Goal: Task Accomplishment & Management: Use online tool/utility

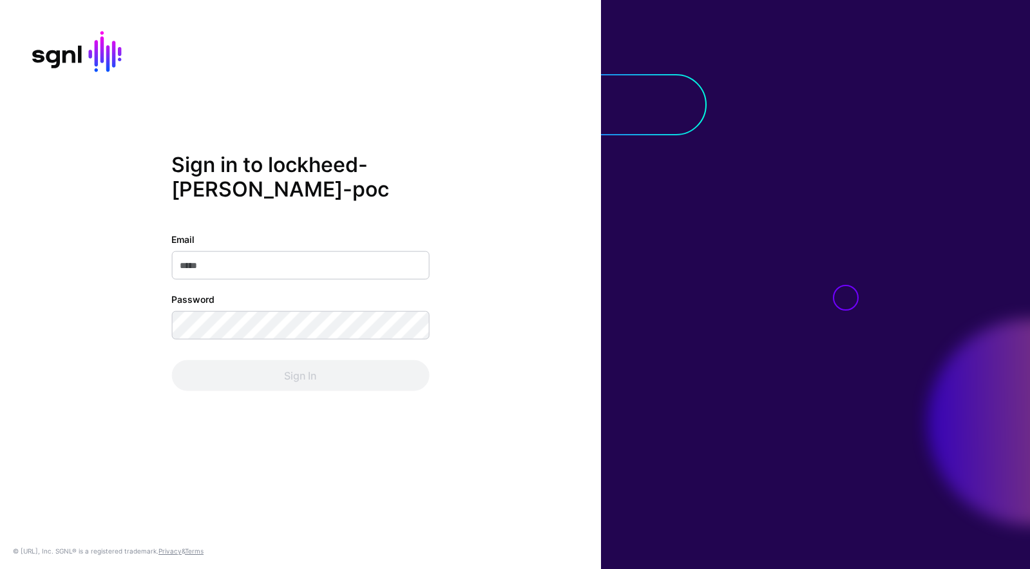
click at [335, 265] on input "Email" at bounding box center [300, 265] width 258 height 28
type input "**********"
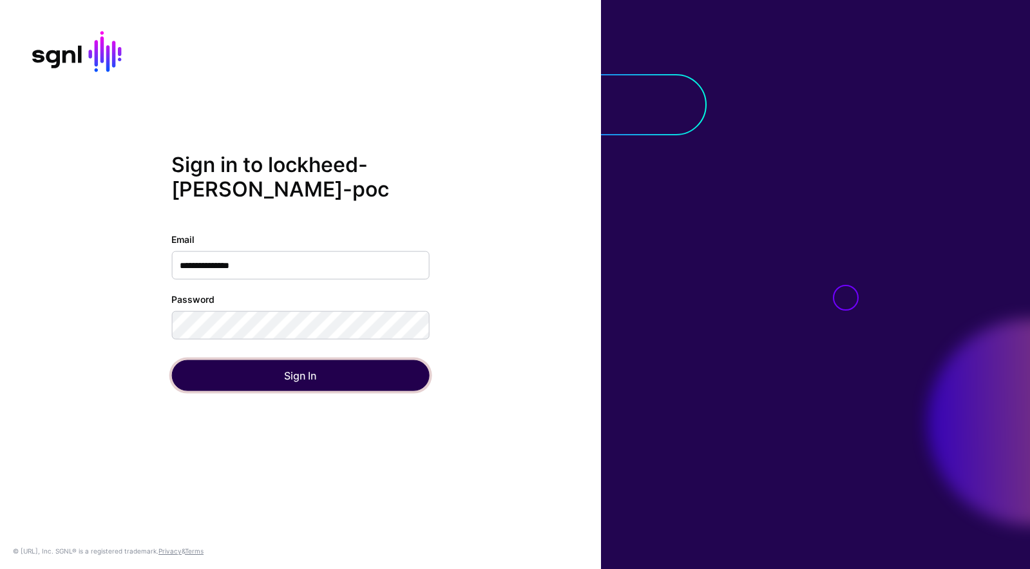
click at [204, 385] on button "Sign In" at bounding box center [300, 375] width 258 height 31
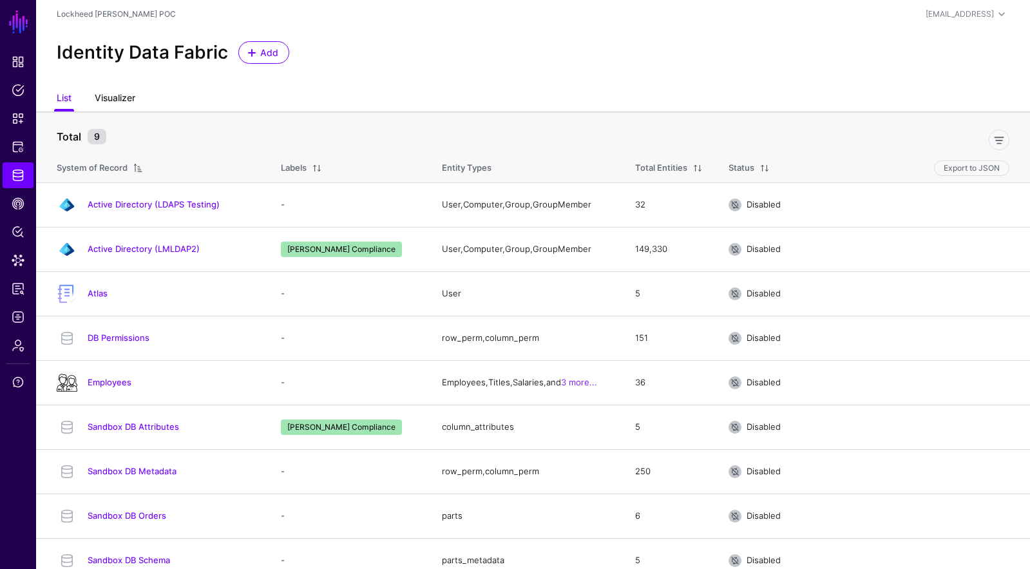
click at [120, 93] on link "Visualizer" at bounding box center [115, 99] width 41 height 24
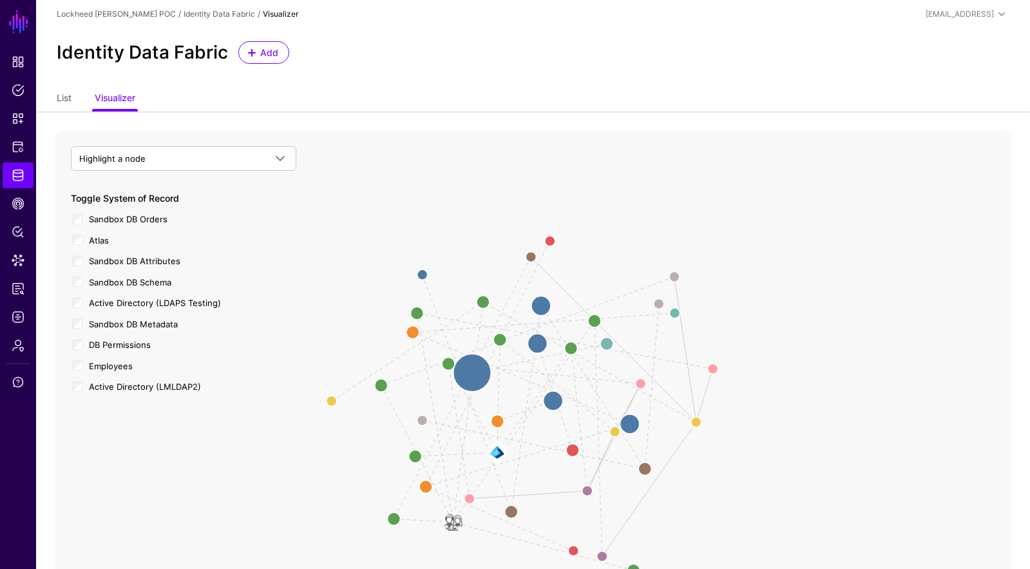
click at [469, 375] on circle at bounding box center [472, 372] width 39 height 39
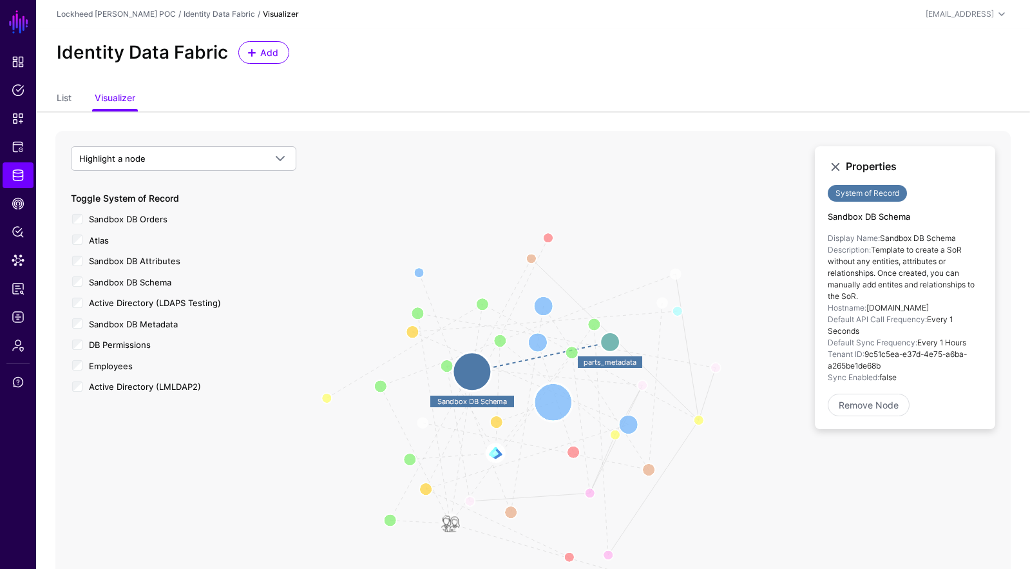
click at [557, 405] on circle at bounding box center [553, 401] width 39 height 39
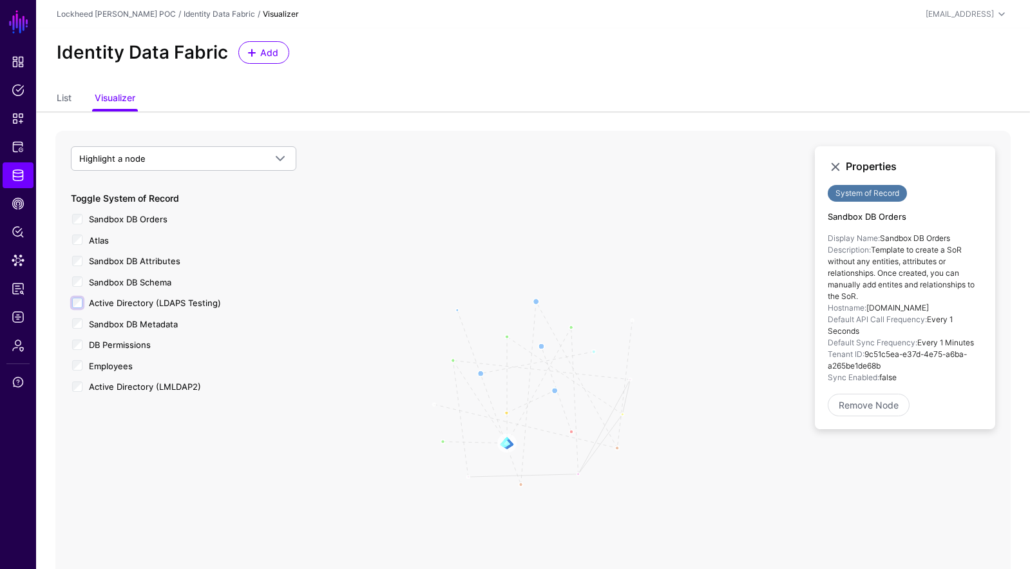
click at [81, 297] on div "Active Directory (LDAPS Testing)" at bounding box center [183, 302] width 225 height 16
click at [77, 267] on div "Sandbox DB Attributes" at bounding box center [183, 260] width 225 height 16
click at [543, 399] on circle at bounding box center [542, 396] width 39 height 39
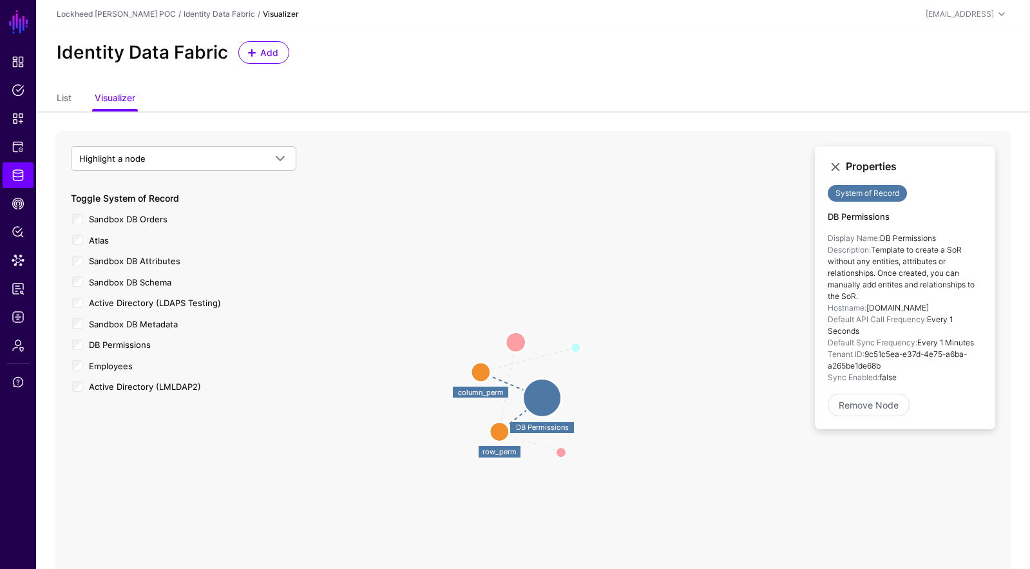
click at [517, 342] on circle at bounding box center [515, 342] width 21 height 21
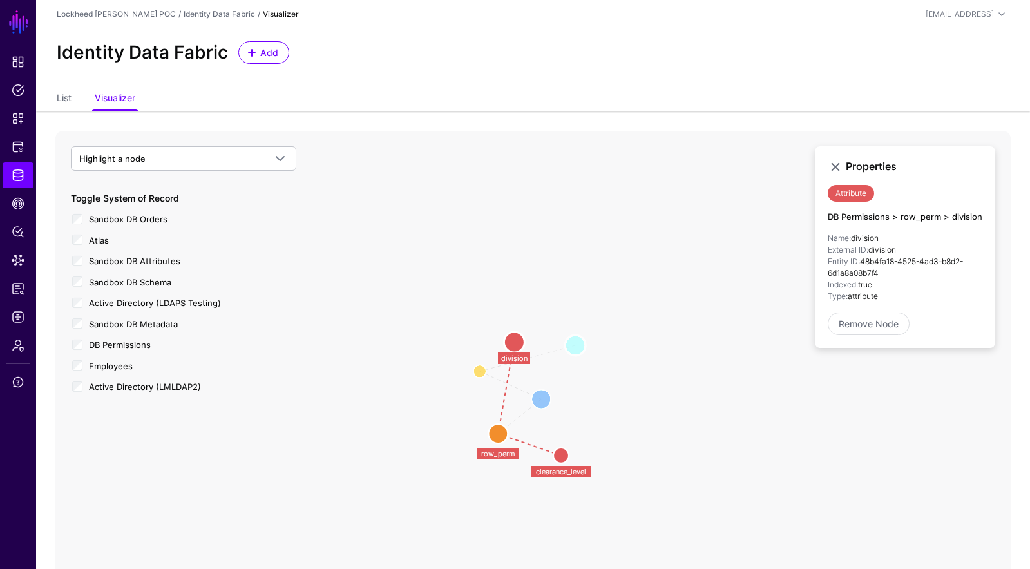
click at [576, 347] on circle at bounding box center [575, 345] width 21 height 21
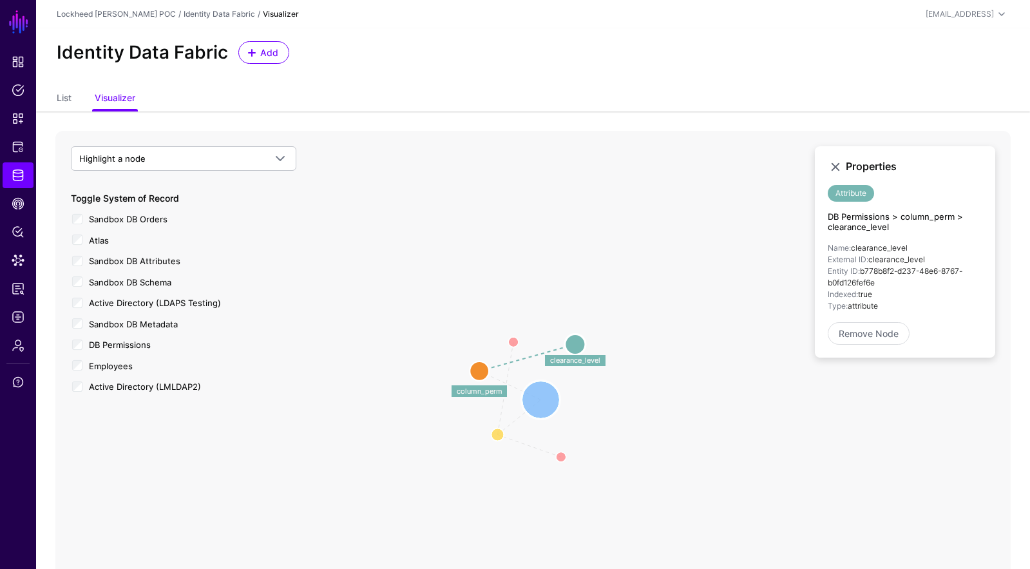
click at [537, 397] on circle at bounding box center [541, 399] width 39 height 39
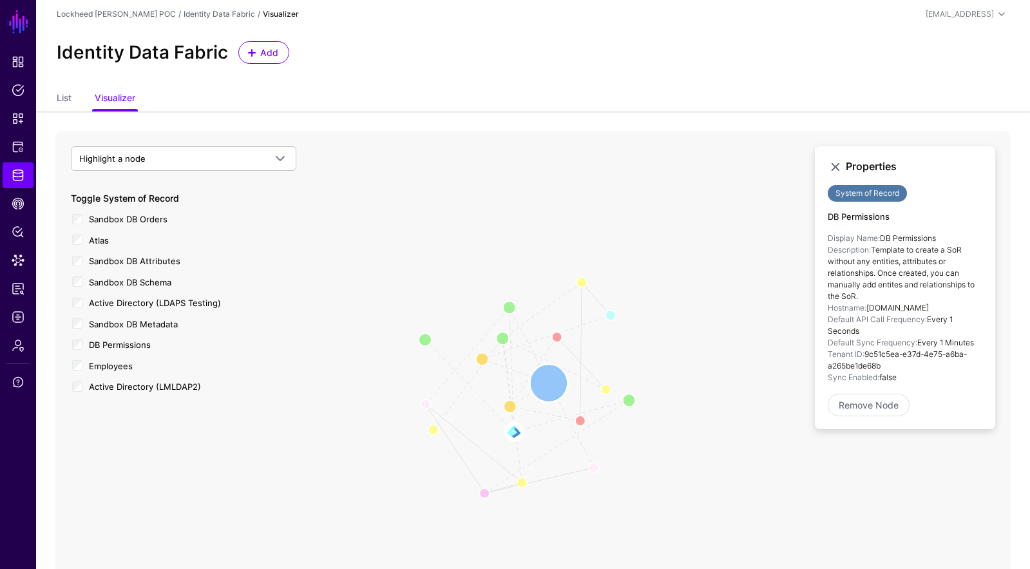
click at [549, 384] on circle at bounding box center [548, 383] width 39 height 39
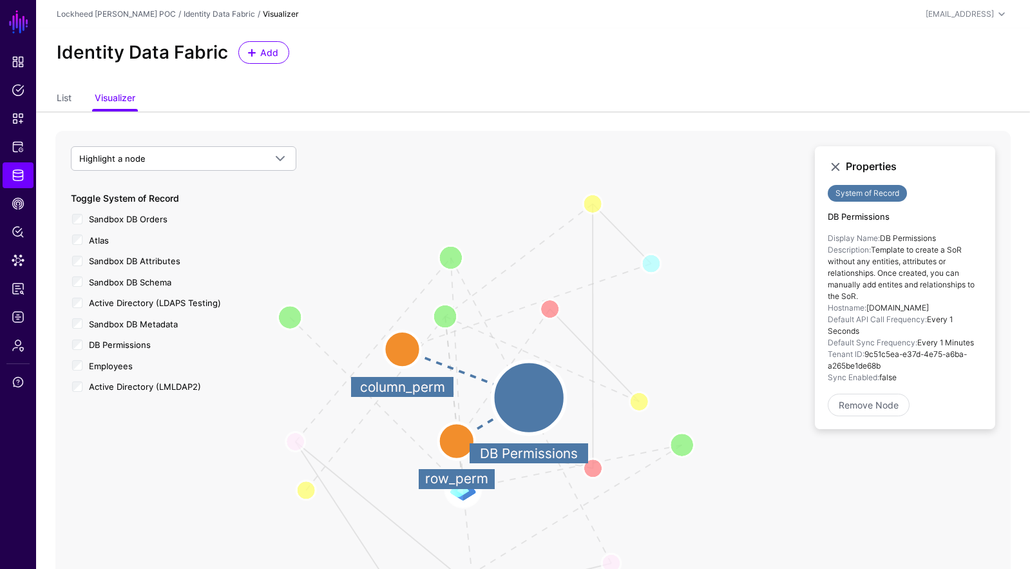
click at [572, 363] on icon "User Member Member Of Group Member User Member Group DB Clearance Level to AD C…" at bounding box center [532, 388] width 955 height 515
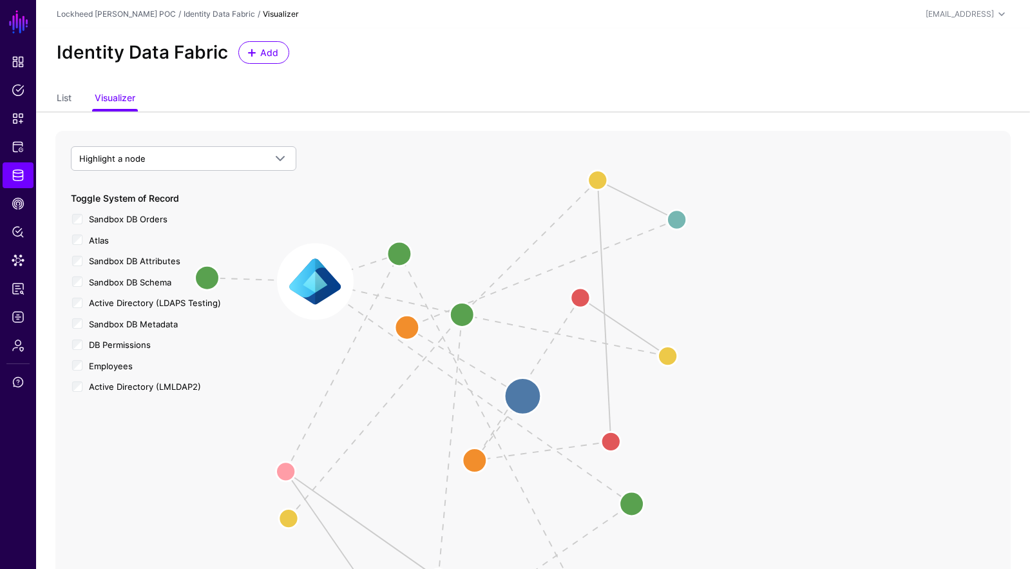
drag, startPoint x: 466, startPoint y: 487, endPoint x: 320, endPoint y: 279, distance: 254.7
click at [319, 279] on image at bounding box center [315, 281] width 73 height 73
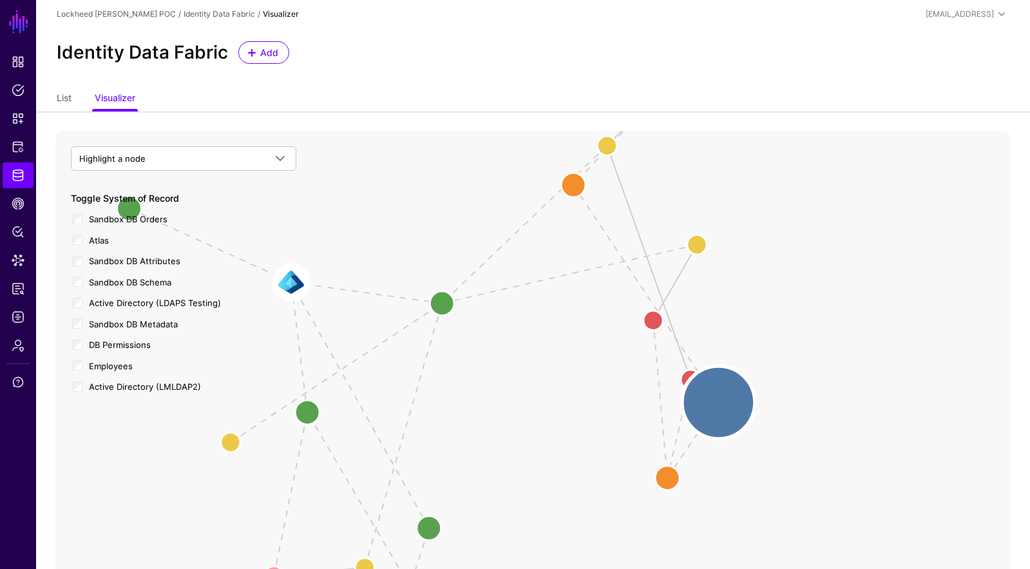
drag, startPoint x: 567, startPoint y: 389, endPoint x: 722, endPoint y: 397, distance: 155.4
click at [722, 399] on circle at bounding box center [718, 402] width 73 height 73
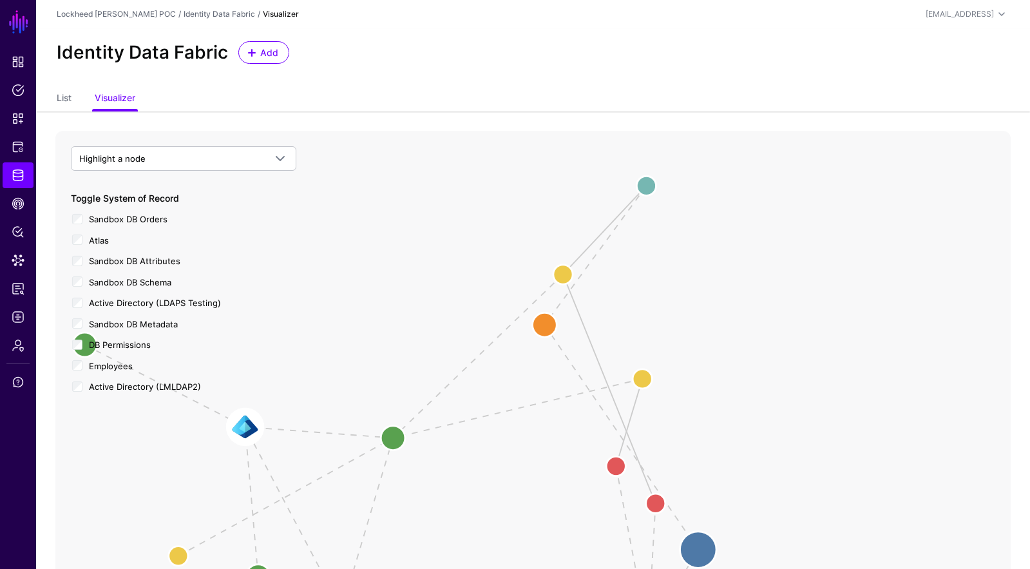
drag, startPoint x: 542, startPoint y: 375, endPoint x: 411, endPoint y: 442, distance: 146.3
click at [522, 499] on icon "User Member Member Of Group Member User Member Group DB Clearance Level to AD C…" at bounding box center [532, 388] width 955 height 515
click at [397, 437] on circle at bounding box center [392, 437] width 48 height 48
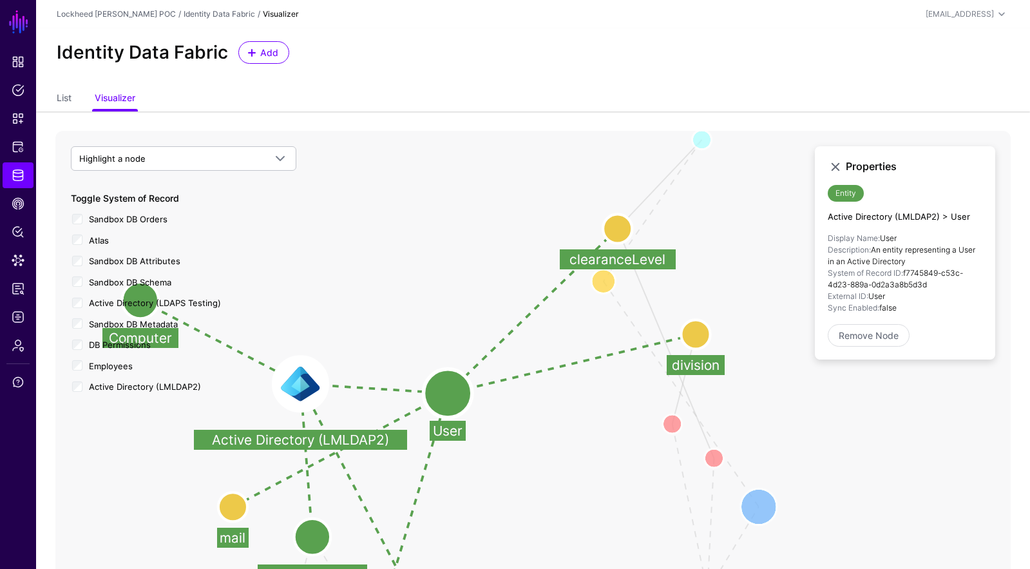
drag, startPoint x: 458, startPoint y: 462, endPoint x: 504, endPoint y: 425, distance: 58.5
click at [503, 429] on icon "Row Filter Division to AD User Division Row Filter Clearance Level To AD User C…" at bounding box center [532, 388] width 955 height 515
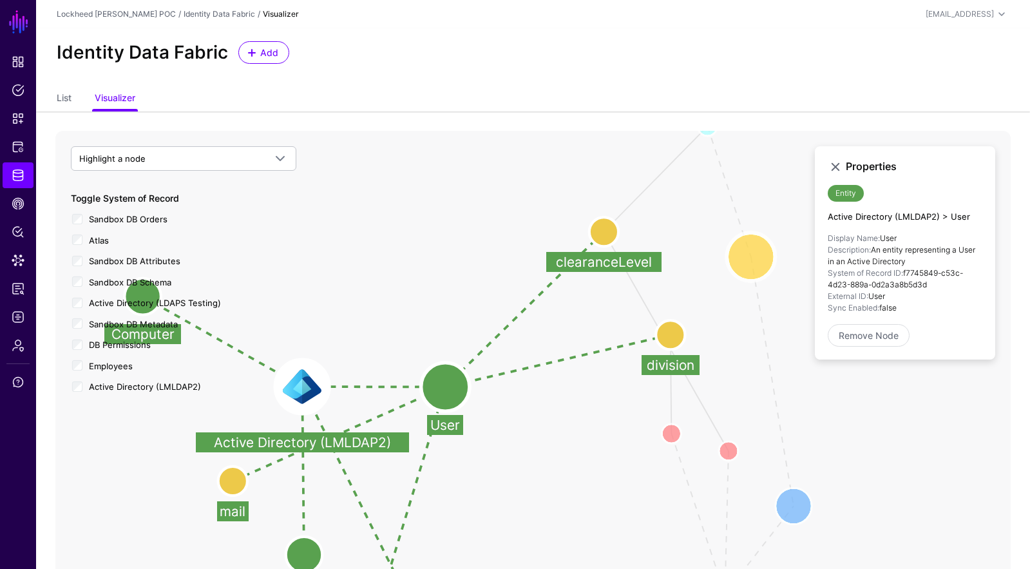
drag, startPoint x: 624, startPoint y: 292, endPoint x: 759, endPoint y: 269, distance: 136.6
click at [759, 269] on circle at bounding box center [750, 256] width 48 height 48
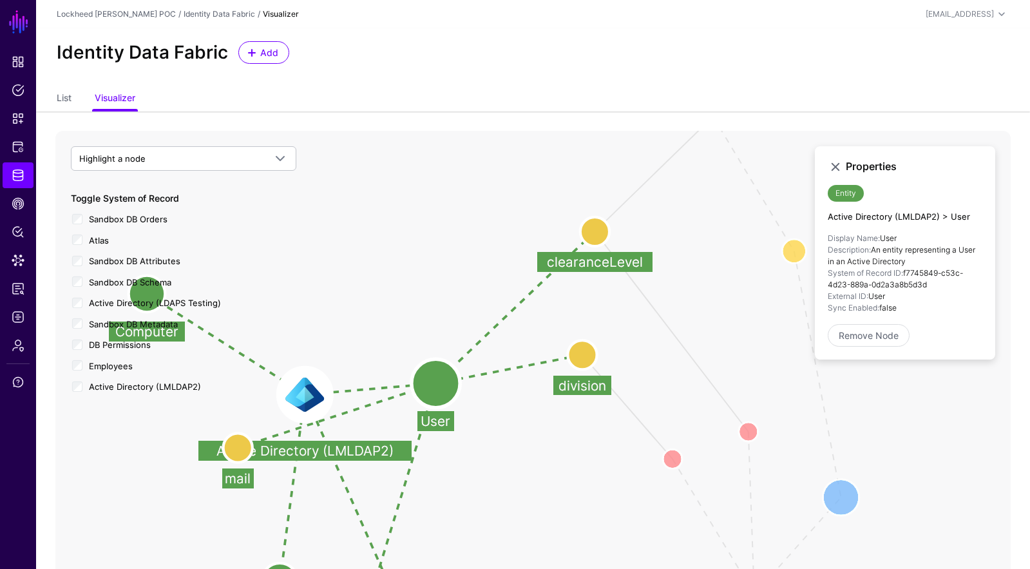
drag, startPoint x: 643, startPoint y: 332, endPoint x: 592, endPoint y: 353, distance: 55.5
click at [580, 351] on circle at bounding box center [581, 354] width 29 height 29
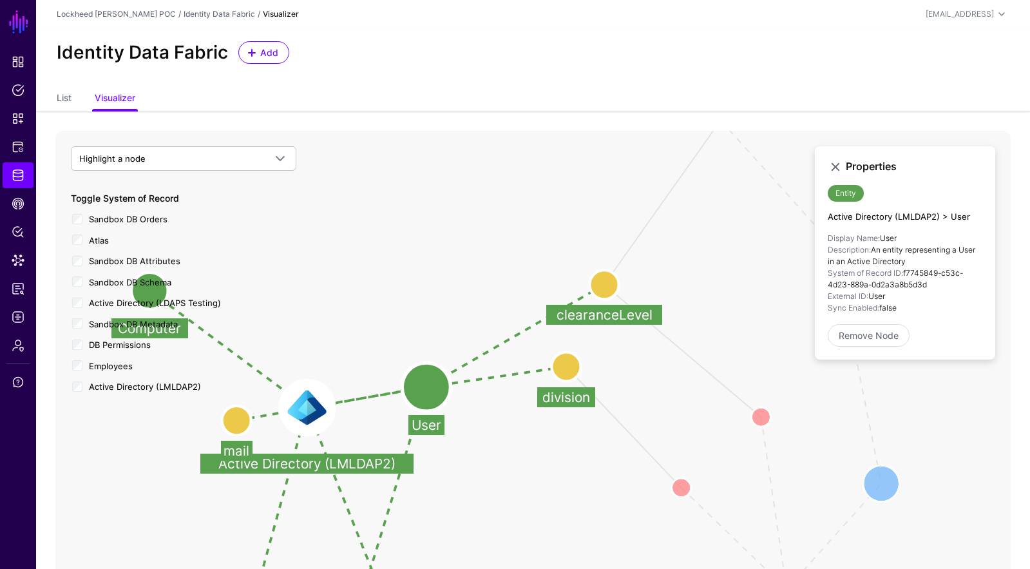
drag, startPoint x: 594, startPoint y: 241, endPoint x: 609, endPoint y: 297, distance: 57.9
click at [603, 294] on circle at bounding box center [603, 284] width 29 height 29
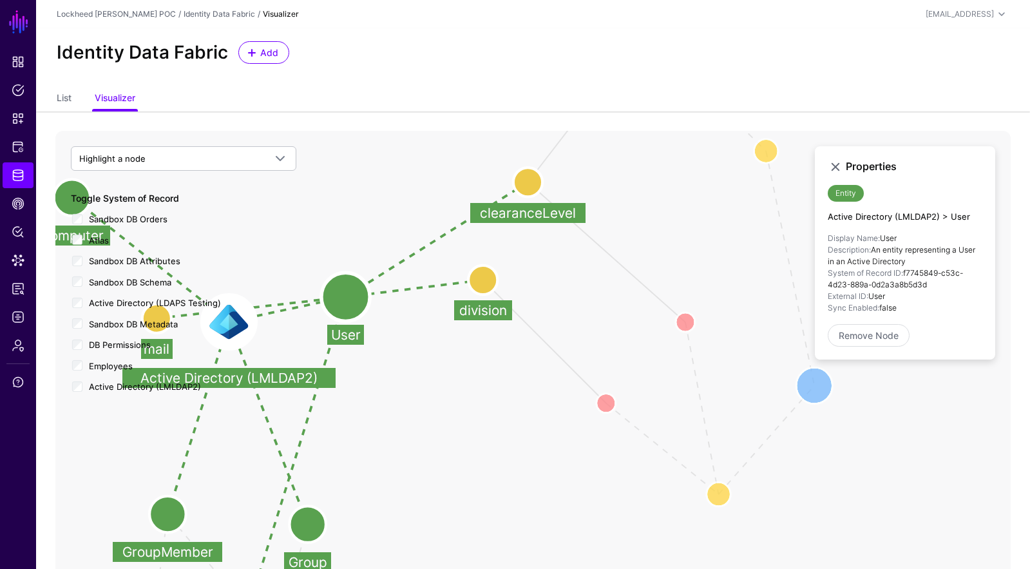
drag, startPoint x: 644, startPoint y: 381, endPoint x: 589, endPoint y: 297, distance: 100.4
click at [578, 297] on icon "Row Filter Division to AD User Division Row Filter Clearance Level To AD User C…" at bounding box center [532, 388] width 955 height 515
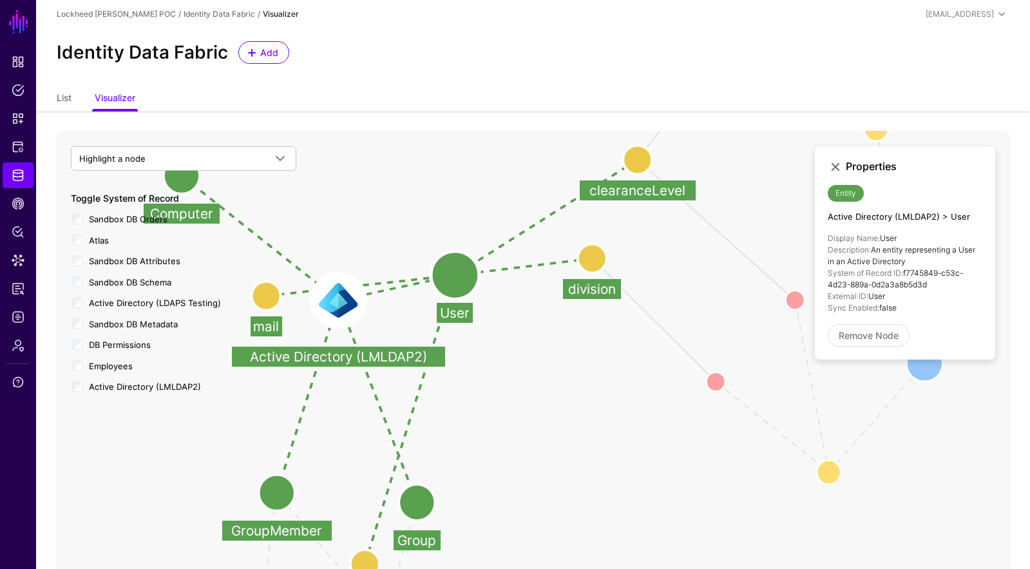
drag, startPoint x: 455, startPoint y: 347, endPoint x: 509, endPoint y: 304, distance: 69.2
click at [571, 317] on icon "Row Filter Division to AD User Division Row Filter Clearance Level To AD User C…" at bounding box center [532, 388] width 955 height 515
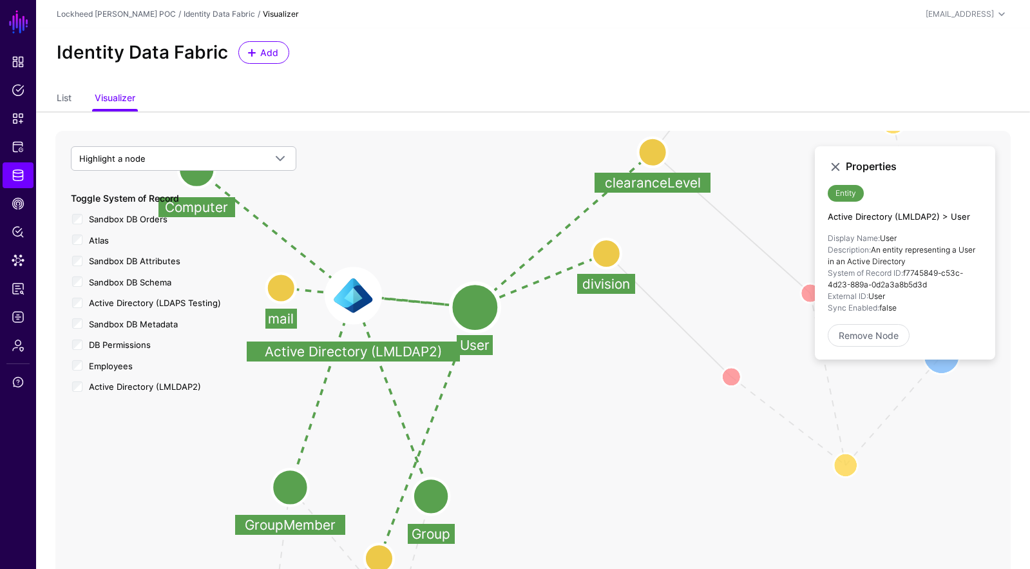
drag, startPoint x: 477, startPoint y: 288, endPoint x: 478, endPoint y: 314, distance: 25.8
click at [478, 314] on circle at bounding box center [475, 307] width 48 height 48
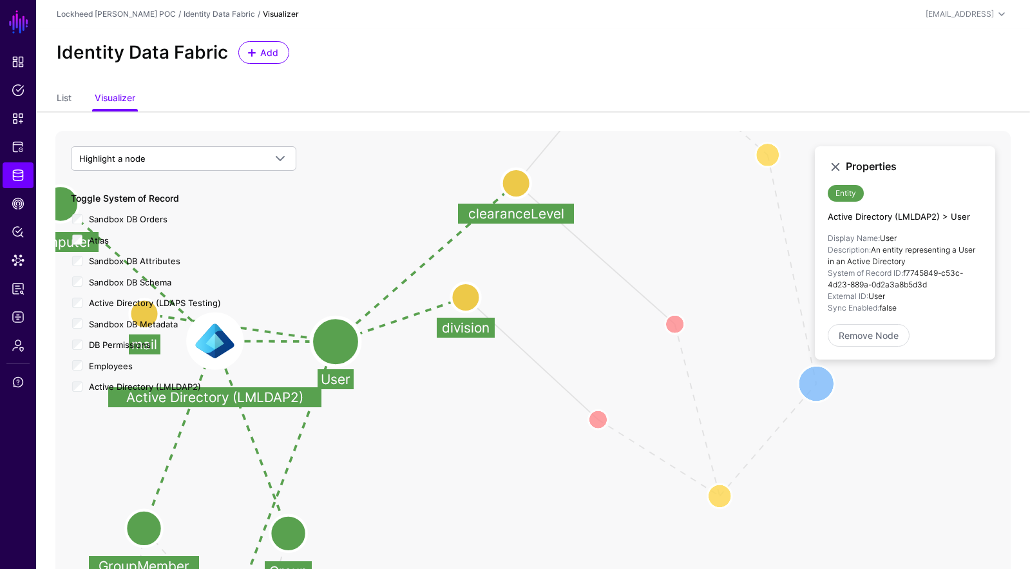
drag, startPoint x: 522, startPoint y: 346, endPoint x: 561, endPoint y: 403, distance: 69.5
click at [413, 380] on icon "Row Filter Division to AD User Division Row Filter Clearance Level To AD User C…" at bounding box center [532, 388] width 955 height 515
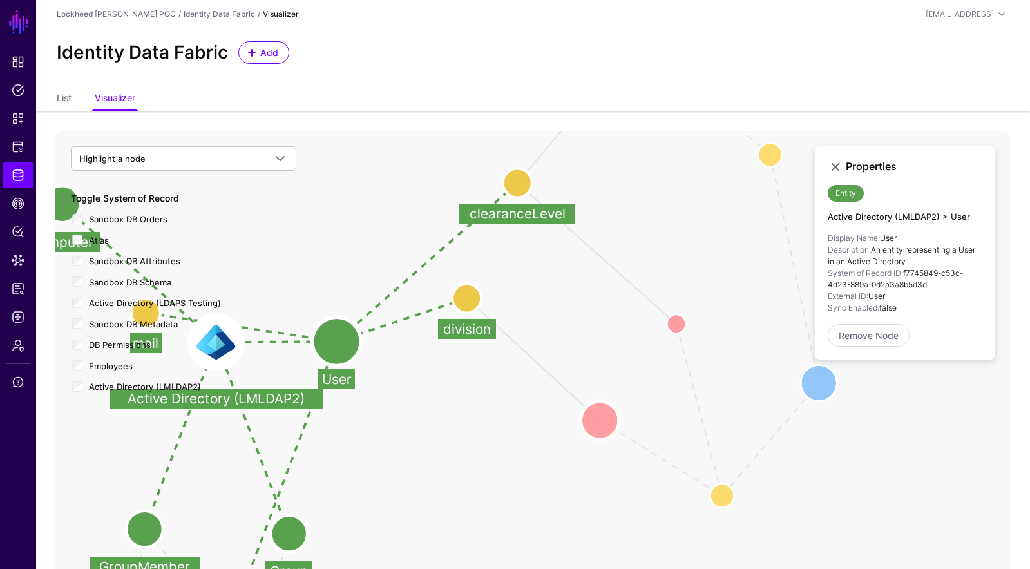
click at [609, 426] on circle at bounding box center [599, 420] width 39 height 39
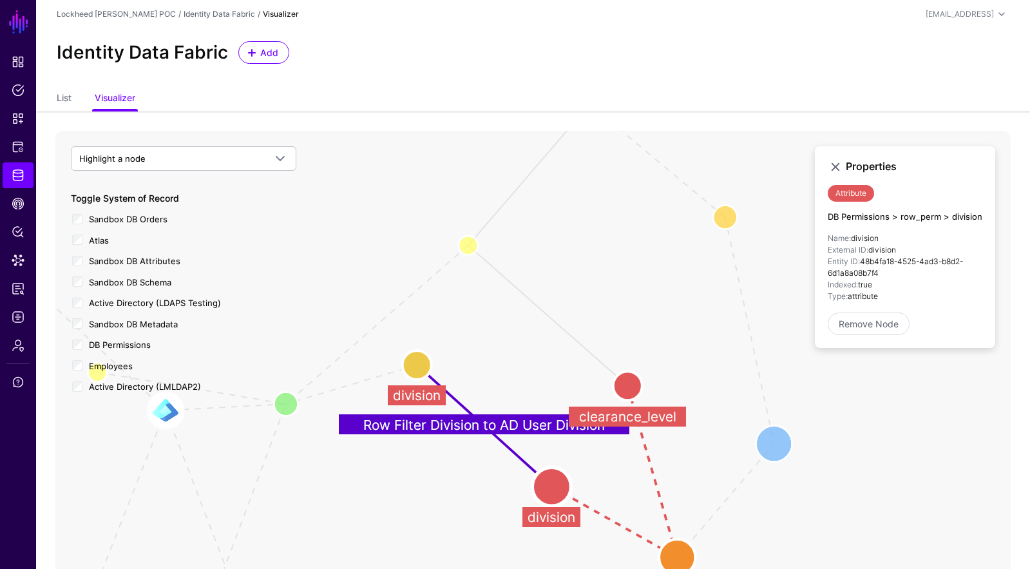
drag, startPoint x: 739, startPoint y: 318, endPoint x: 668, endPoint y: 379, distance: 94.1
click at [689, 382] on icon "User Member Group User Member Member Of Group Member DB Clearance Level to AD C…" at bounding box center [532, 388] width 955 height 515
click at [636, 382] on circle at bounding box center [626, 386] width 29 height 29
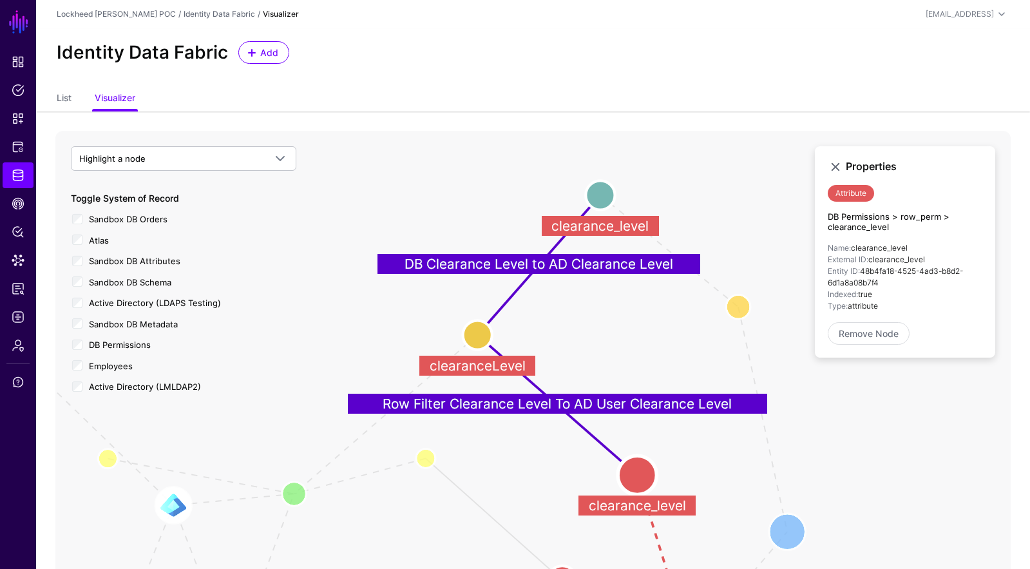
drag, startPoint x: 586, startPoint y: 255, endPoint x: 594, endPoint y: 328, distance: 73.2
click at [595, 343] on icon "Row Filter Division to AD User Division Group Member Member Of User Member User…" at bounding box center [532, 388] width 955 height 515
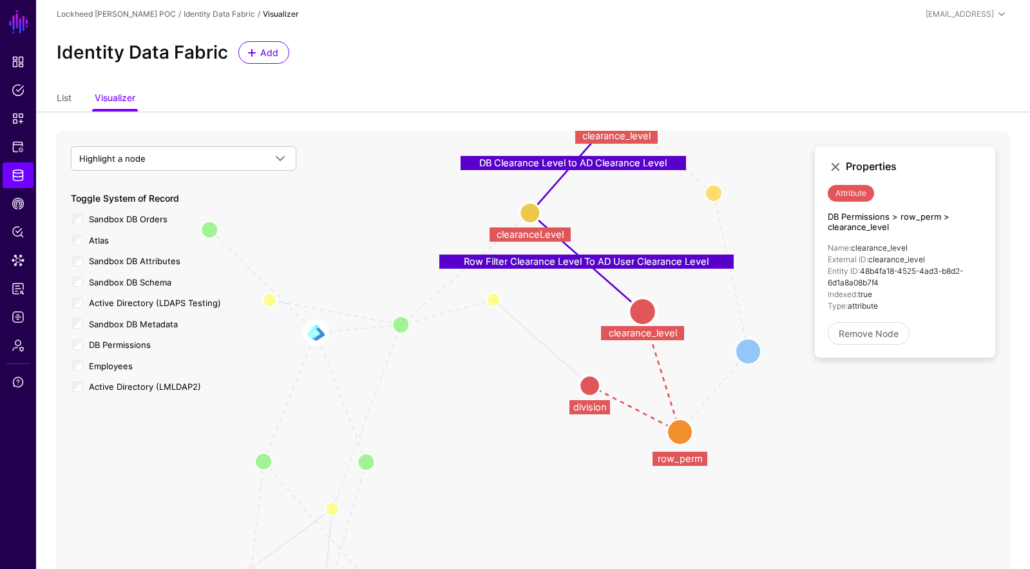
drag, startPoint x: 397, startPoint y: 168, endPoint x: 390, endPoint y: 90, distance: 78.8
click at [390, 90] on app-datasources-start "Identity Data Fabric Add List Visualizer Row Filter Division to AD User Divisio…" at bounding box center [533, 337] width 994 height 618
click at [684, 430] on circle at bounding box center [680, 432] width 26 height 26
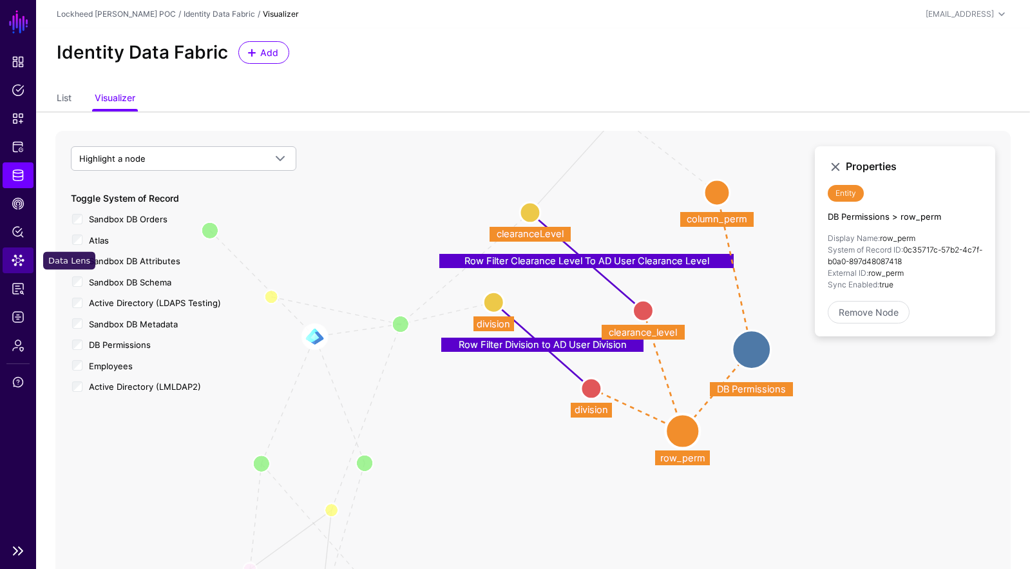
click at [24, 256] on span "Data Lens" at bounding box center [18, 260] width 13 height 13
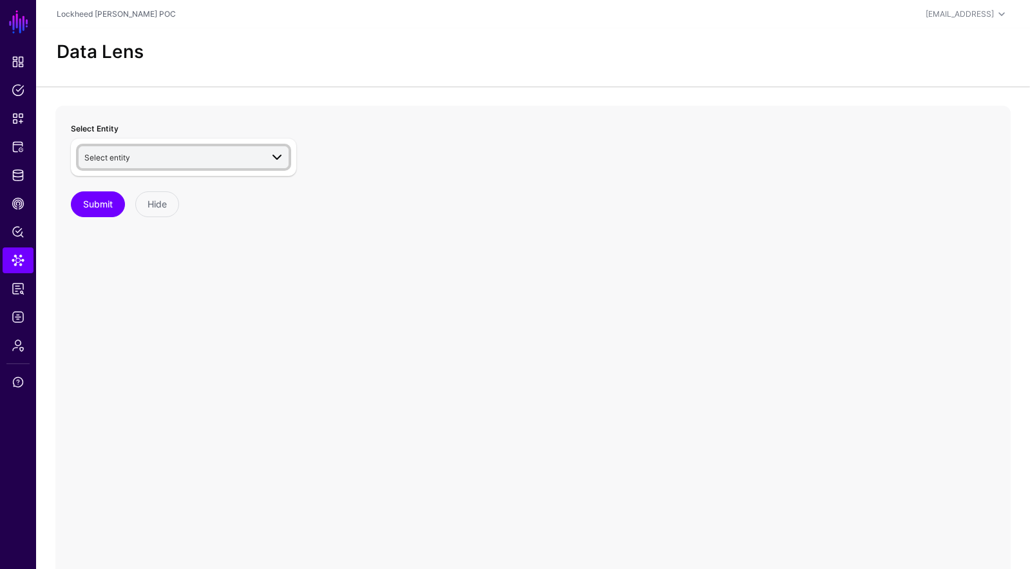
click at [141, 150] on span "Select entity" at bounding box center [172, 157] width 177 height 14
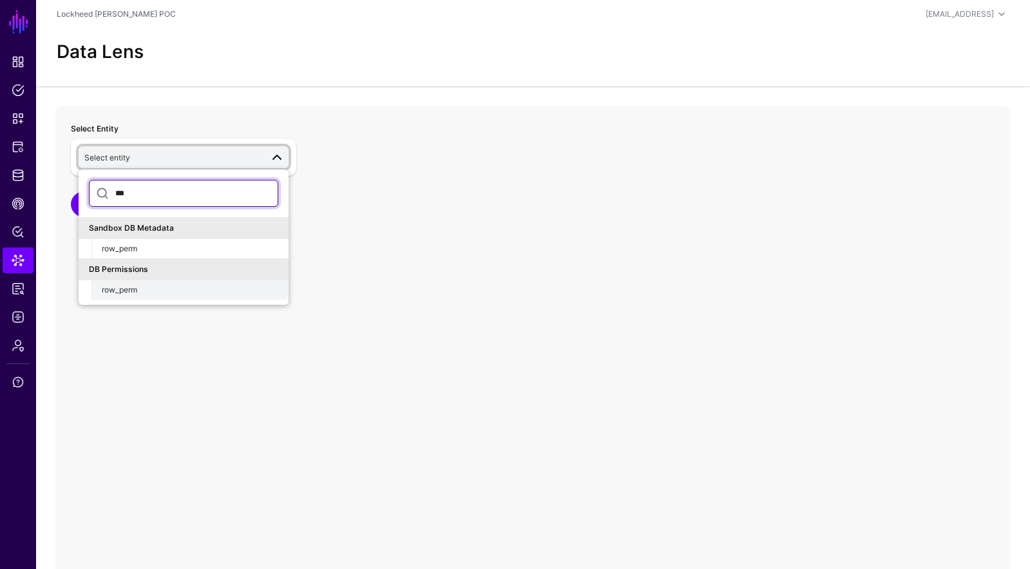
type input "***"
click at [165, 285] on div "row_perm" at bounding box center [190, 290] width 176 height 12
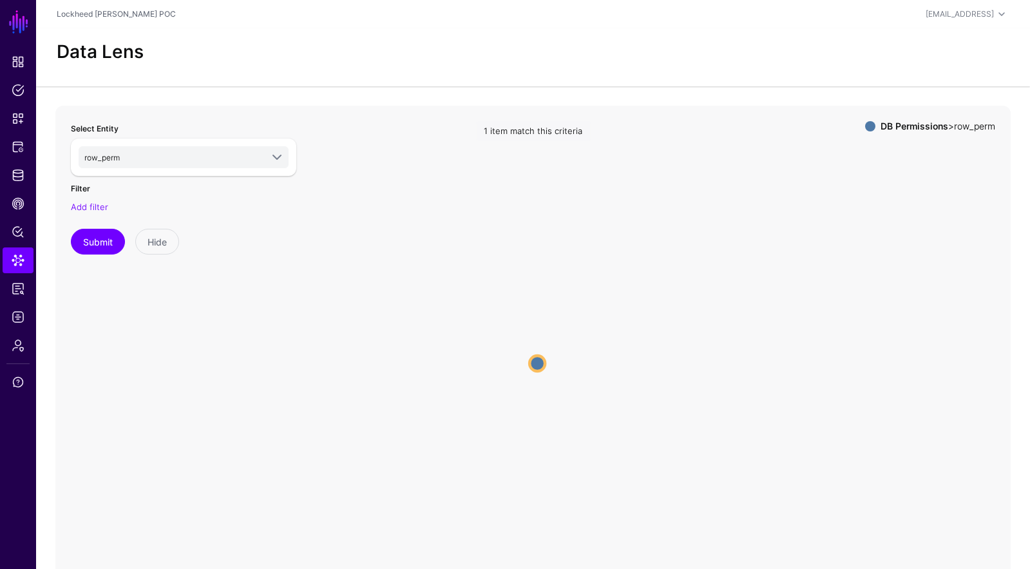
scroll to position [2, 0]
click at [537, 359] on circle at bounding box center [536, 361] width 15 height 15
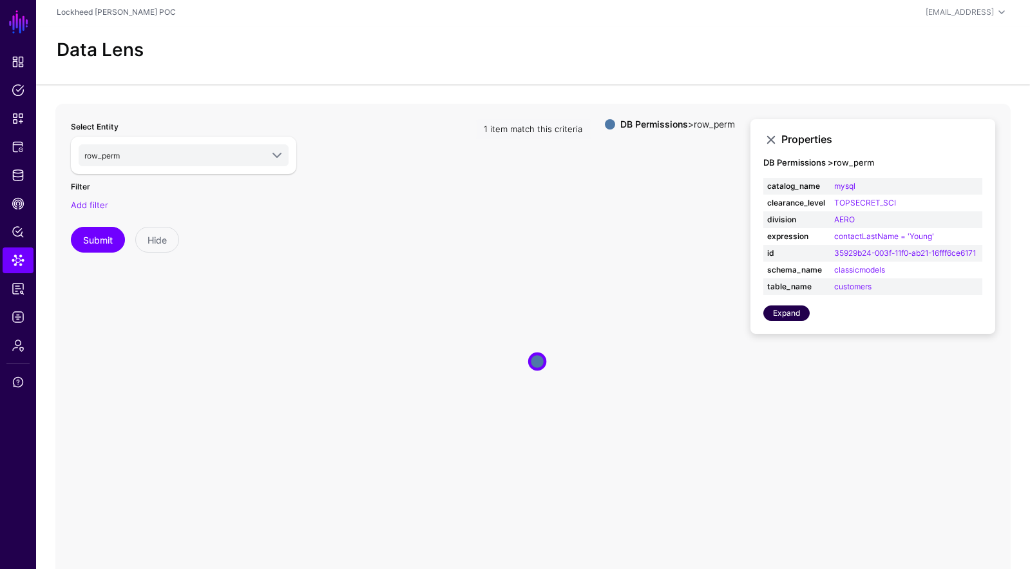
click at [791, 321] on link "Expand" at bounding box center [786, 312] width 46 height 15
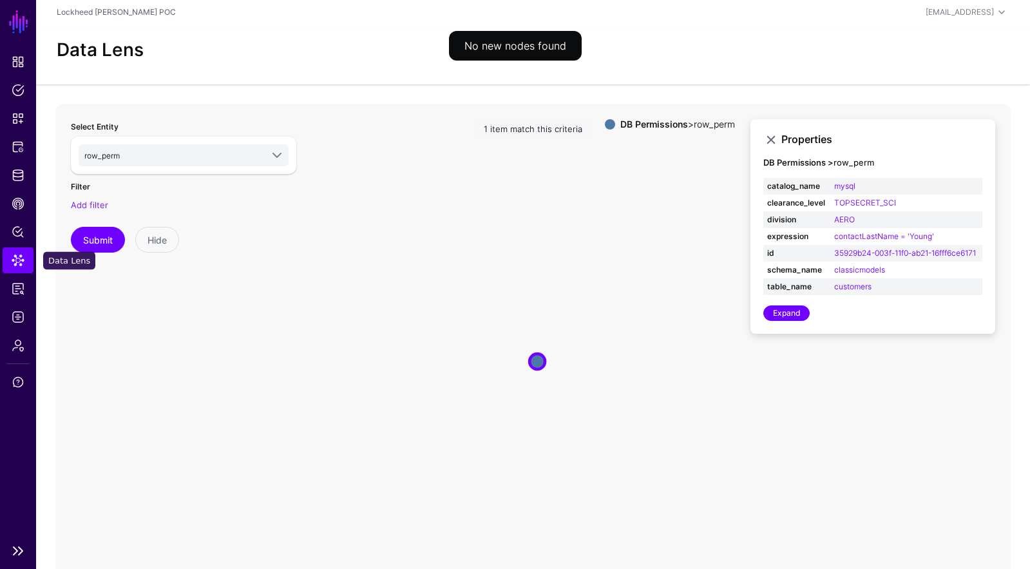
click at [17, 261] on span "Data Lens" at bounding box center [18, 260] width 13 height 13
click at [85, 201] on link "Add filter" at bounding box center [89, 205] width 37 height 10
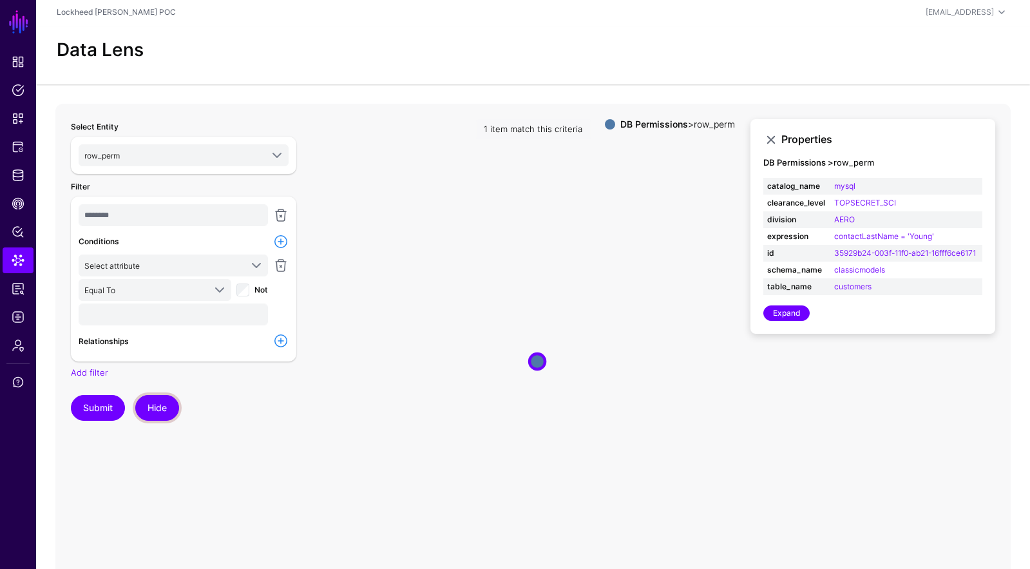
click at [151, 403] on button "Hide" at bounding box center [157, 408] width 44 height 26
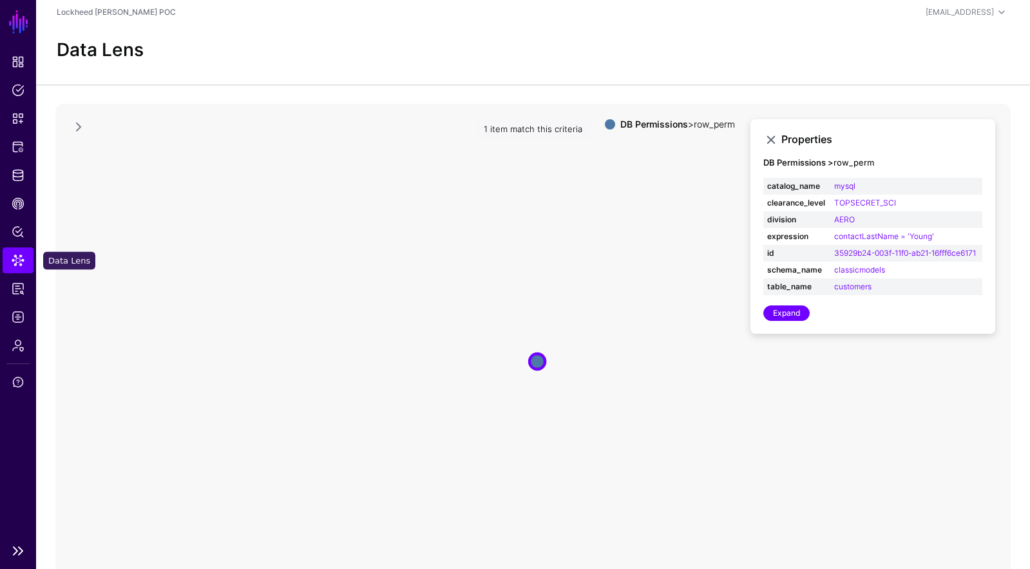
click at [15, 256] on span "Data Lens" at bounding box center [18, 260] width 13 height 13
click at [81, 126] on link at bounding box center [78, 126] width 15 height 15
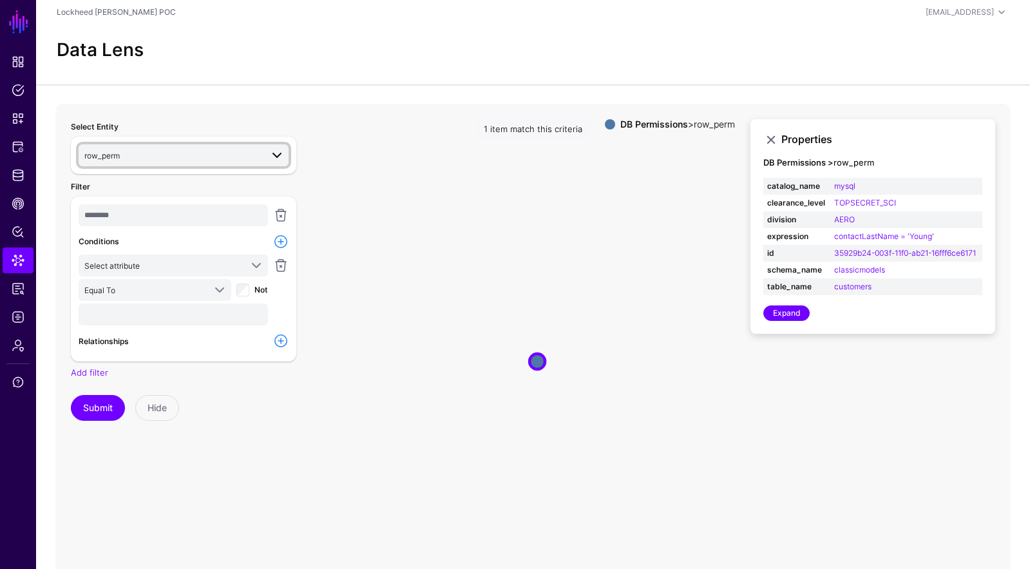
click at [274, 148] on span at bounding box center [276, 154] width 15 height 15
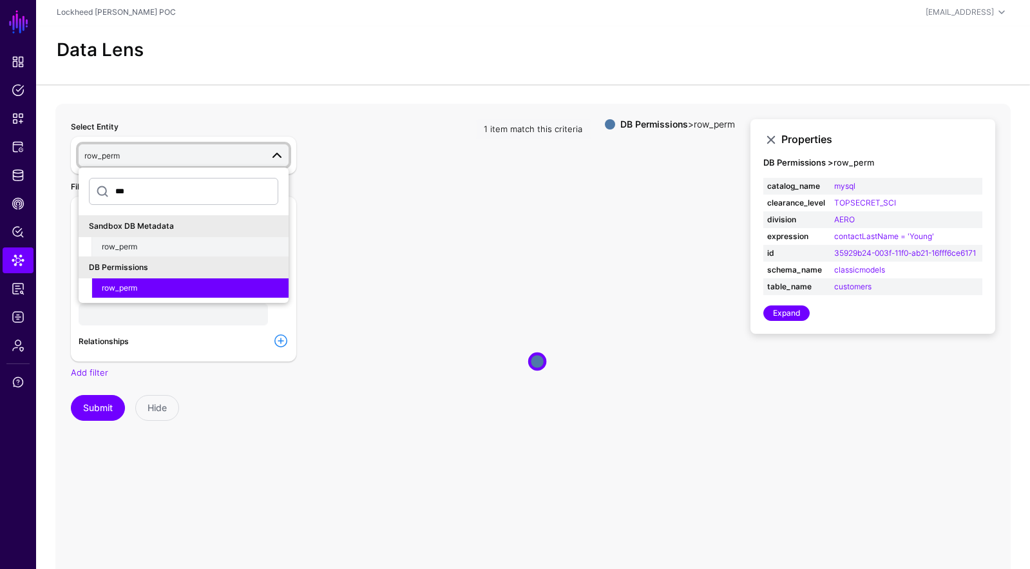
click at [178, 246] on div "row_perm" at bounding box center [190, 247] width 176 height 12
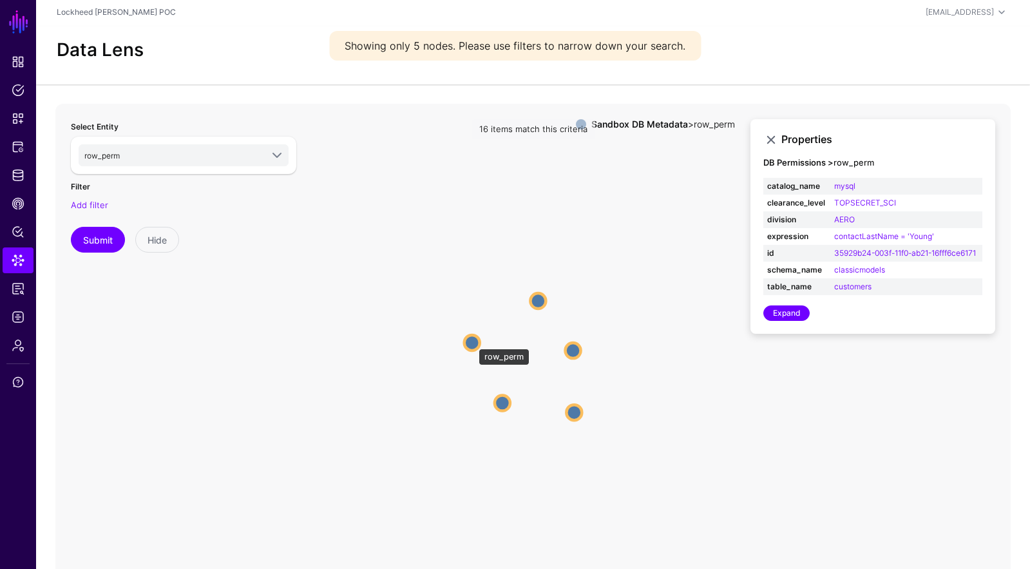
click at [472, 342] on circle at bounding box center [471, 341] width 15 height 15
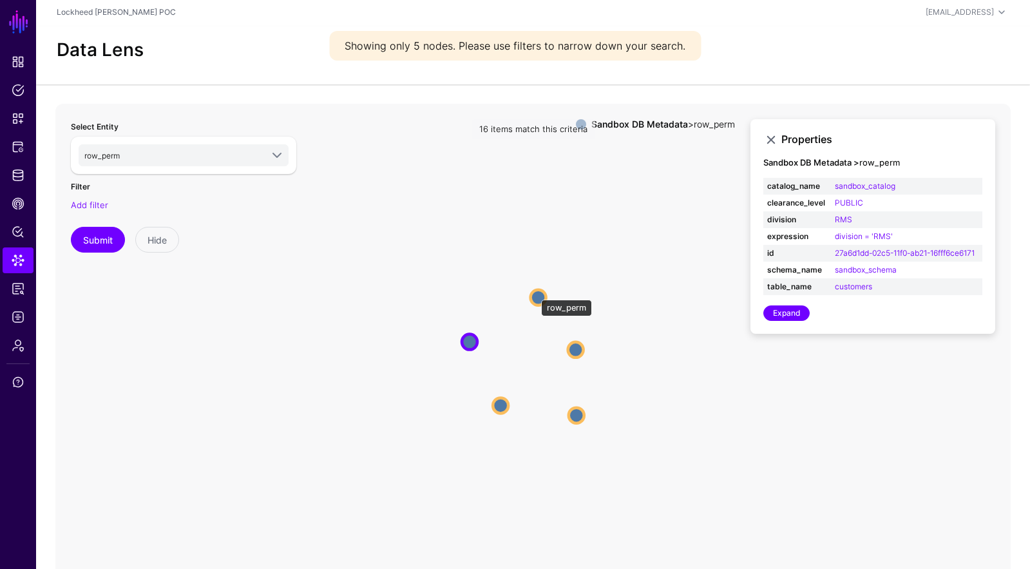
click at [534, 293] on circle at bounding box center [538, 296] width 15 height 15
click at [579, 348] on circle at bounding box center [576, 348] width 15 height 15
drag, startPoint x: 580, startPoint y: 417, endPoint x: 578, endPoint y: 401, distance: 16.2
click at [580, 417] on circle at bounding box center [578, 418] width 15 height 15
click at [580, 339] on icon "row_perm row_perm row_perm row_perm row_perm row_perm row_perm row_perm row_per…" at bounding box center [532, 361] width 955 height 515
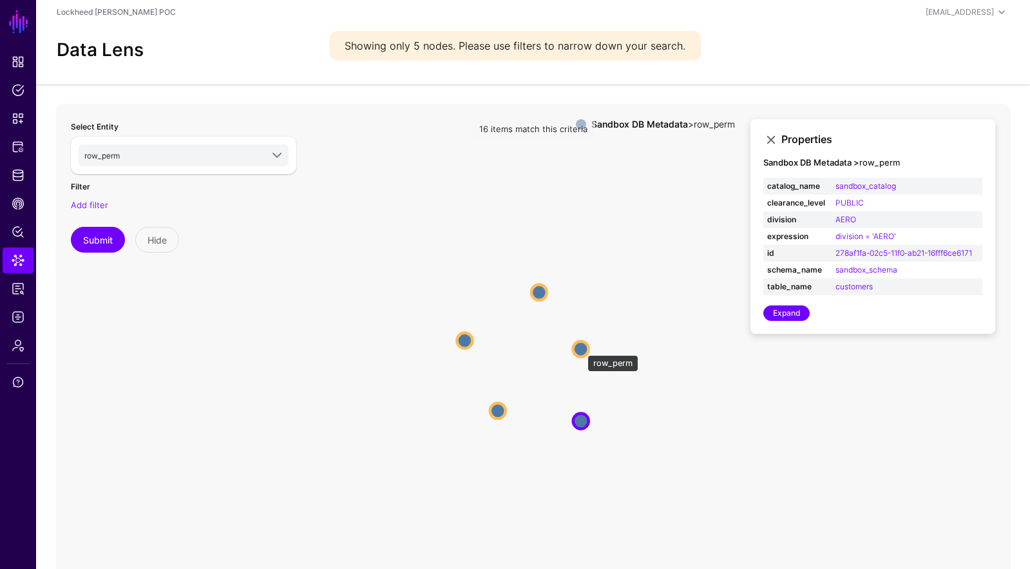
drag, startPoint x: 581, startPoint y: 348, endPoint x: 672, endPoint y: 315, distance: 97.4
click at [582, 348] on circle at bounding box center [580, 348] width 15 height 15
drag, startPoint x: 586, startPoint y: 349, endPoint x: 608, endPoint y: 342, distance: 23.6
click at [586, 348] on circle at bounding box center [583, 348] width 15 height 15
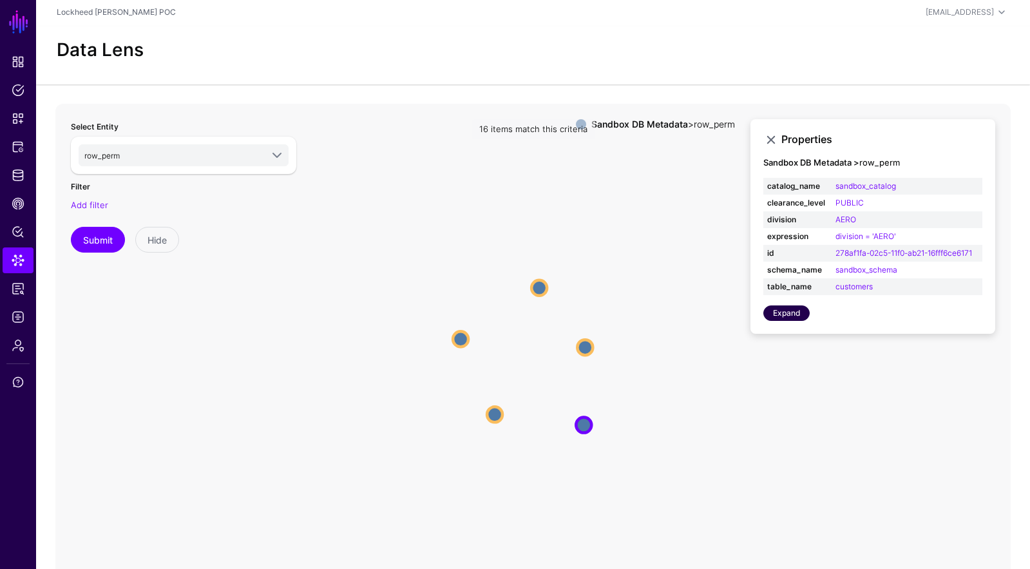
click at [782, 314] on link "Expand" at bounding box center [786, 312] width 46 height 15
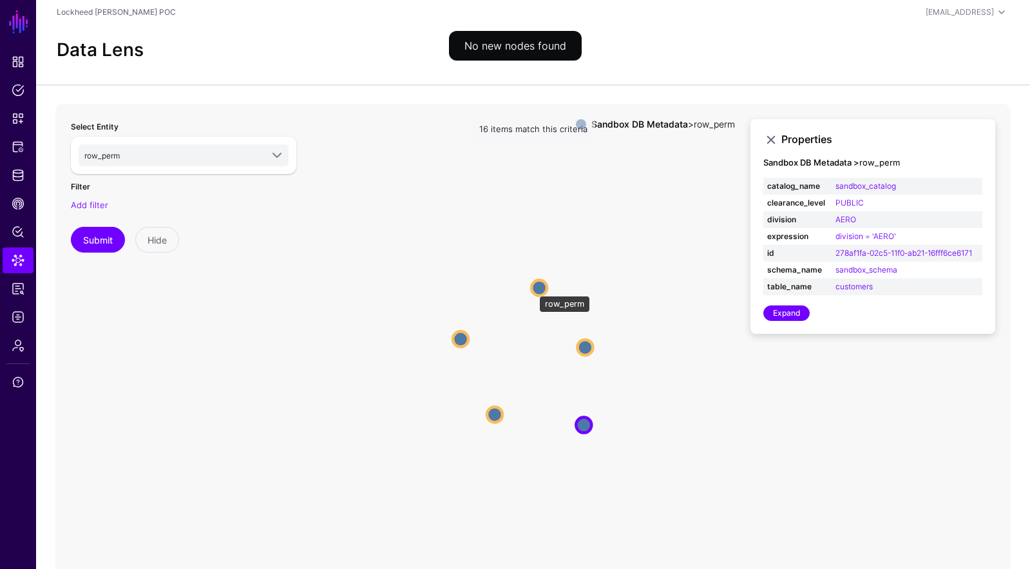
drag, startPoint x: 533, startPoint y: 289, endPoint x: 540, endPoint y: 289, distance: 7.7
click at [533, 289] on circle at bounding box center [538, 286] width 15 height 15
click at [777, 317] on link "Expand" at bounding box center [786, 312] width 46 height 15
click at [495, 414] on circle at bounding box center [493, 415] width 15 height 15
click at [791, 333] on div "Properties Sandbox DB Metadata > row_perm catalog_name sandbox_catalog clearanc…" at bounding box center [872, 226] width 245 height 215
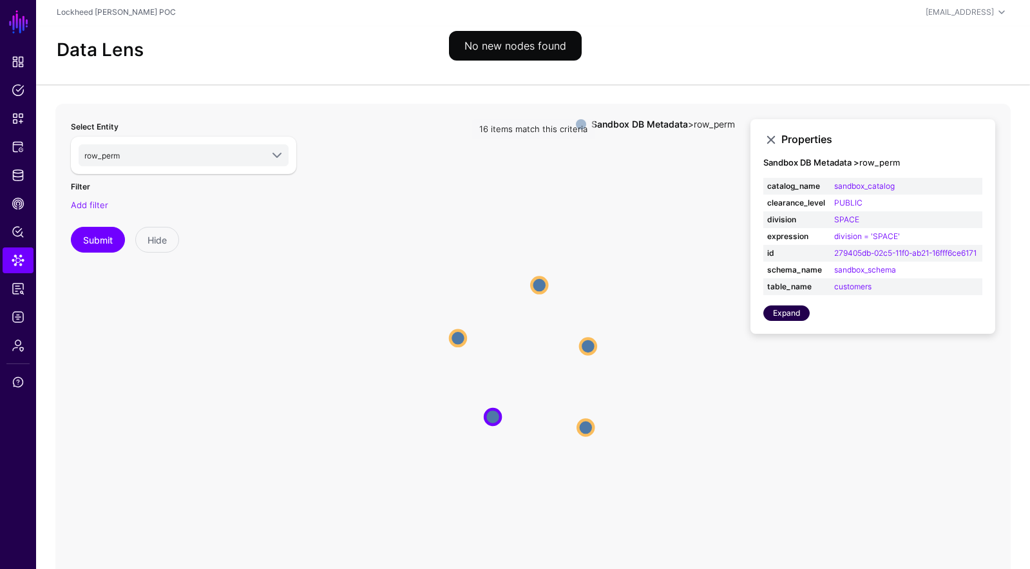
click at [790, 321] on link "Expand" at bounding box center [786, 312] width 46 height 15
click at [584, 426] on circle at bounding box center [585, 426] width 15 height 15
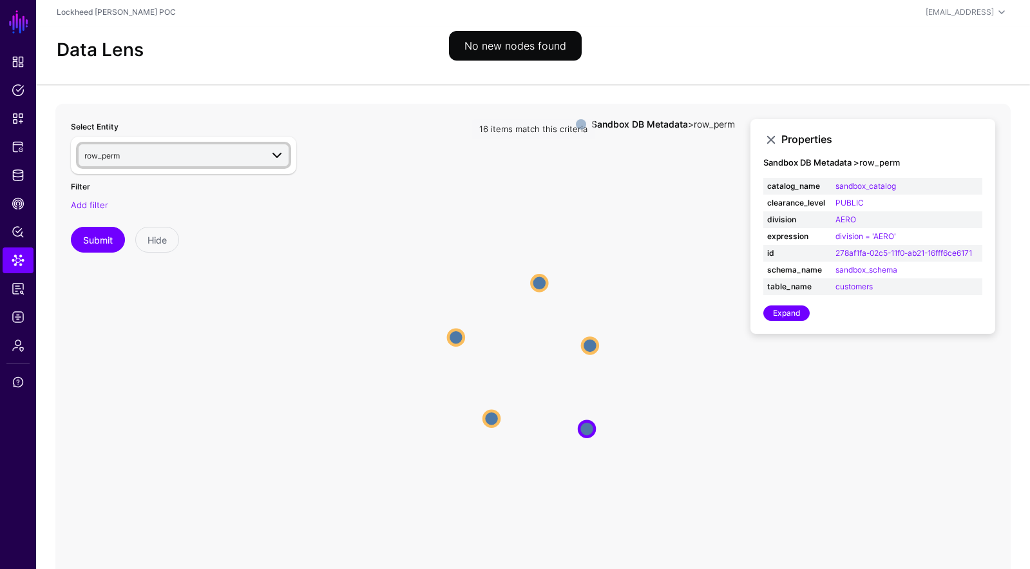
click at [206, 155] on span "row_perm" at bounding box center [172, 155] width 177 height 14
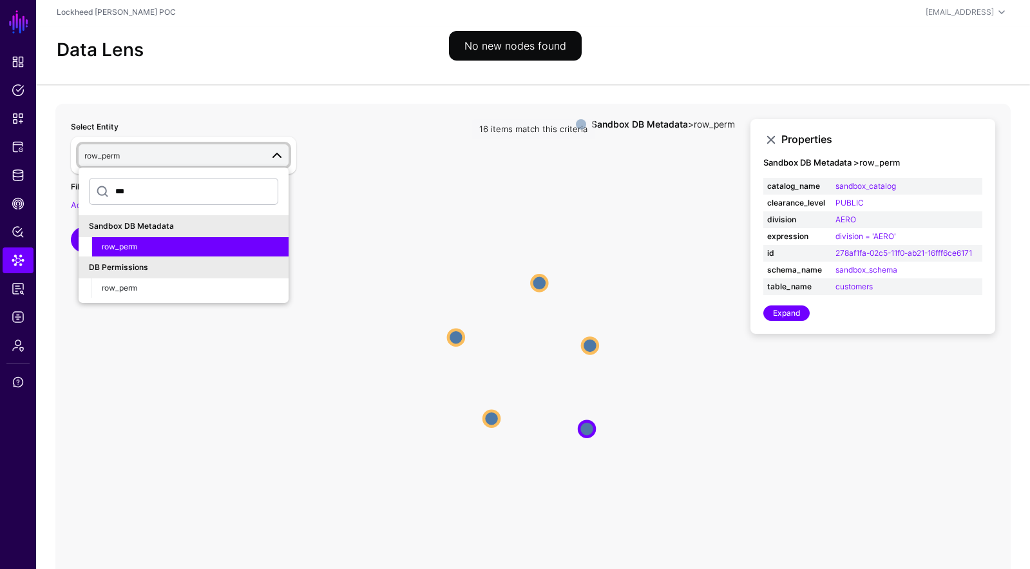
click at [185, 189] on input "***" at bounding box center [183, 191] width 189 height 27
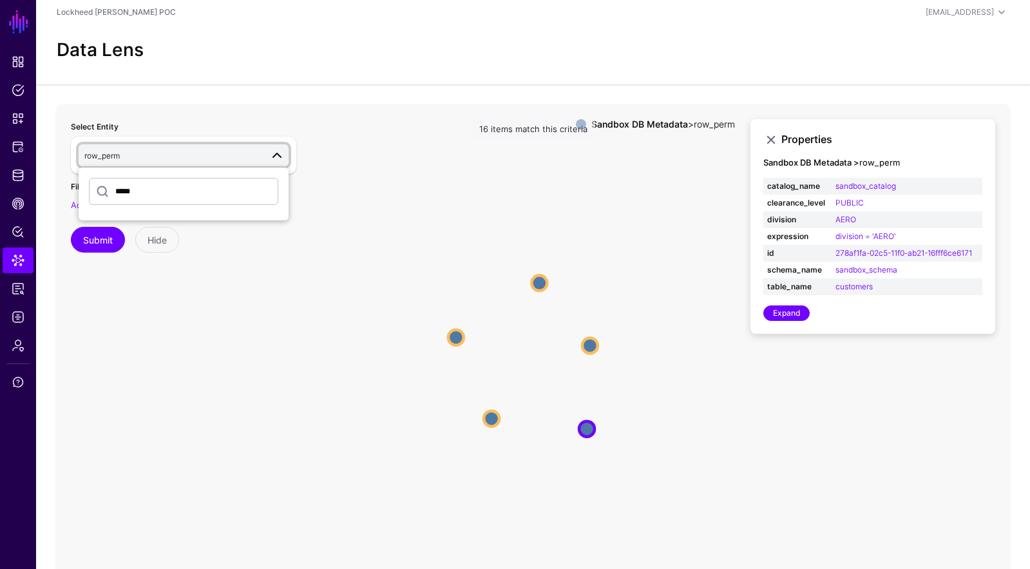
type input "*****"
click at [71, 227] on button "Submit" at bounding box center [98, 240] width 54 height 26
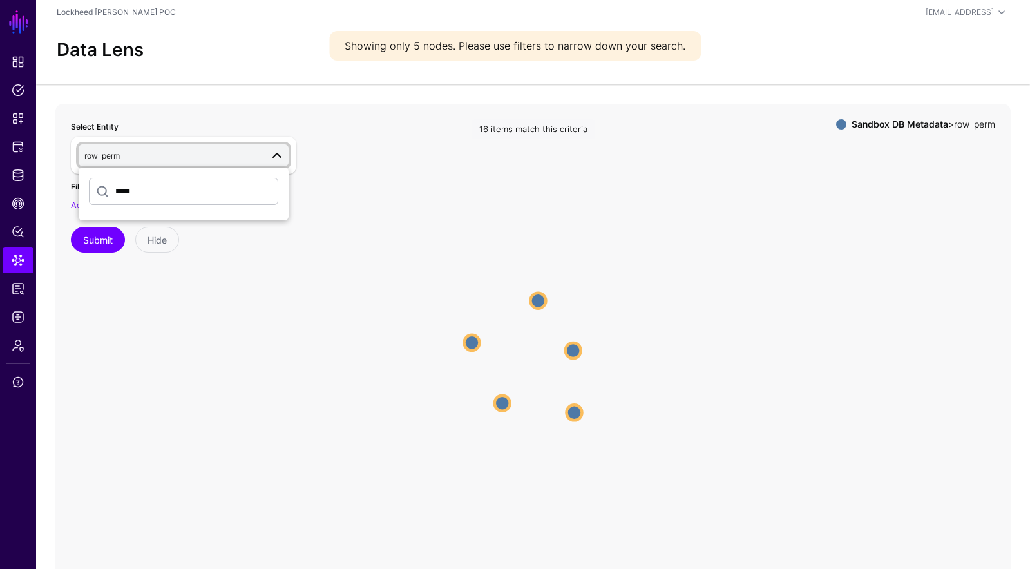
click at [355, 172] on icon "row_perm row_perm row_perm row_perm row_perm row_perm row_perm row_perm row_per…" at bounding box center [532, 361] width 955 height 515
click at [245, 189] on input "*****" at bounding box center [183, 191] width 189 height 27
click at [265, 154] on span at bounding box center [272, 154] width 23 height 15
click at [255, 161] on span "row_perm" at bounding box center [172, 155] width 177 height 14
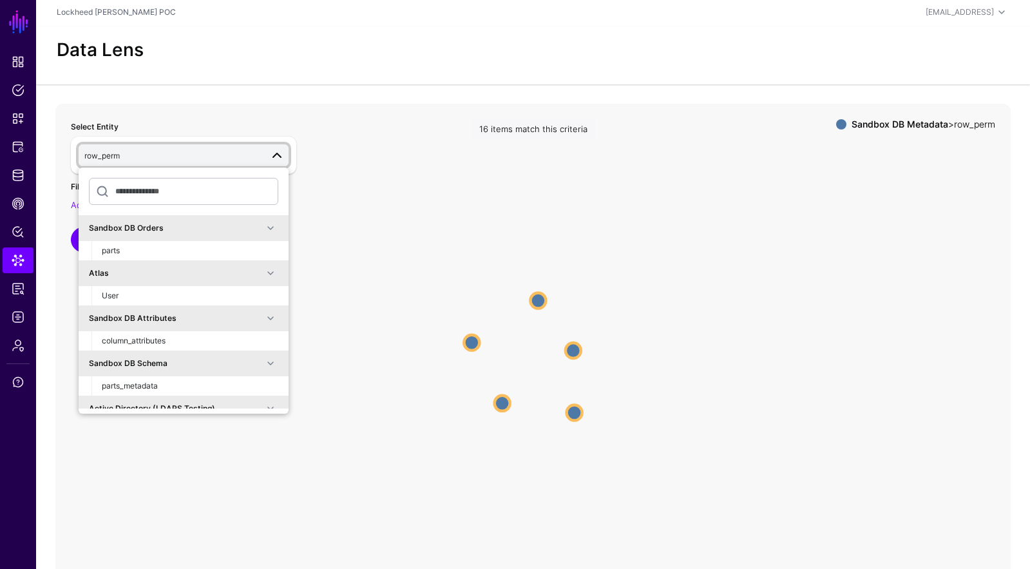
scroll to position [1, 0]
click at [209, 294] on div "User" at bounding box center [190, 295] width 176 height 12
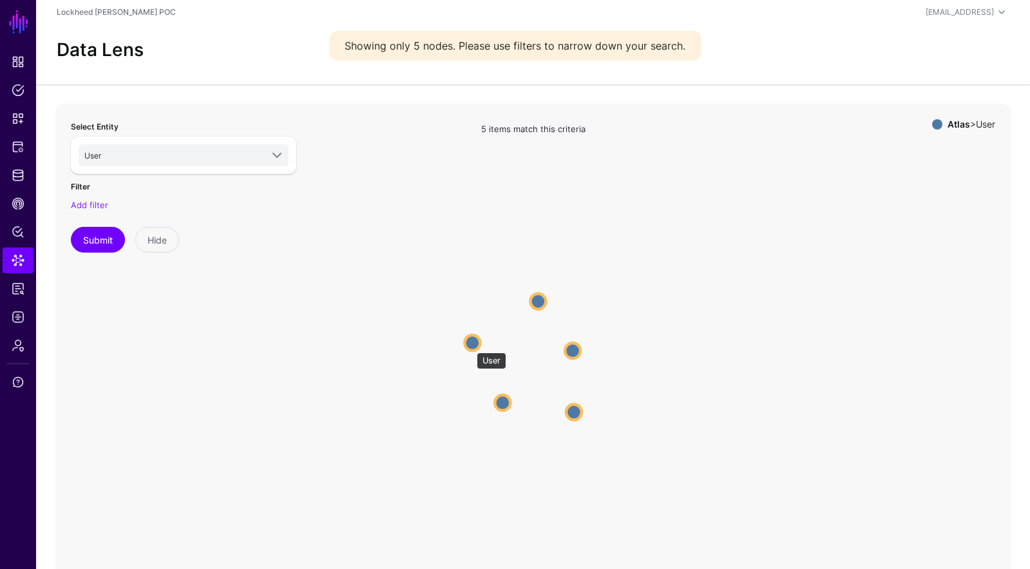
click at [470, 346] on circle at bounding box center [471, 342] width 15 height 15
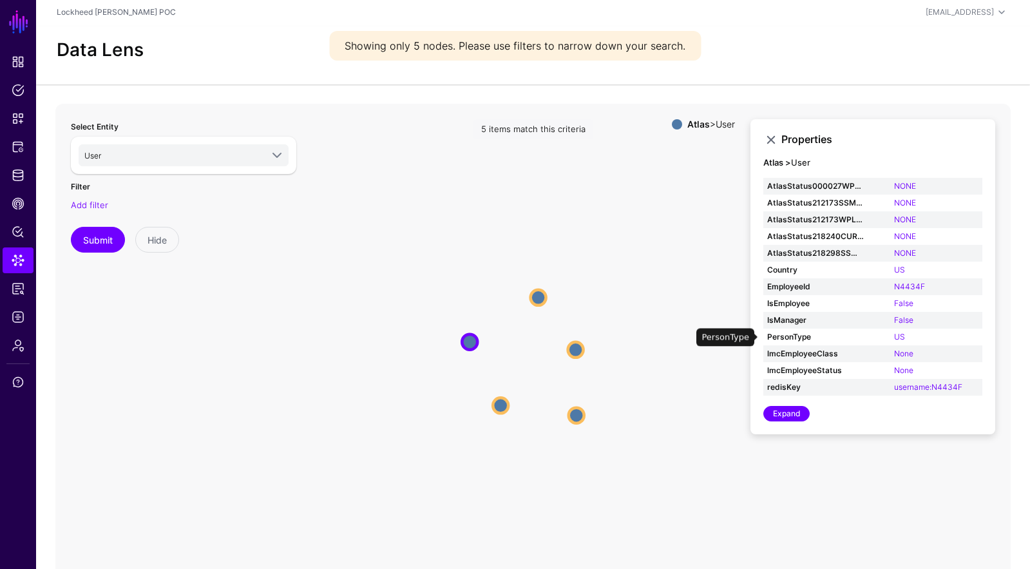
scroll to position [71, 0]
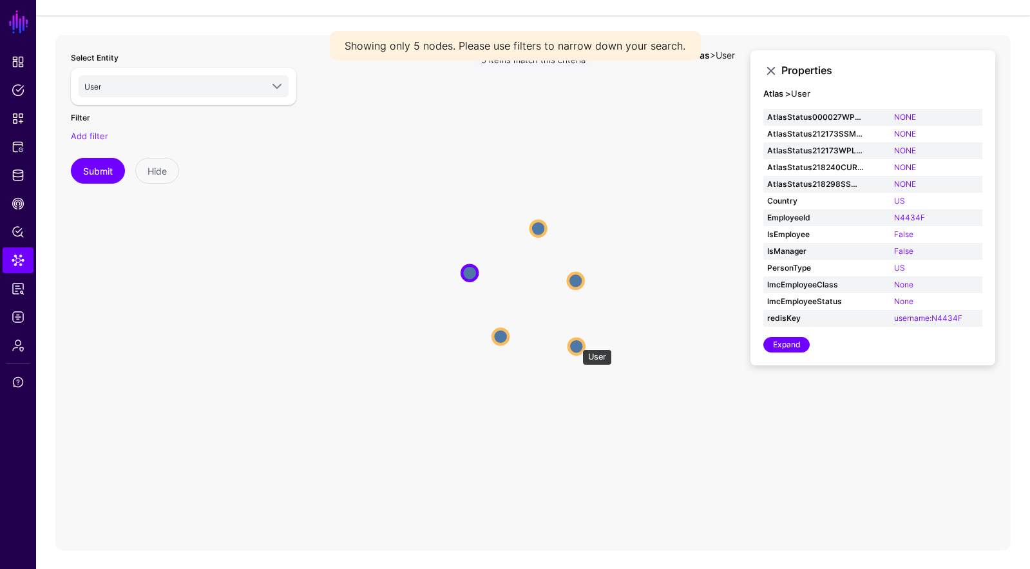
click at [576, 342] on circle at bounding box center [576, 345] width 15 height 15
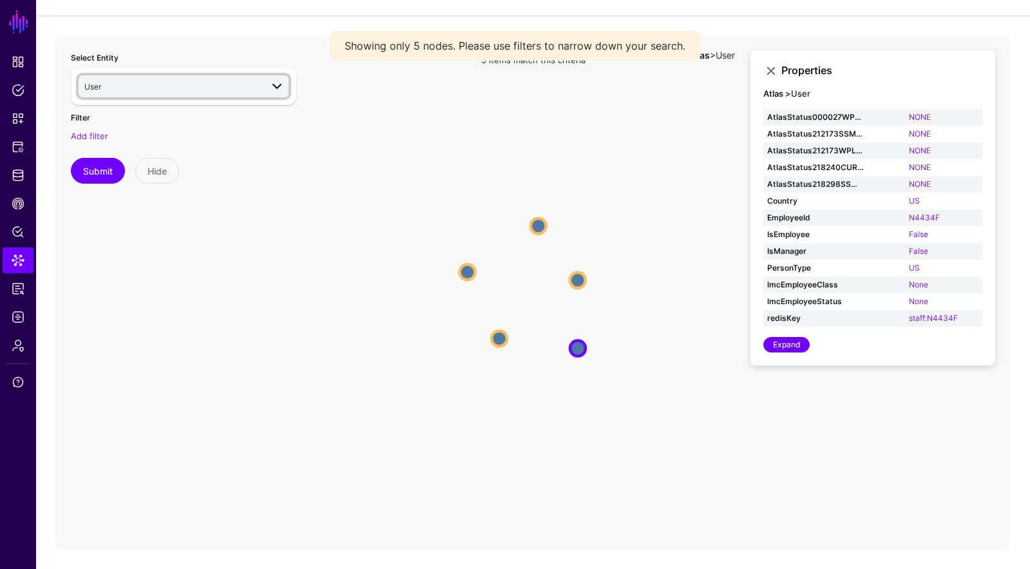
click at [200, 91] on span "User" at bounding box center [172, 86] width 177 height 14
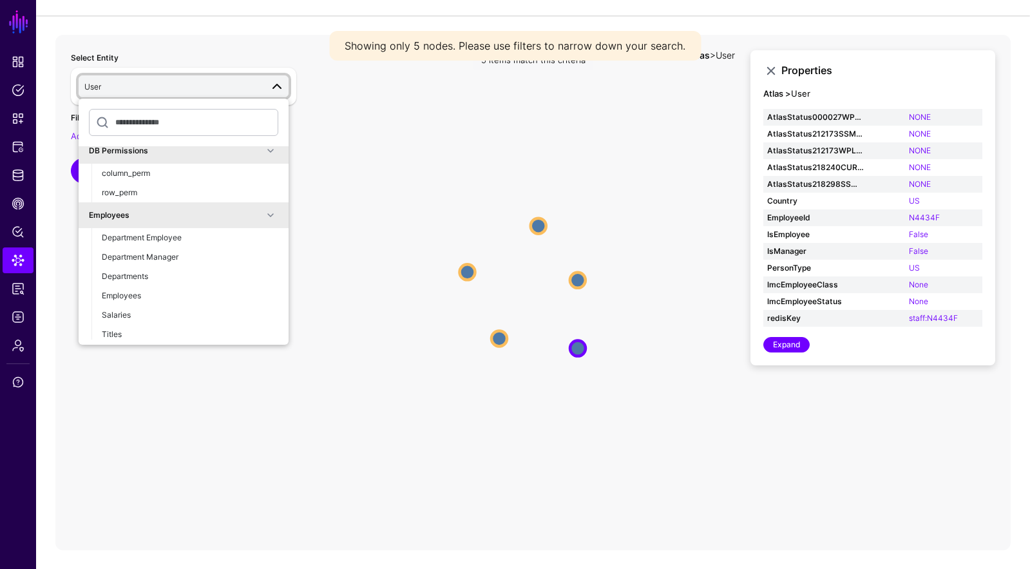
scroll to position [357, 0]
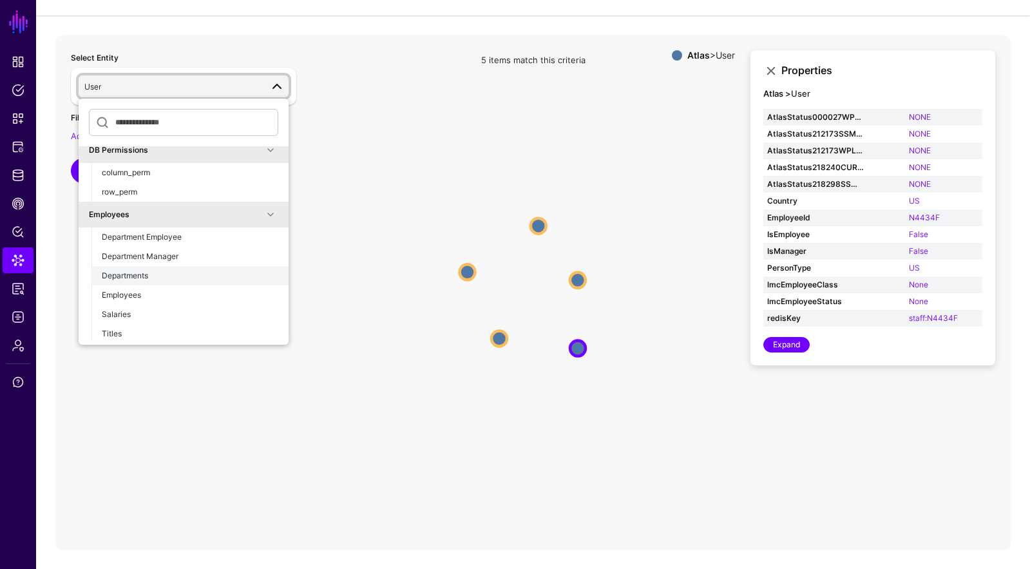
click at [198, 275] on div "Departments" at bounding box center [190, 276] width 176 height 12
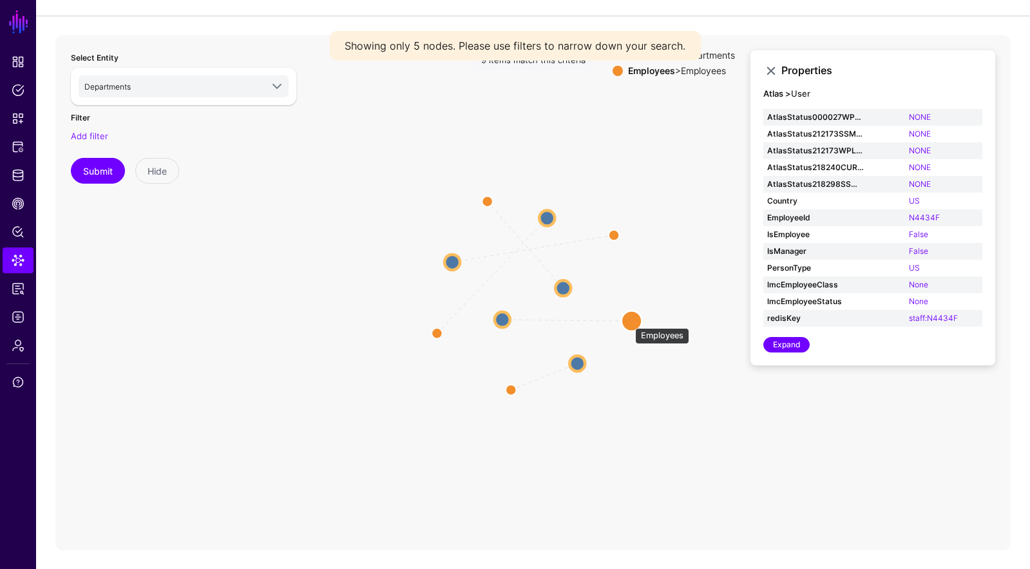
click at [628, 321] on circle at bounding box center [631, 320] width 21 height 21
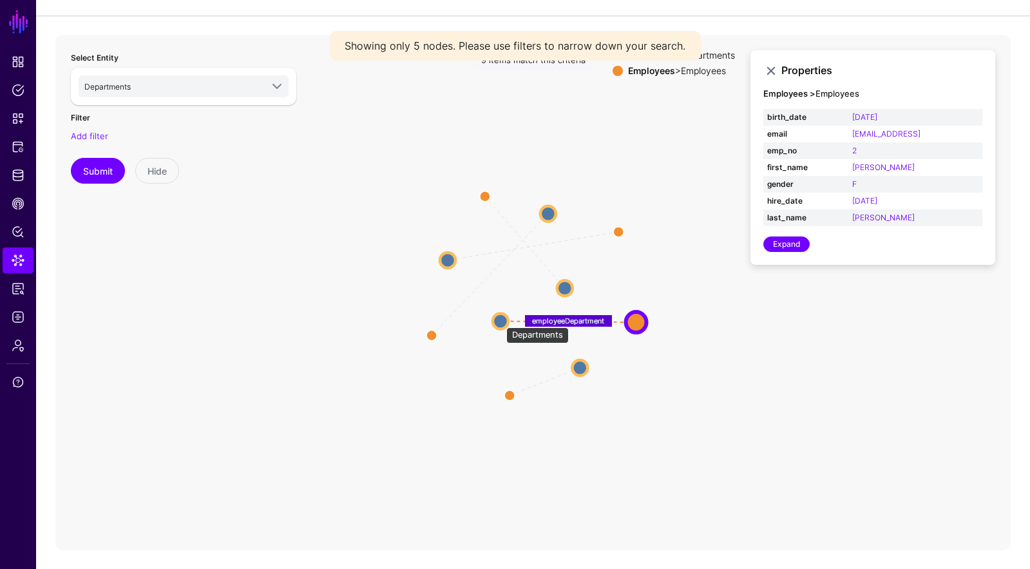
click at [500, 321] on circle at bounding box center [500, 320] width 15 height 15
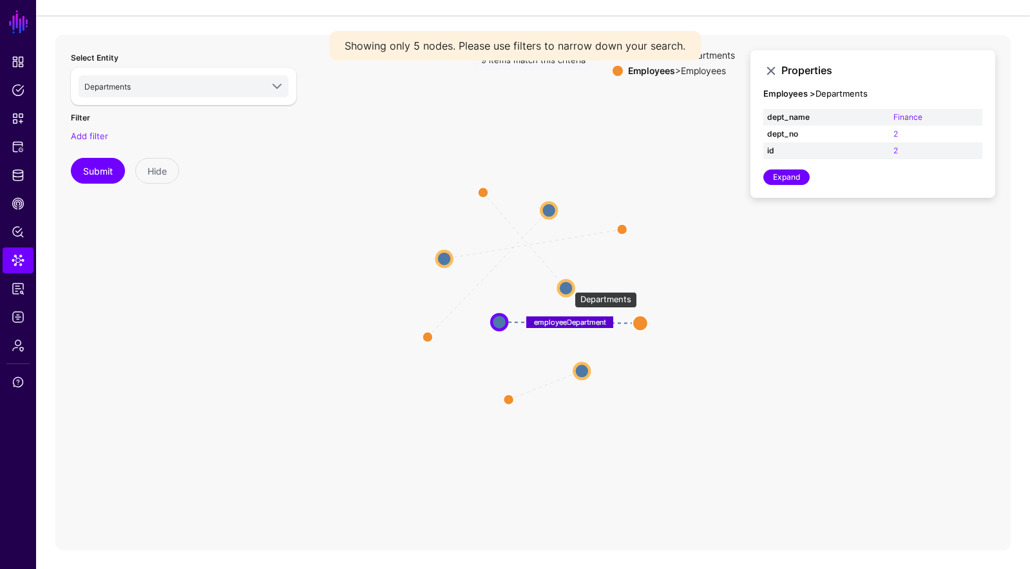
click at [567, 285] on circle at bounding box center [565, 287] width 15 height 15
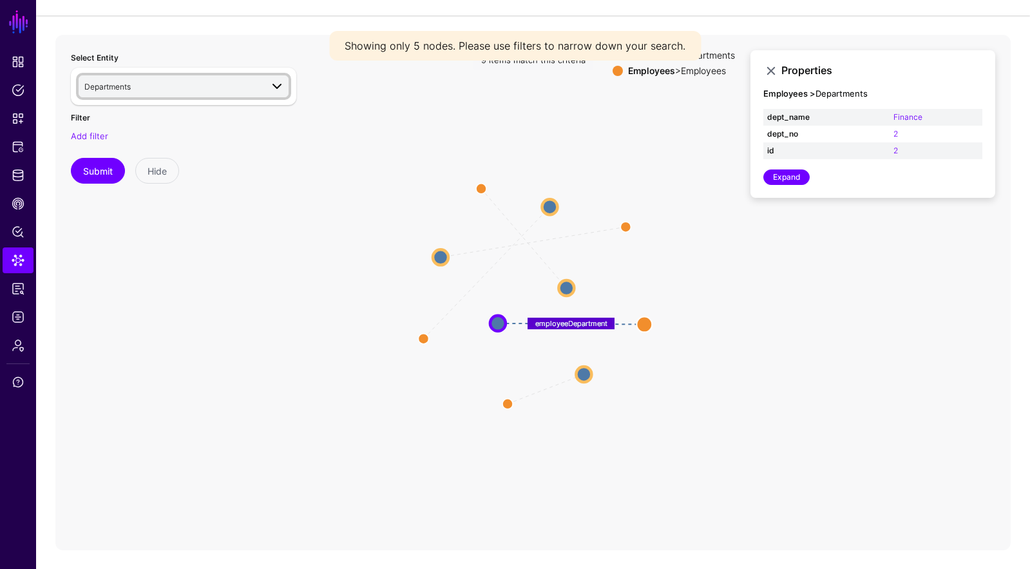
click at [120, 86] on span "Departments" at bounding box center [107, 87] width 46 height 10
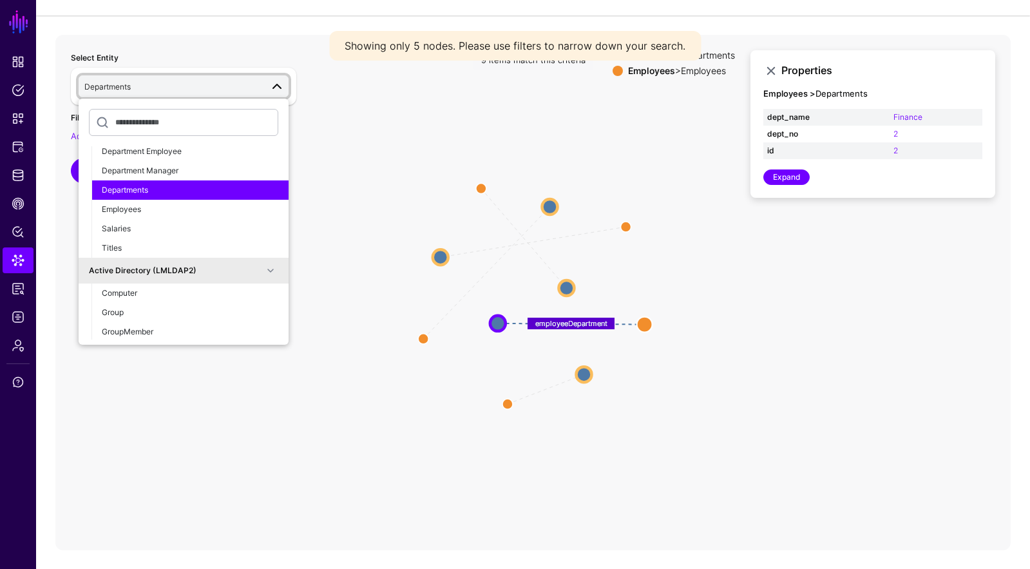
scroll to position [464, 0]
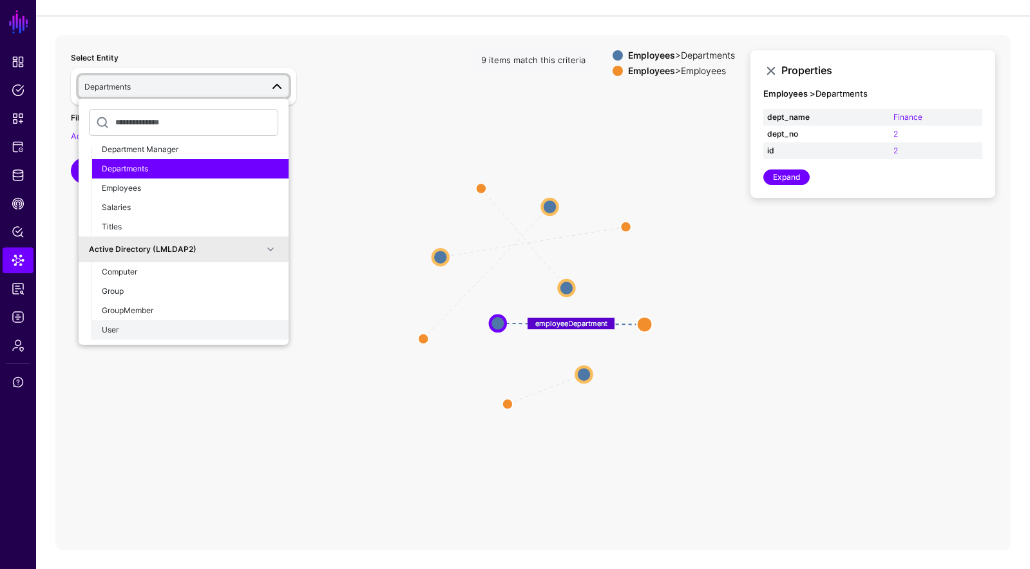
click at [201, 325] on div "User" at bounding box center [190, 330] width 176 height 12
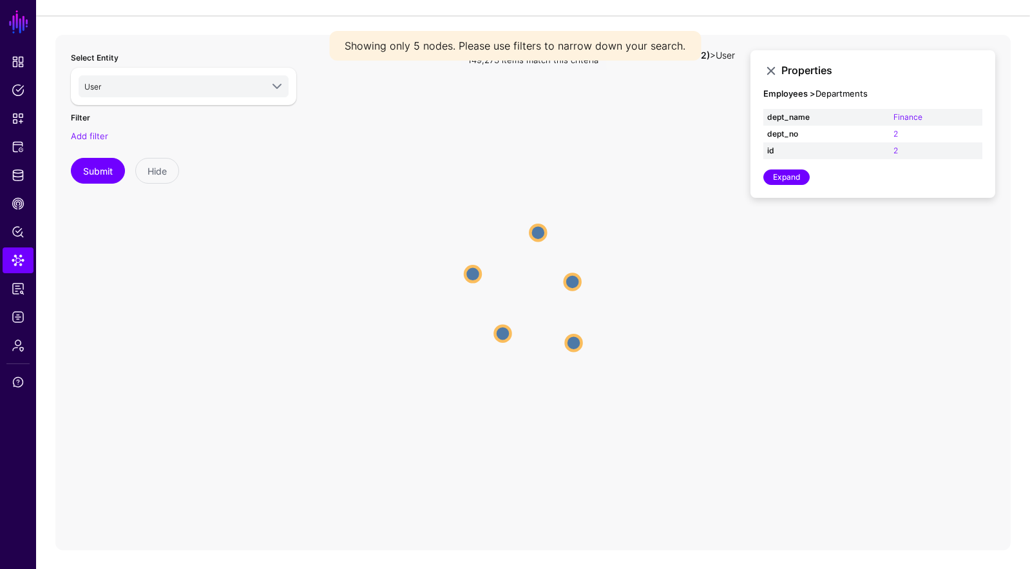
click at [477, 274] on circle at bounding box center [472, 273] width 15 height 15
click at [535, 223] on circle at bounding box center [537, 229] width 15 height 15
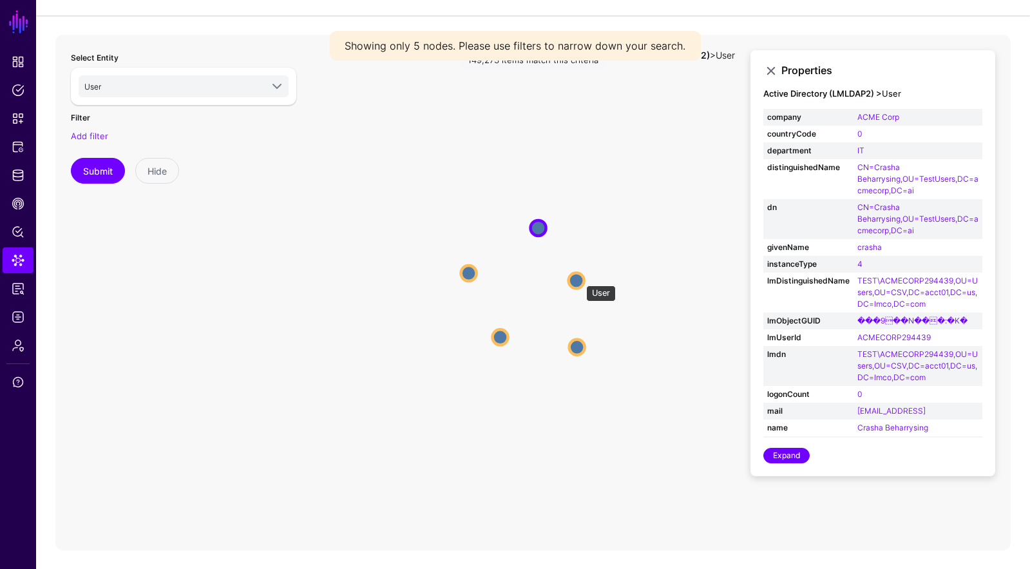
click at [580, 279] on circle at bounding box center [576, 279] width 15 height 15
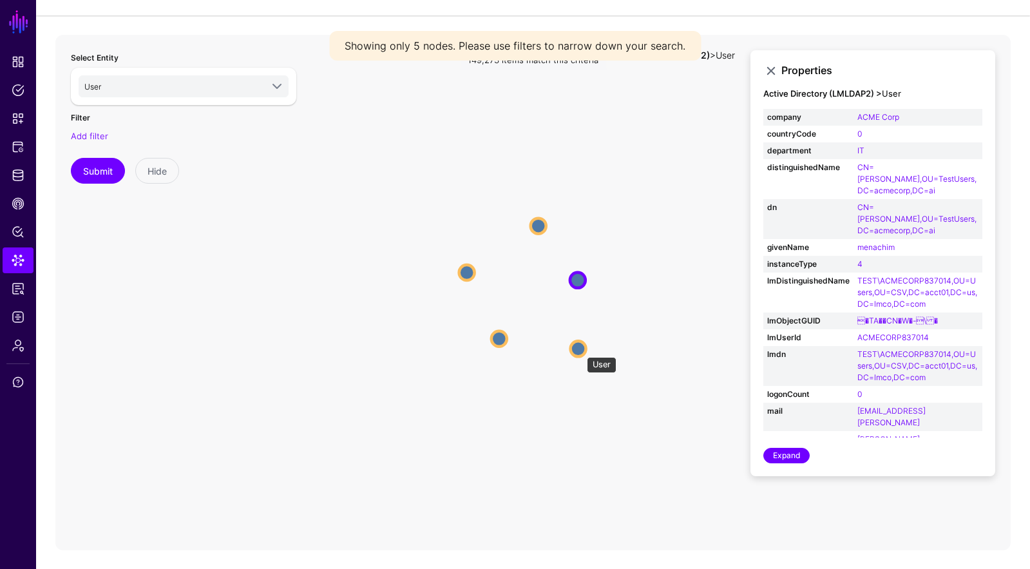
click at [580, 350] on circle at bounding box center [577, 348] width 15 height 15
click at [497, 337] on circle at bounding box center [498, 339] width 15 height 15
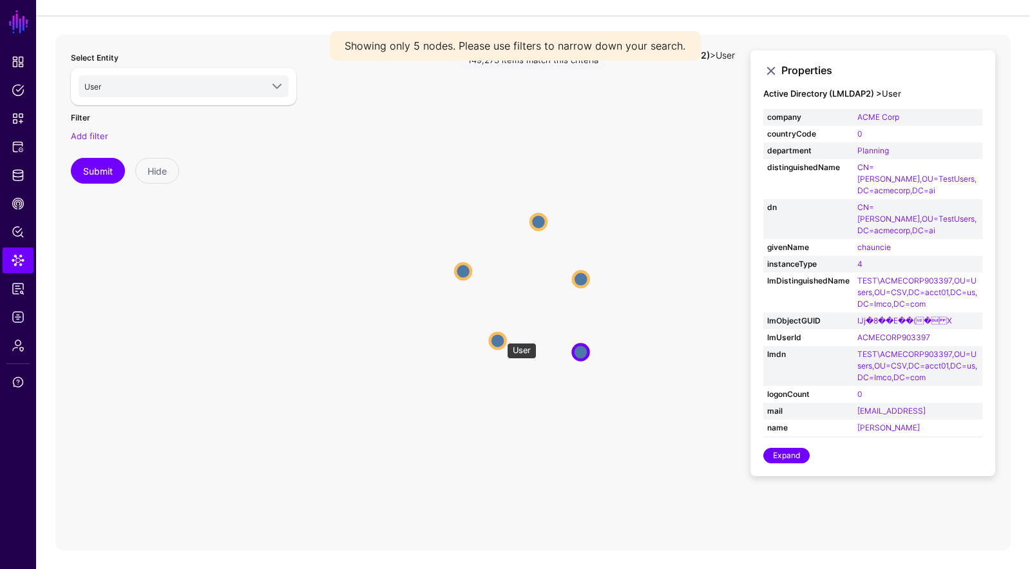
click at [500, 336] on circle at bounding box center [497, 340] width 15 height 15
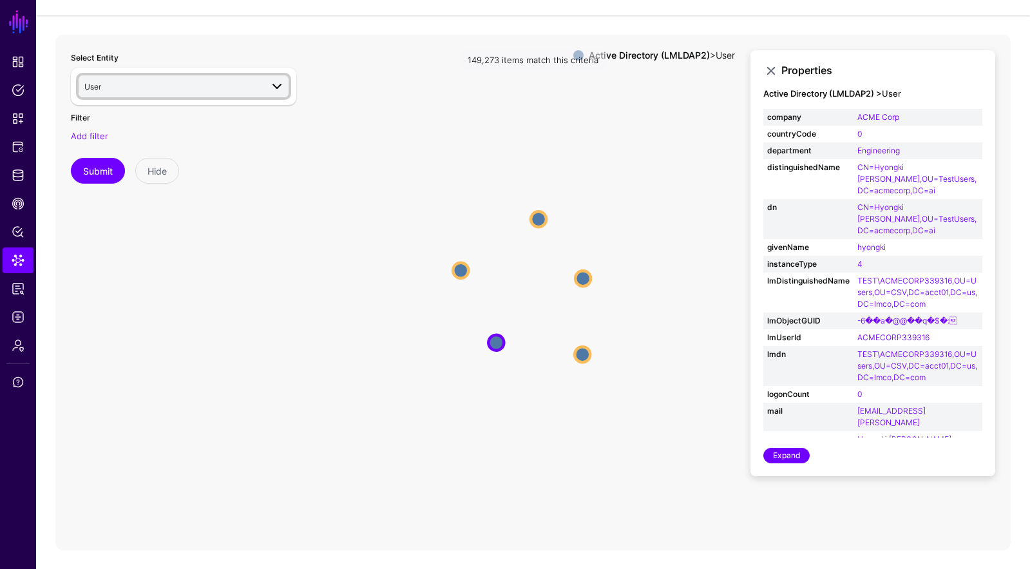
click at [216, 85] on span "User" at bounding box center [172, 86] width 177 height 14
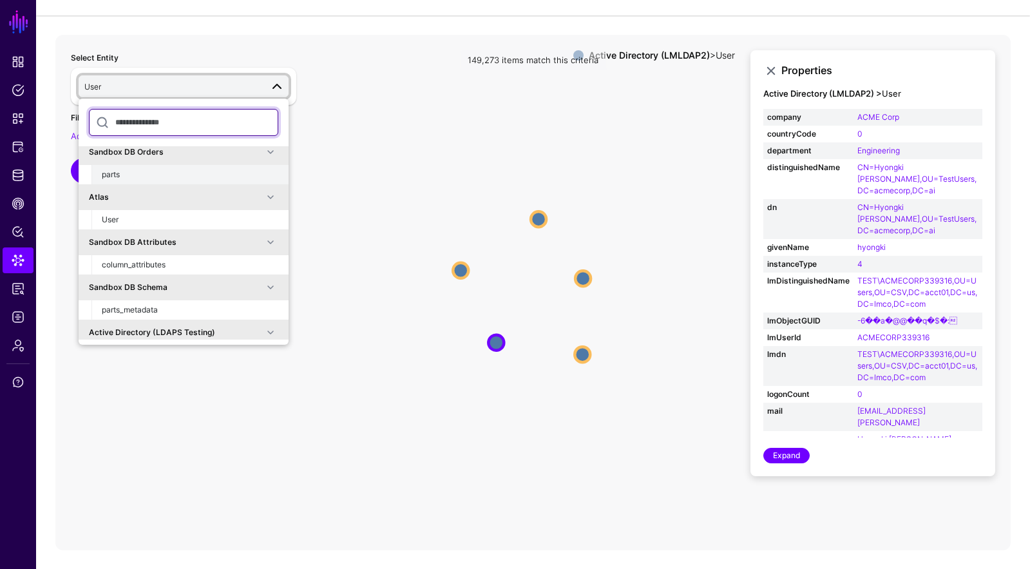
scroll to position [0, 0]
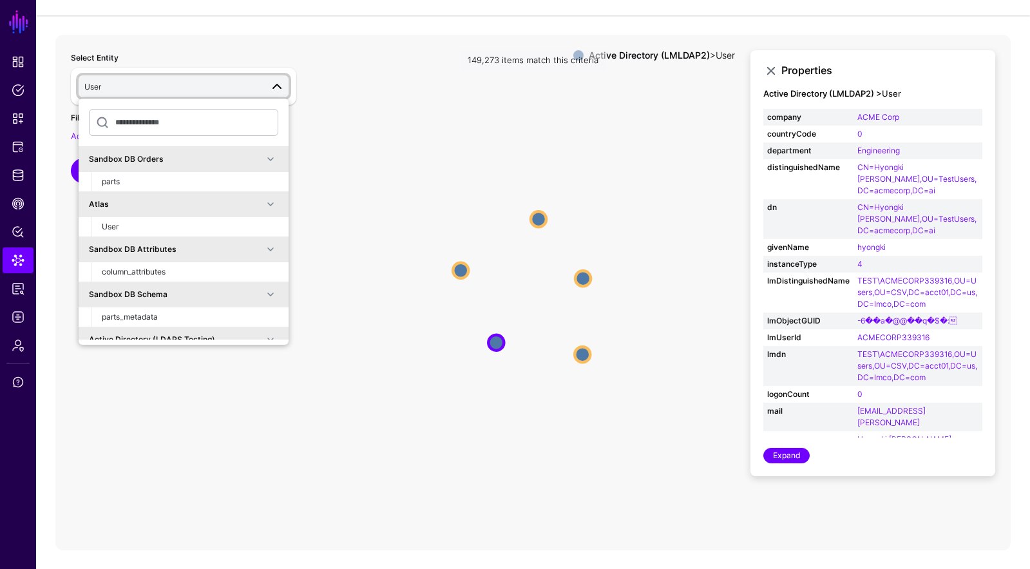
click at [287, 83] on link "User" at bounding box center [184, 86] width 210 height 22
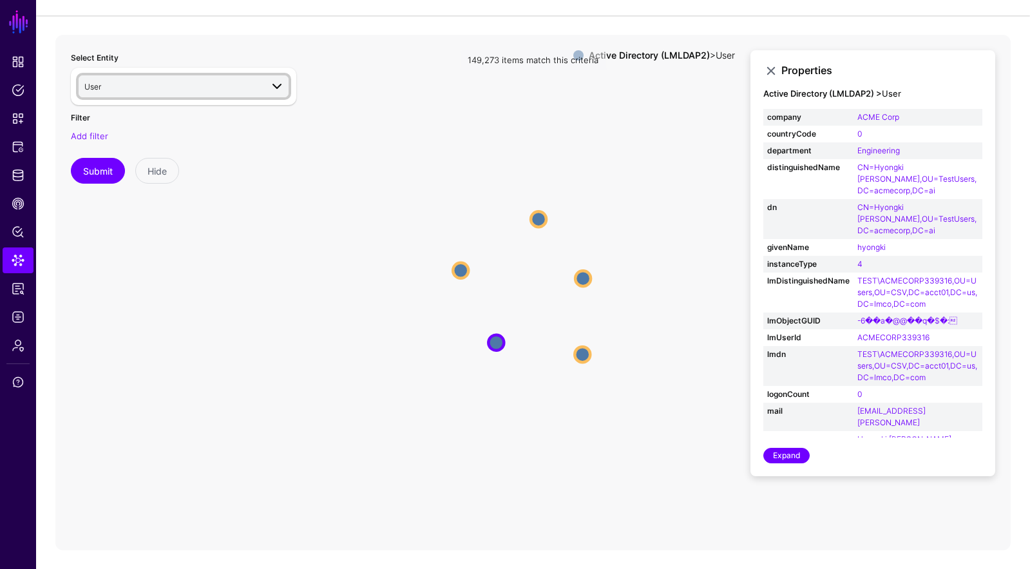
click at [185, 86] on span "User" at bounding box center [172, 86] width 177 height 14
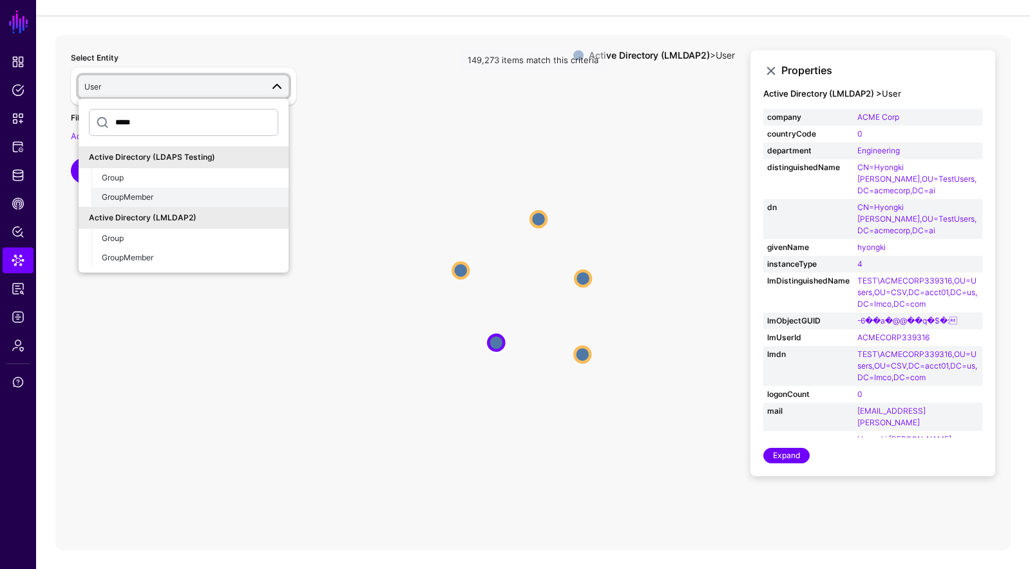
type input "*****"
click at [181, 187] on button "GroupMember" at bounding box center [189, 196] width 197 height 19
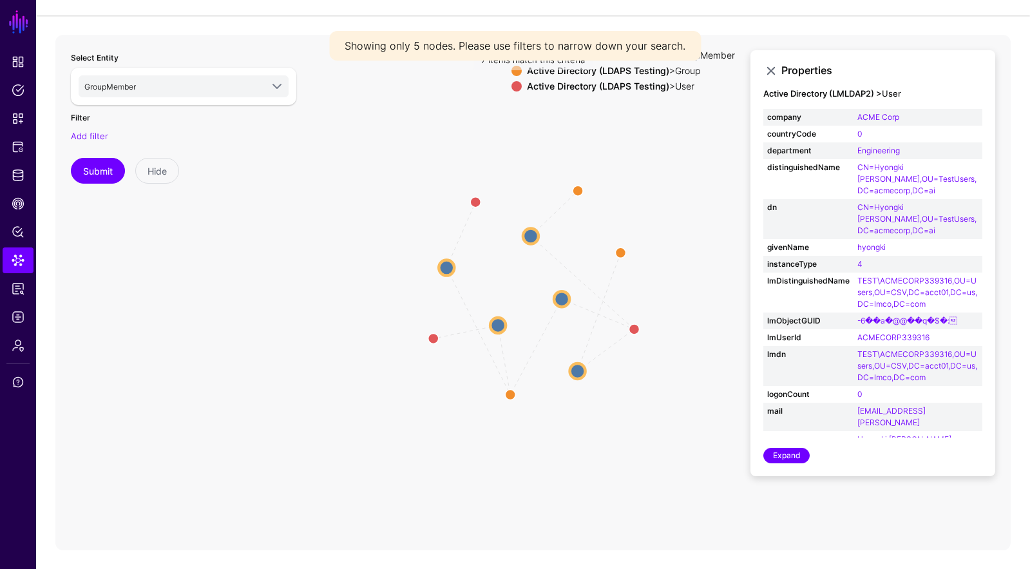
drag, startPoint x: 465, startPoint y: 334, endPoint x: 465, endPoint y: 308, distance: 25.8
click at [466, 328] on icon "Member MemberOf Member MemberOf Member MemberOf Member MemberOf Member MemberOf…" at bounding box center [532, 292] width 955 height 515
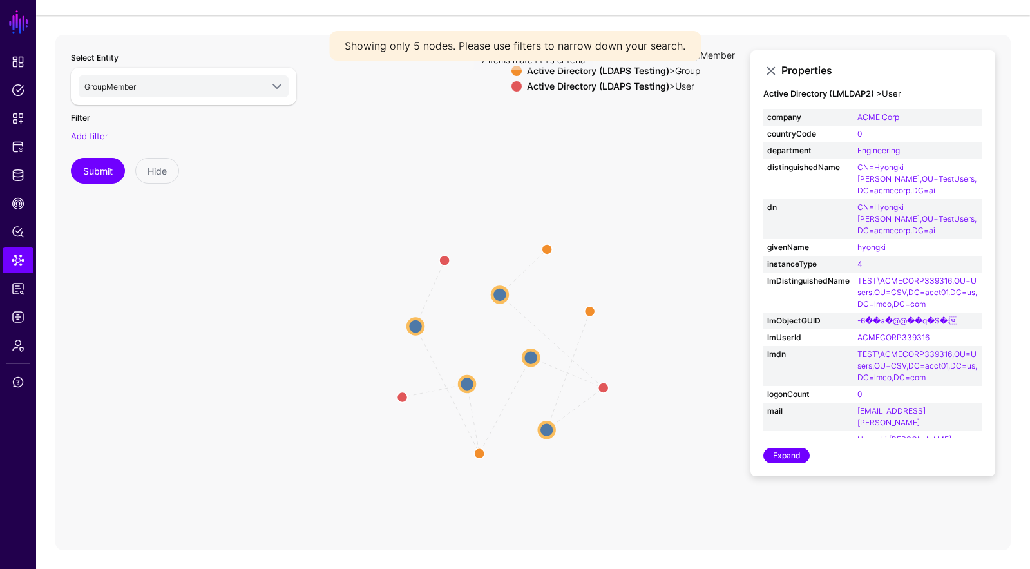
drag, startPoint x: 587, startPoint y: 263, endPoint x: 587, endPoint y: 234, distance: 28.3
click at [589, 256] on icon "Member MemberOf Member MemberOf Member MemberOf Member MemberOf Member MemberOf…" at bounding box center [532, 292] width 955 height 515
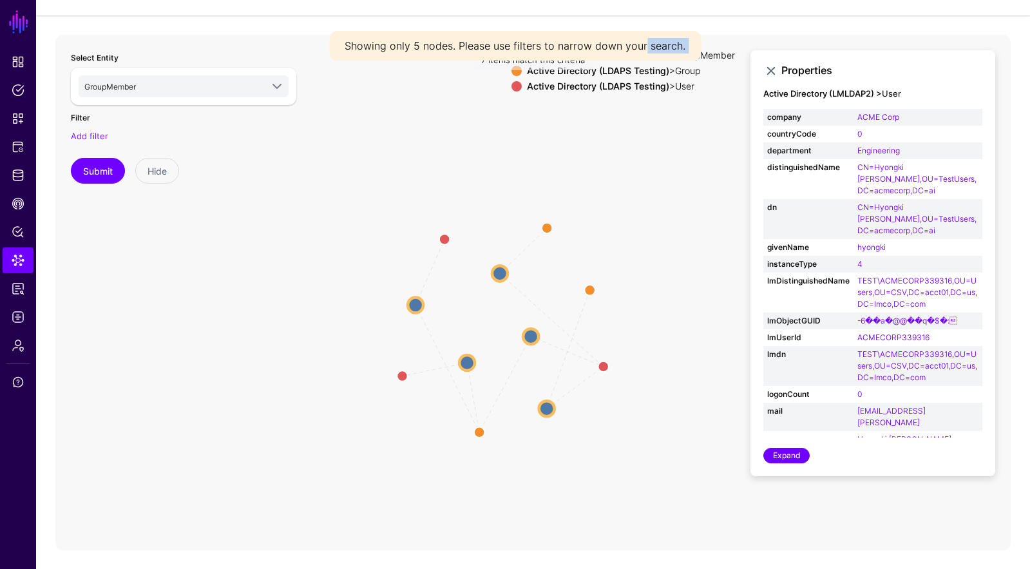
drag, startPoint x: 565, startPoint y: 17, endPoint x: 490, endPoint y: -10, distance: 79.4
click at [490, 0] on html "SGNL Dashboard Policies Snippets Protected Systems Identity Data Fabric CAEP Hu…" at bounding box center [515, 249] width 1030 height 640
click at [489, 127] on icon "Member MemberOf Member MemberOf Member MemberOf Member MemberOf Member MemberOf…" at bounding box center [532, 292] width 955 height 515
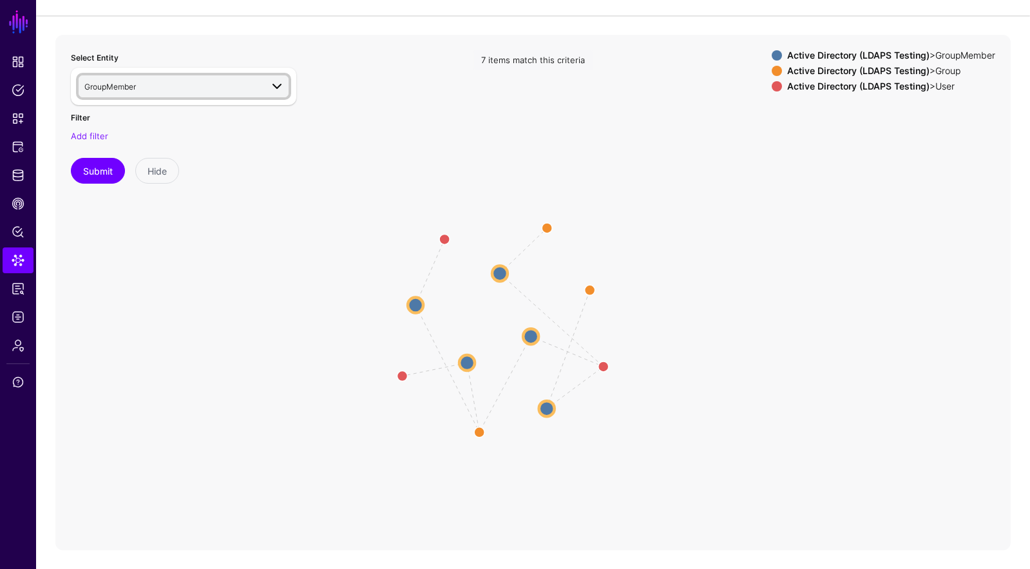
click at [200, 79] on span "GroupMember" at bounding box center [172, 86] width 177 height 14
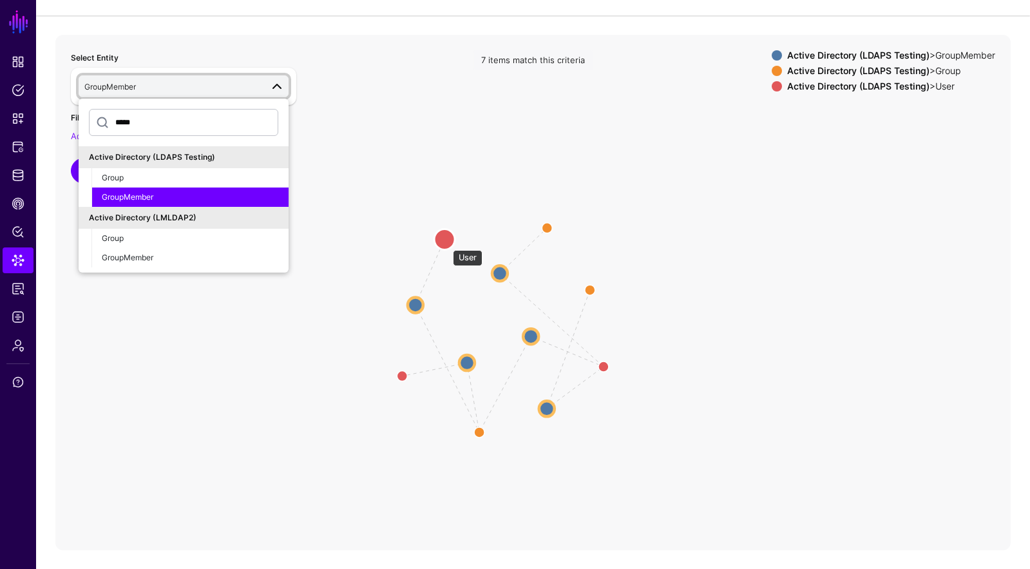
click at [446, 243] on circle at bounding box center [444, 239] width 21 height 21
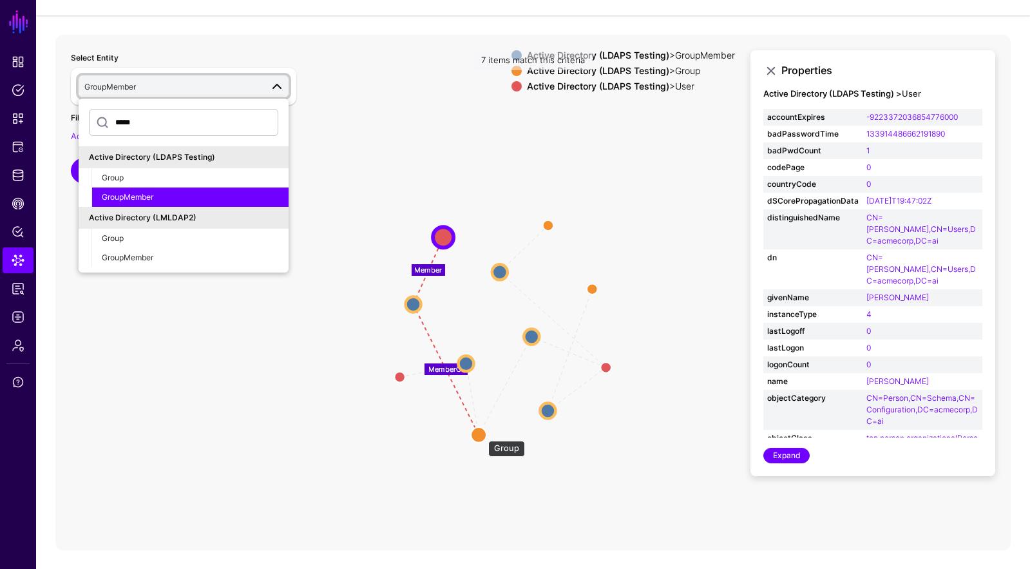
click at [481, 434] on circle at bounding box center [478, 433] width 15 height 15
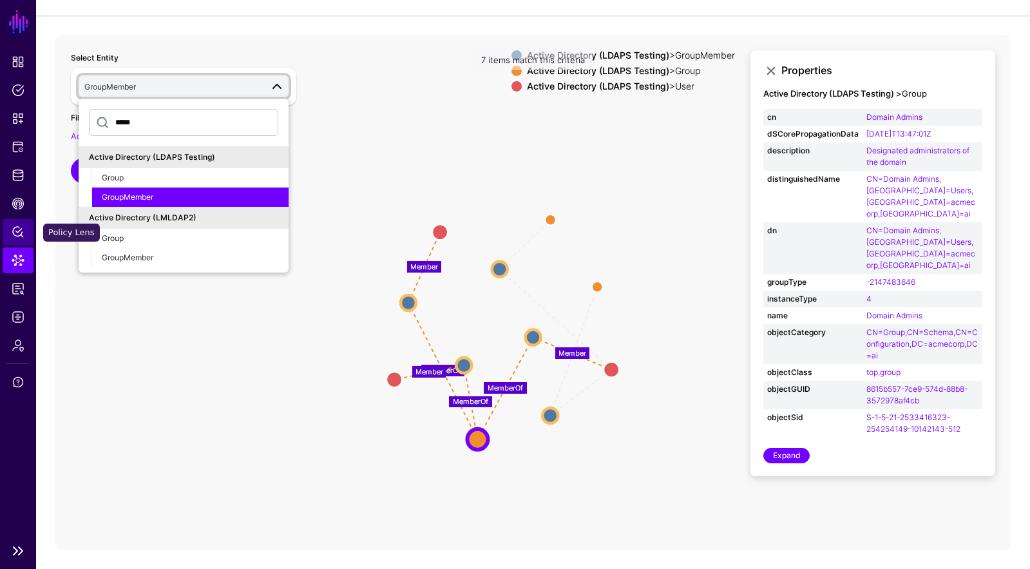
click at [21, 236] on span "Policy Lens" at bounding box center [18, 231] width 13 height 13
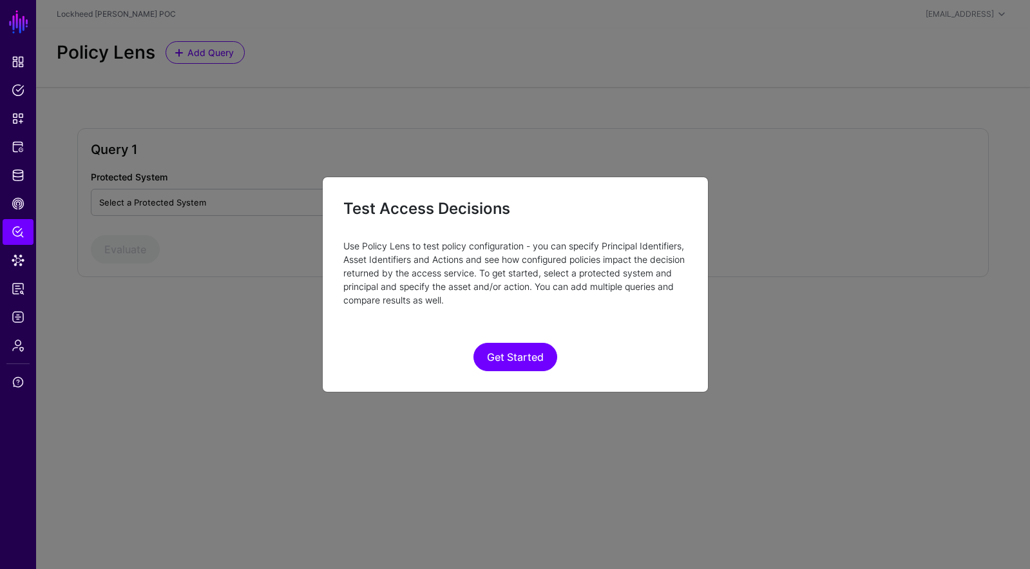
click at [465, 364] on div "Get Started" at bounding box center [515, 357] width 344 height 28
click at [510, 356] on button "Get Started" at bounding box center [515, 357] width 84 height 28
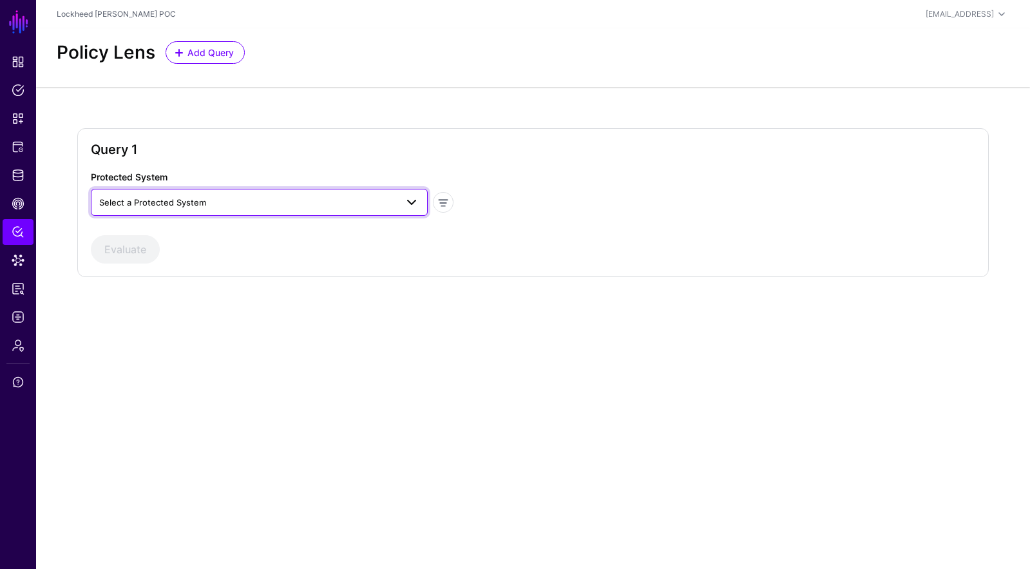
click at [258, 207] on span "Select a Protected System" at bounding box center [247, 202] width 297 height 14
click at [209, 252] on div "[PERSON_NAME]" at bounding box center [259, 253] width 316 height 13
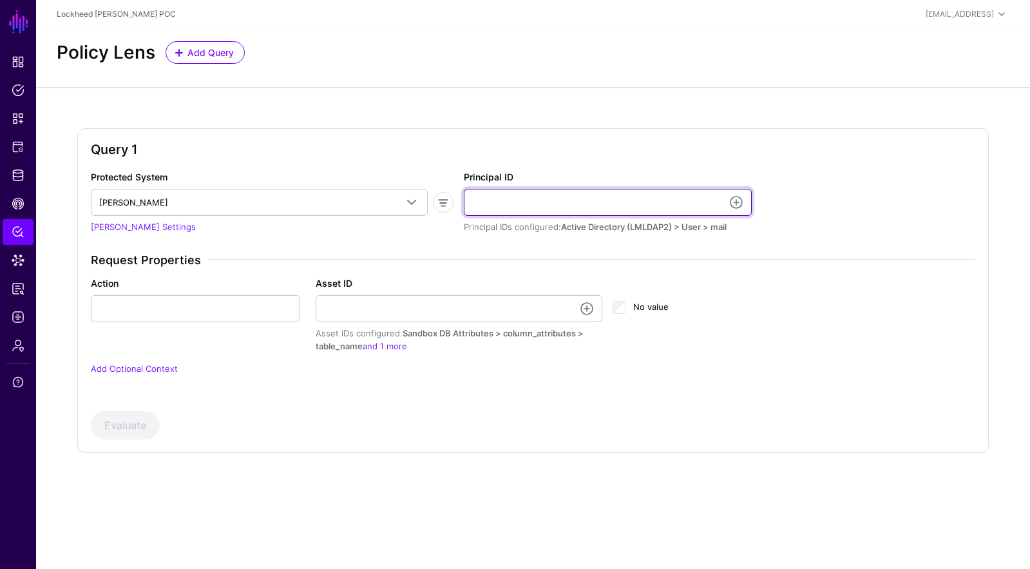
click at [515, 203] on input "Principal ID" at bounding box center [608, 202] width 288 height 27
type input "**********"
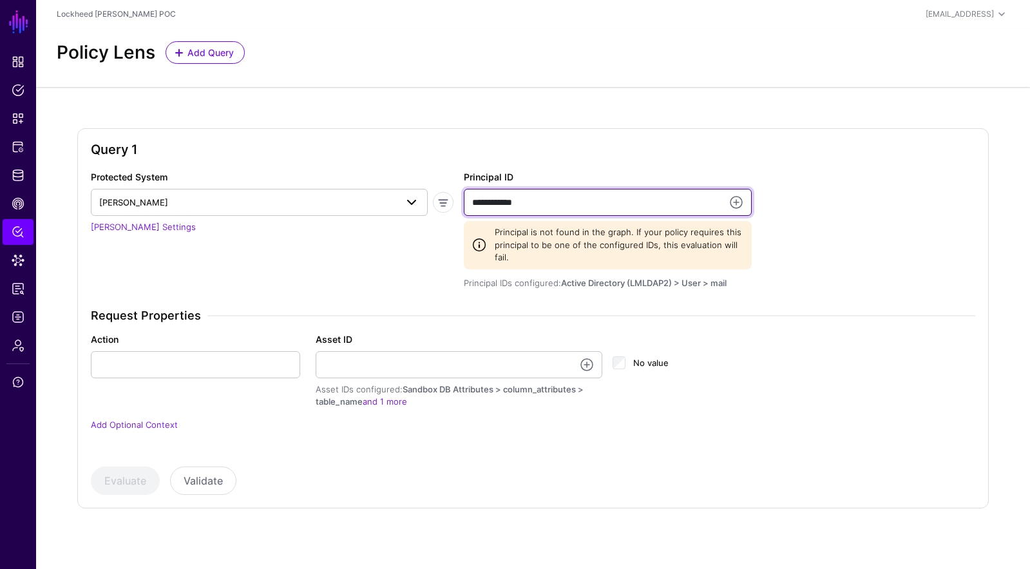
click at [414, 194] on div "**********" at bounding box center [533, 308] width 894 height 277
type input "****"
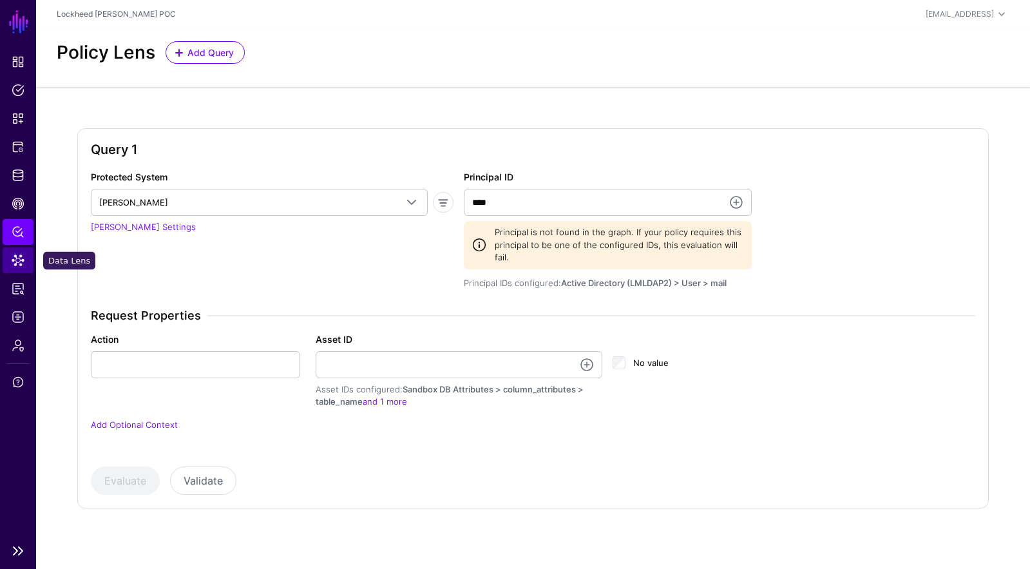
click at [26, 259] on link "Data Lens" at bounding box center [18, 260] width 31 height 26
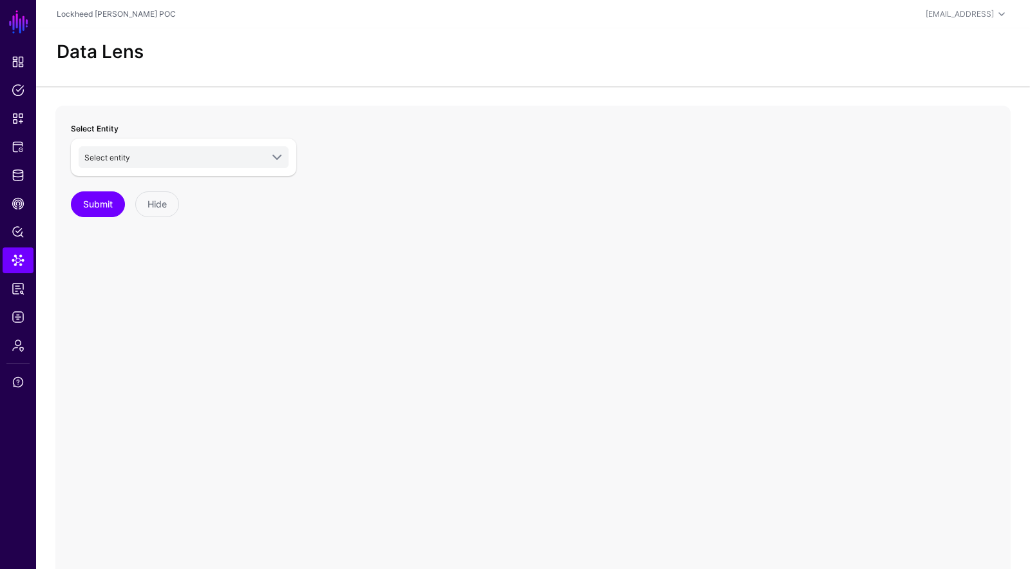
click at [143, 139] on div "Select entity Sandbox DB Orders parts Atlas User Sandbox DB Attributes column_a…" at bounding box center [183, 156] width 225 height 37
click at [143, 162] on span "Select entity" at bounding box center [172, 157] width 177 height 14
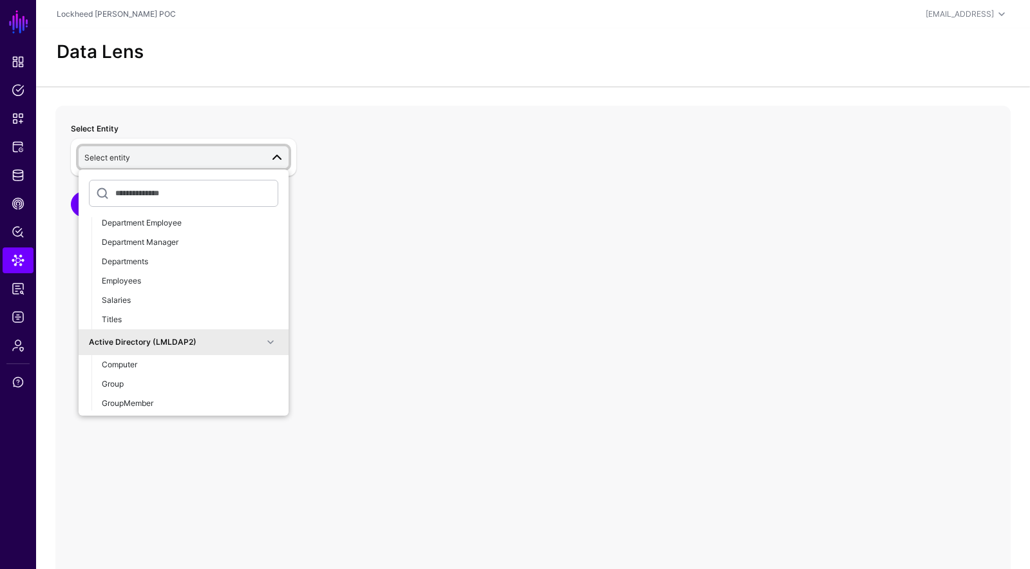
scroll to position [464, 0]
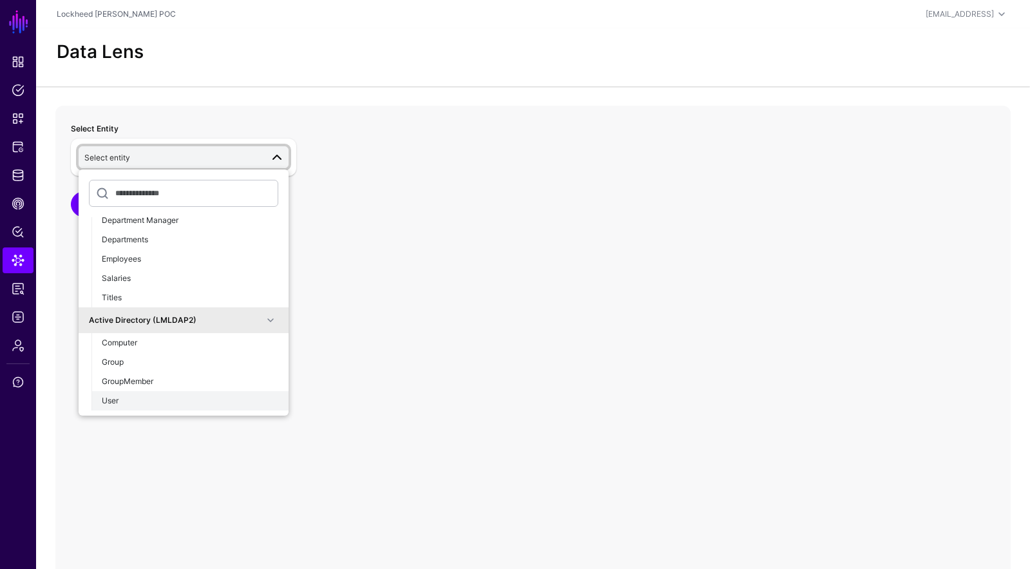
click at [150, 402] on div "User" at bounding box center [190, 401] width 176 height 12
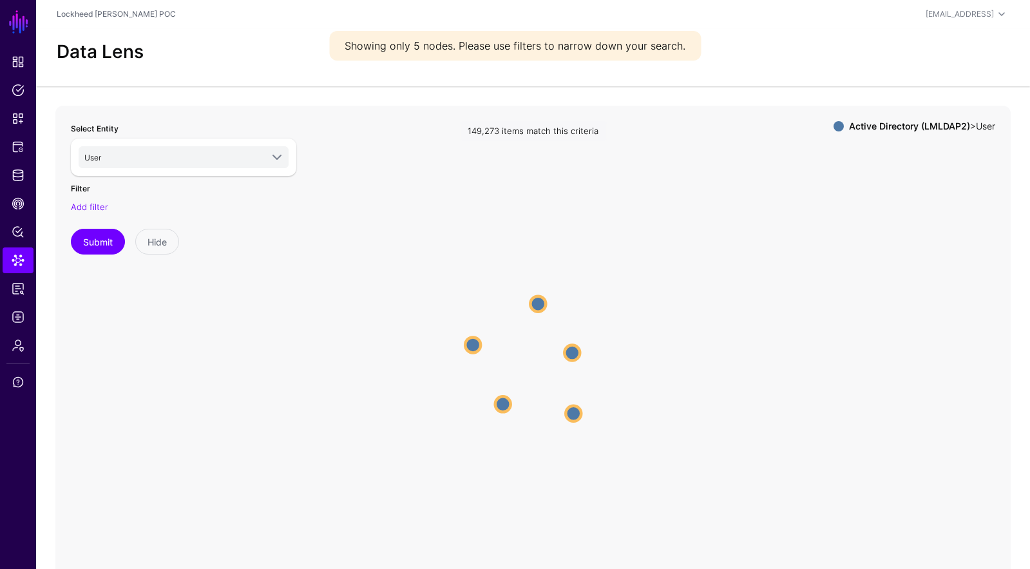
click at [571, 351] on circle at bounding box center [571, 351] width 15 height 15
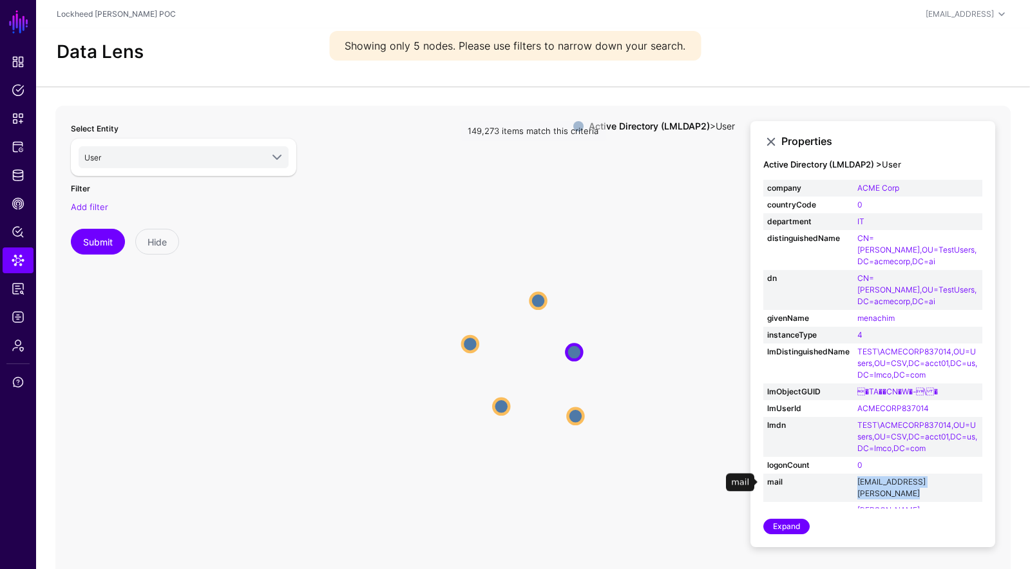
drag, startPoint x: 863, startPoint y: 477, endPoint x: 966, endPoint y: 481, distance: 102.5
click at [973, 480] on tr "mail [EMAIL_ADDRESS][PERSON_NAME]" at bounding box center [872, 487] width 219 height 28
click at [921, 481] on link "[EMAIL_ADDRESS][PERSON_NAME]" at bounding box center [891, 486] width 68 height 21
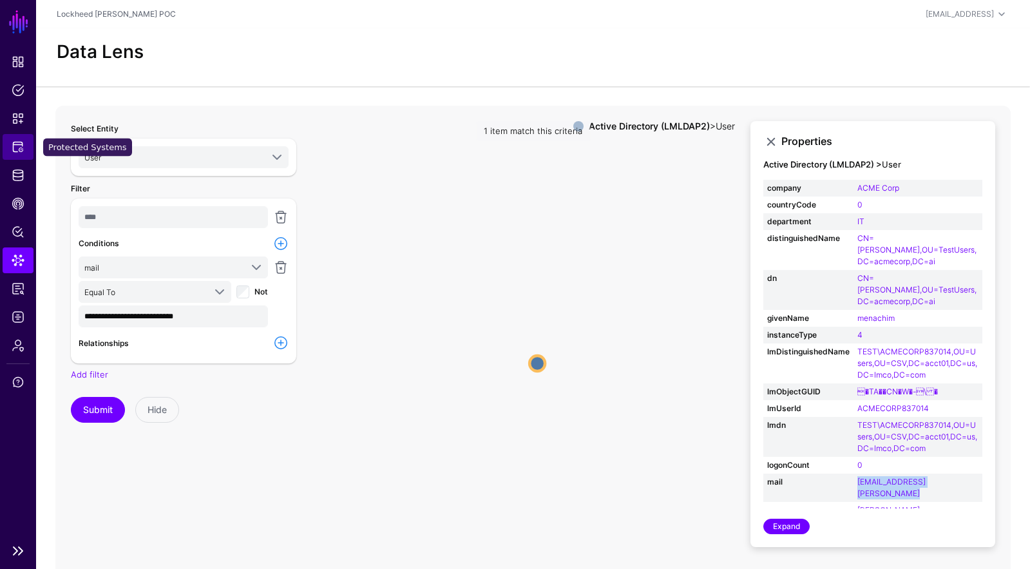
click at [14, 147] on span "Protected Systems" at bounding box center [18, 146] width 13 height 13
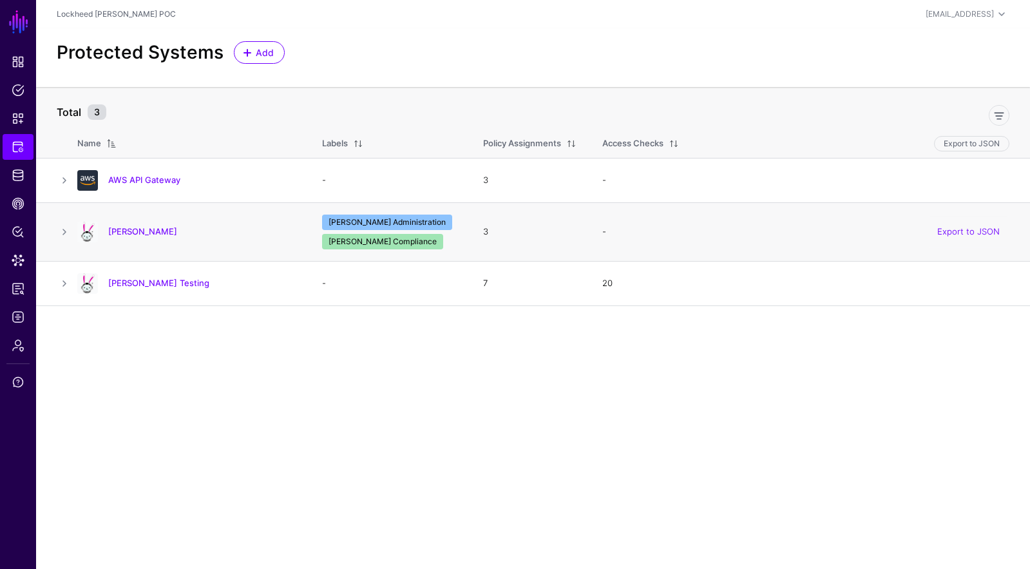
click at [118, 222] on div "[PERSON_NAME]" at bounding box center [186, 232] width 229 height 21
click at [113, 238] on div "[PERSON_NAME]" at bounding box center [186, 232] width 229 height 21
click at [115, 231] on link "[PERSON_NAME]" at bounding box center [142, 231] width 69 height 10
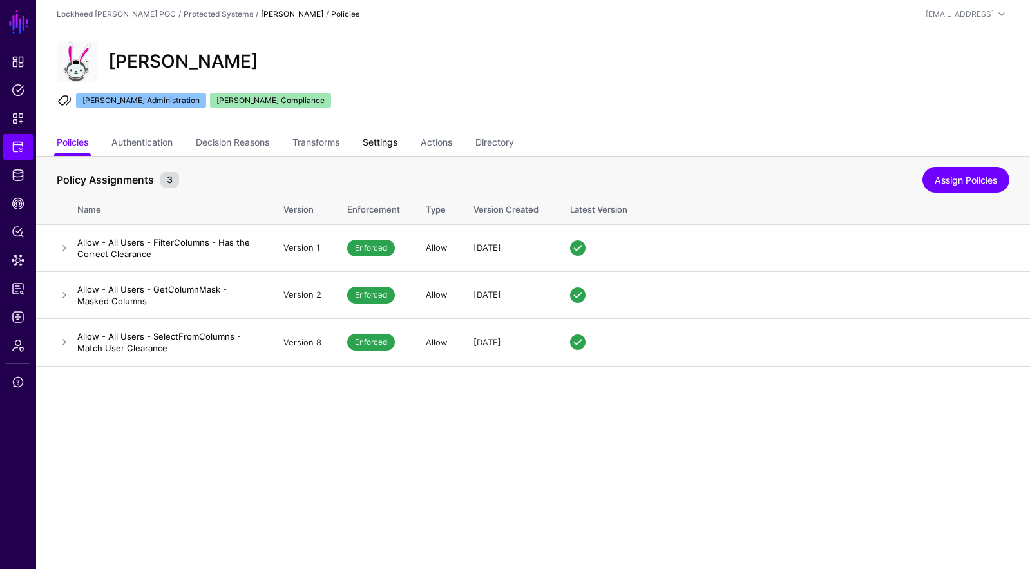
click at [388, 139] on link "Settings" at bounding box center [380, 143] width 35 height 24
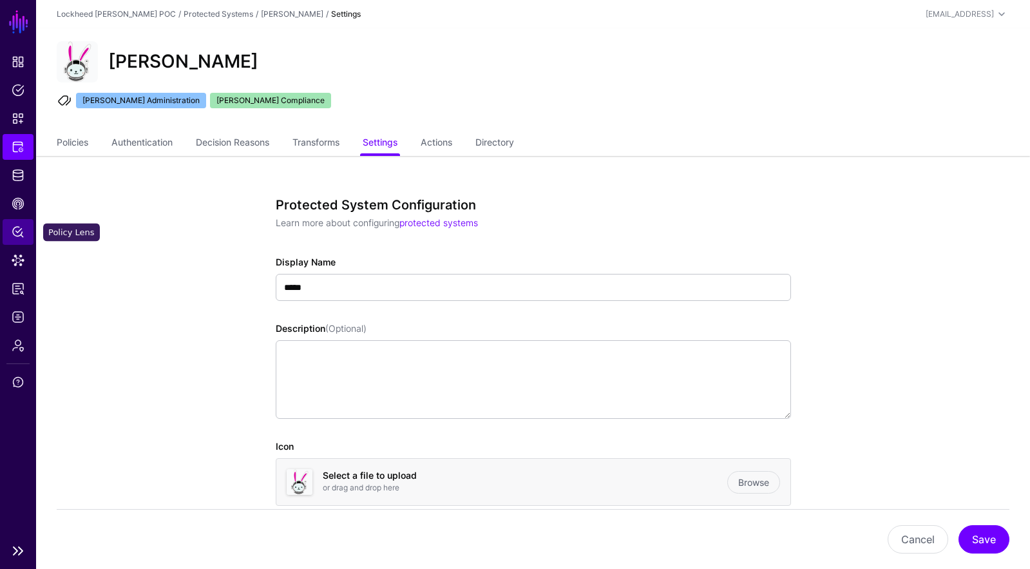
click at [17, 234] on span "Policy Lens" at bounding box center [18, 231] width 13 height 13
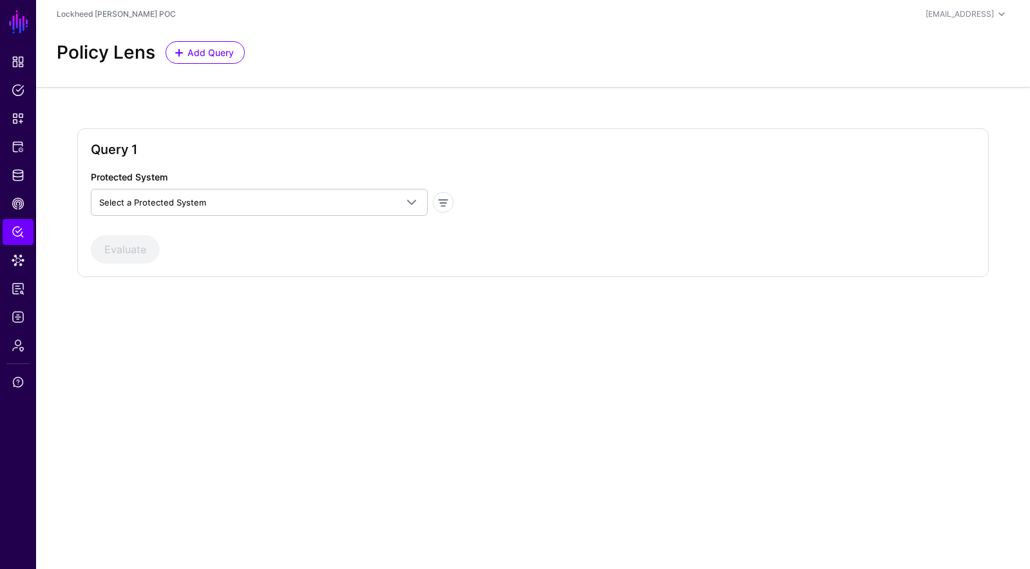
click at [324, 185] on div "Protected System Select a Protected System AWS API Gateway [PERSON_NAME] Testin…" at bounding box center [272, 193] width 373 height 46
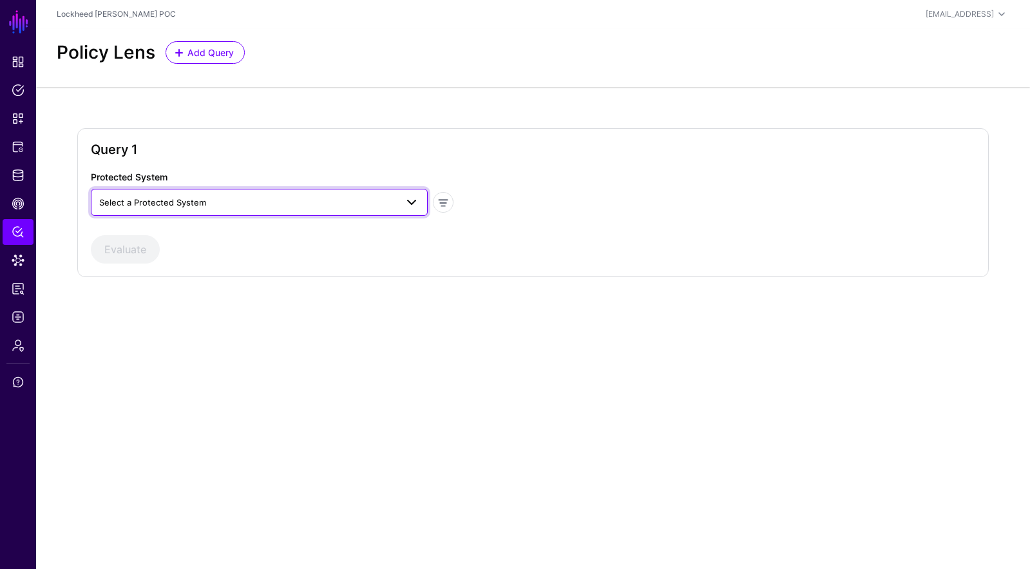
click at [326, 202] on span "Select a Protected System" at bounding box center [247, 202] width 297 height 14
click at [303, 250] on div "[PERSON_NAME]" at bounding box center [259, 253] width 316 height 13
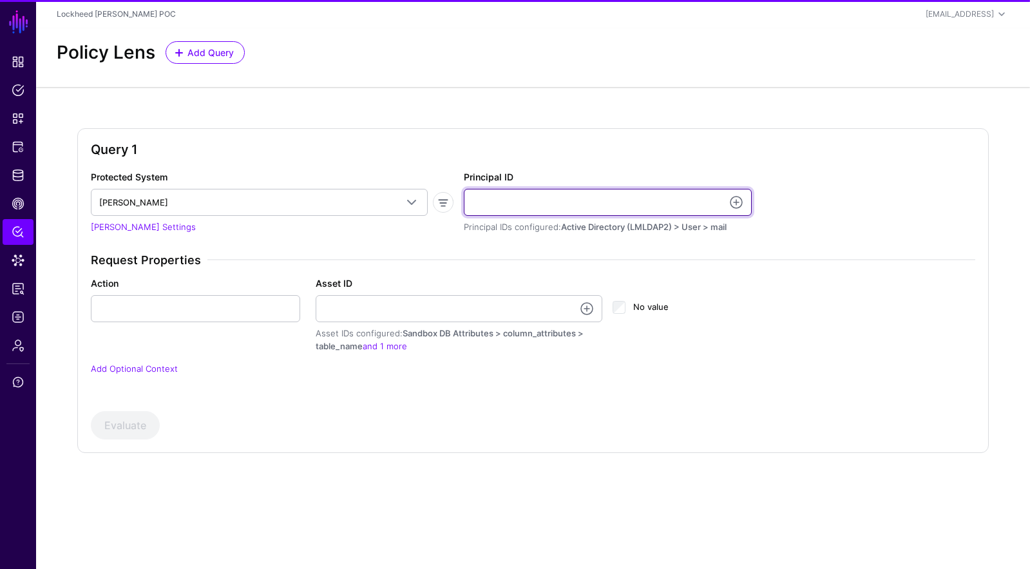
click at [549, 207] on input "Principal ID" at bounding box center [608, 202] width 288 height 27
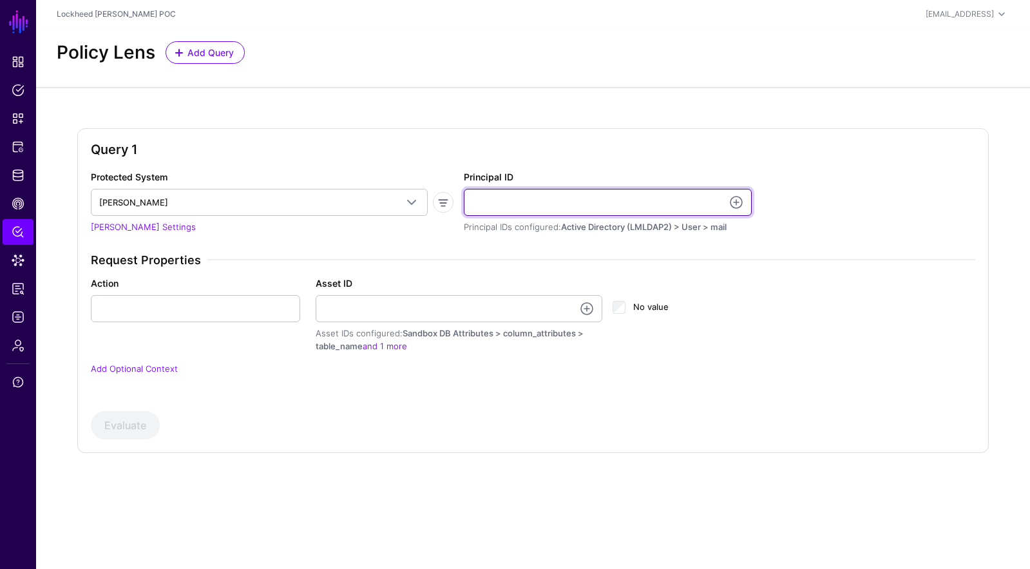
click at [544, 201] on input "Principal ID" at bounding box center [608, 202] width 288 height 27
paste input "**********"
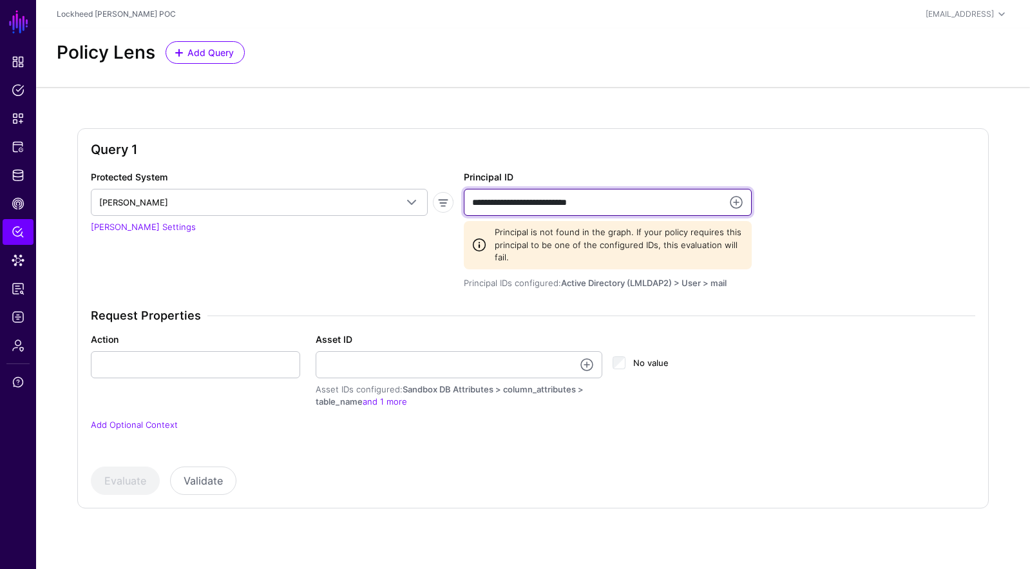
click at [495, 202] on input "**********" at bounding box center [608, 202] width 288 height 27
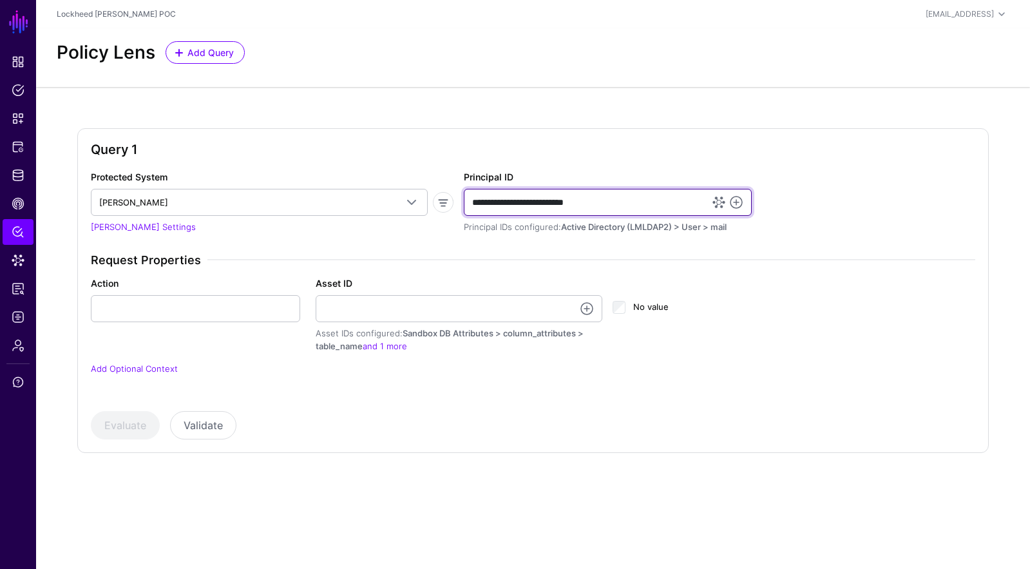
type input "**********"
drag, startPoint x: 536, startPoint y: 378, endPoint x: 547, endPoint y: 375, distance: 10.8
click at [540, 377] on div "Request Properties Action Asset ID Asset IDs configured: Sandbox DB Attributes …" at bounding box center [533, 322] width 894 height 138
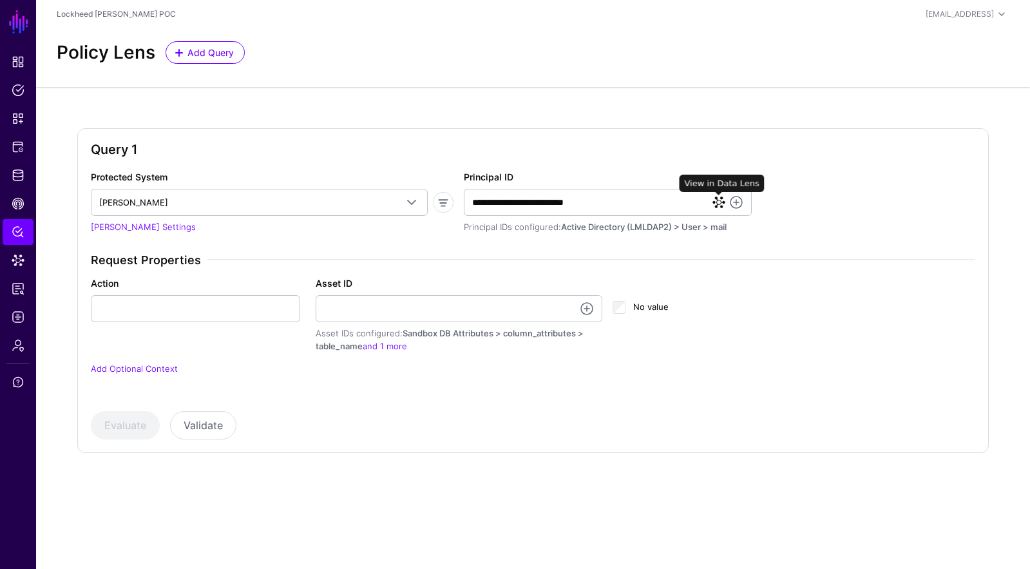
click at [722, 201] on link at bounding box center [718, 202] width 13 height 13
click at [739, 205] on link at bounding box center [735, 201] width 15 height 15
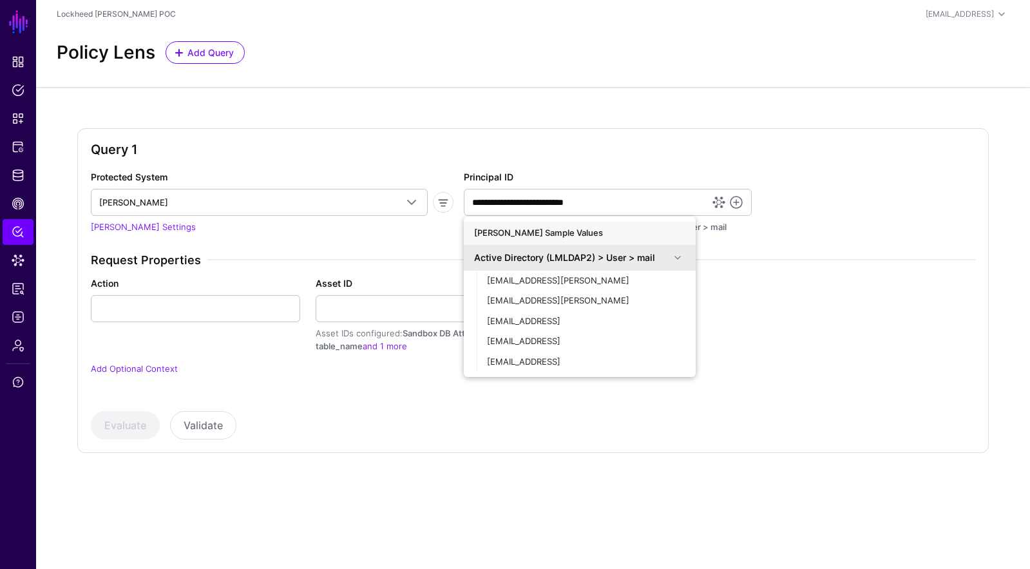
click at [750, 316] on div "No value" at bounding box center [681, 314] width 148 height 76
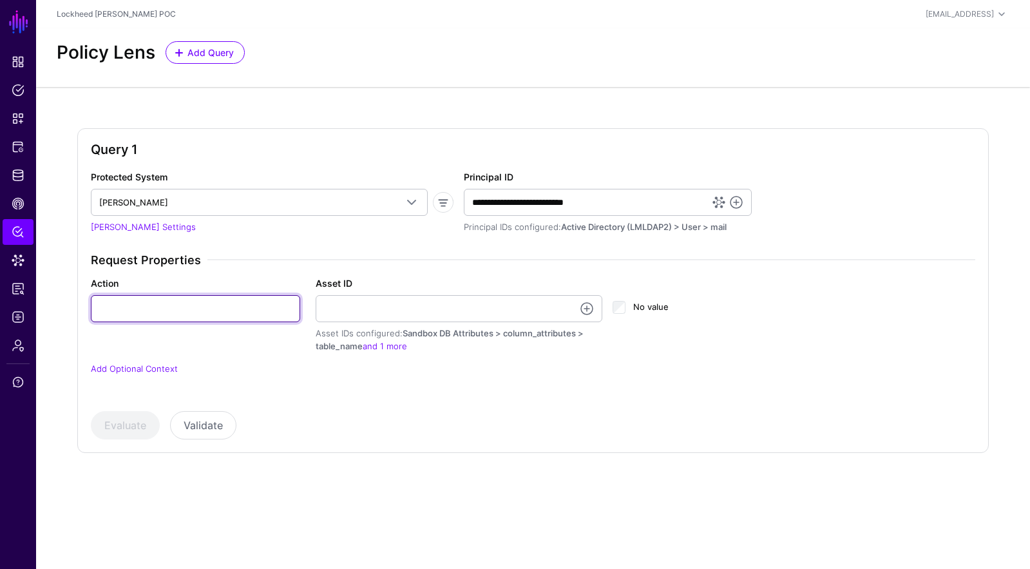
click at [205, 301] on input "Action" at bounding box center [195, 308] width 209 height 27
type input "******"
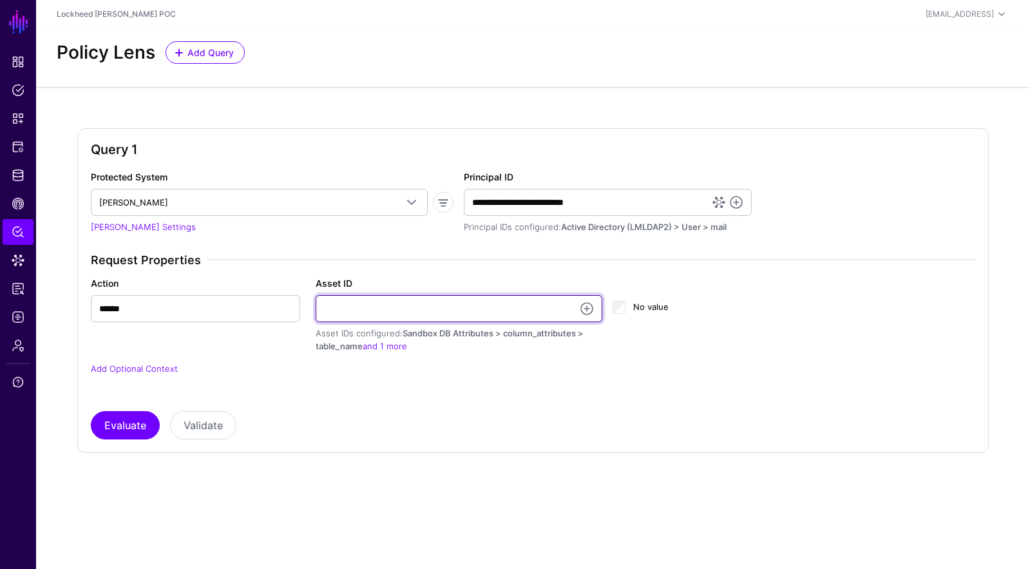
click at [386, 318] on input "Asset ID" at bounding box center [459, 308] width 286 height 27
type input "******"
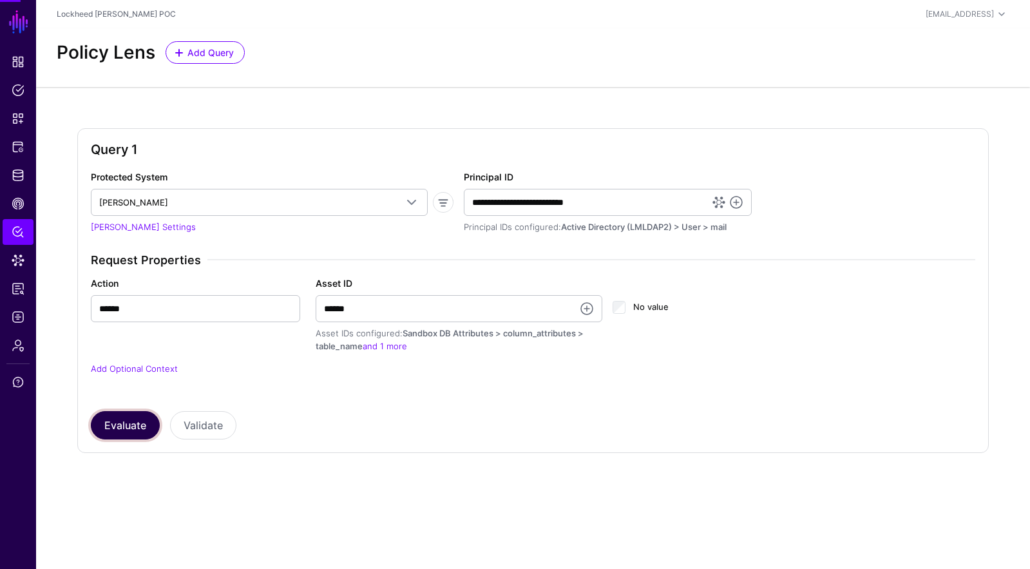
click at [134, 429] on button "Evaluate" at bounding box center [125, 425] width 69 height 28
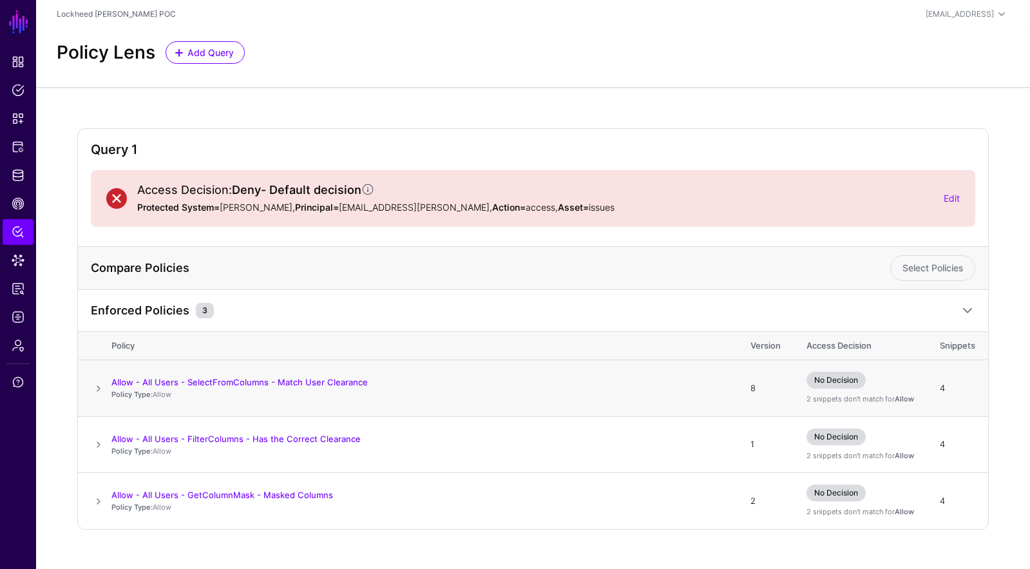
click at [97, 388] on span at bounding box center [98, 388] width 15 height 15
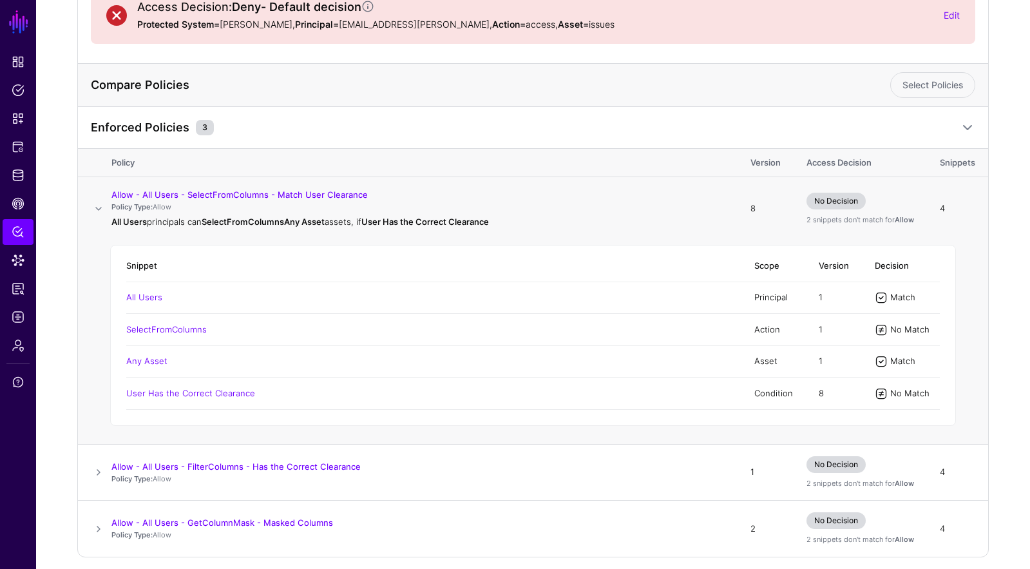
scroll to position [184, 0]
drag, startPoint x: 222, startPoint y: 328, endPoint x: 123, endPoint y: 323, distance: 98.6
click at [123, 323] on div "Snippet Scope Version Decision All Users Principal 1 Match SelectFromColumns Ac…" at bounding box center [532, 334] width 845 height 180
drag, startPoint x: 271, startPoint y: 330, endPoint x: 233, endPoint y: 340, distance: 39.2
click at [271, 330] on td "SelectFromColumns" at bounding box center [433, 329] width 615 height 32
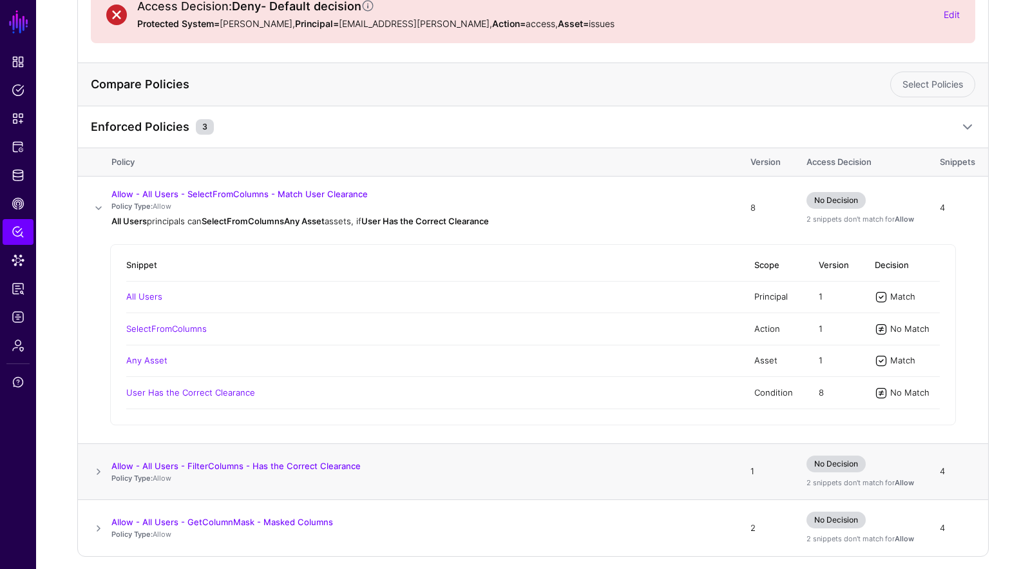
click at [98, 470] on span at bounding box center [98, 471] width 15 height 15
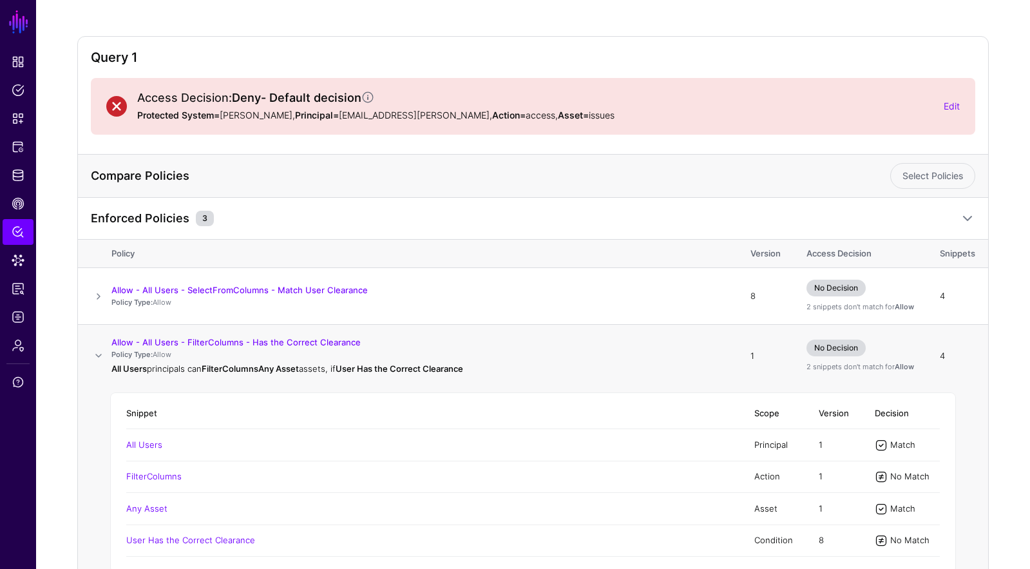
scroll to position [91, 0]
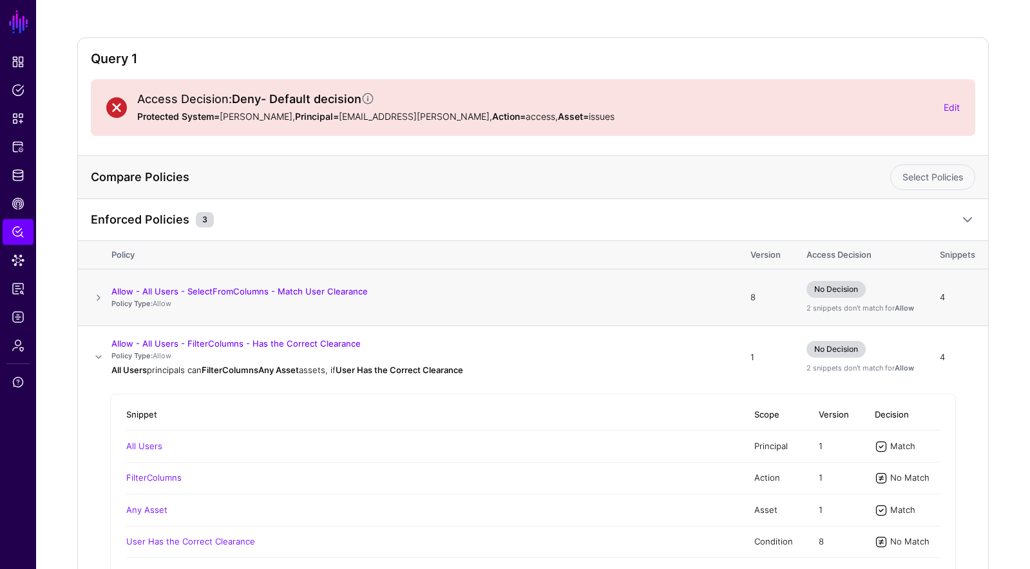
click at [100, 296] on span at bounding box center [98, 297] width 15 height 15
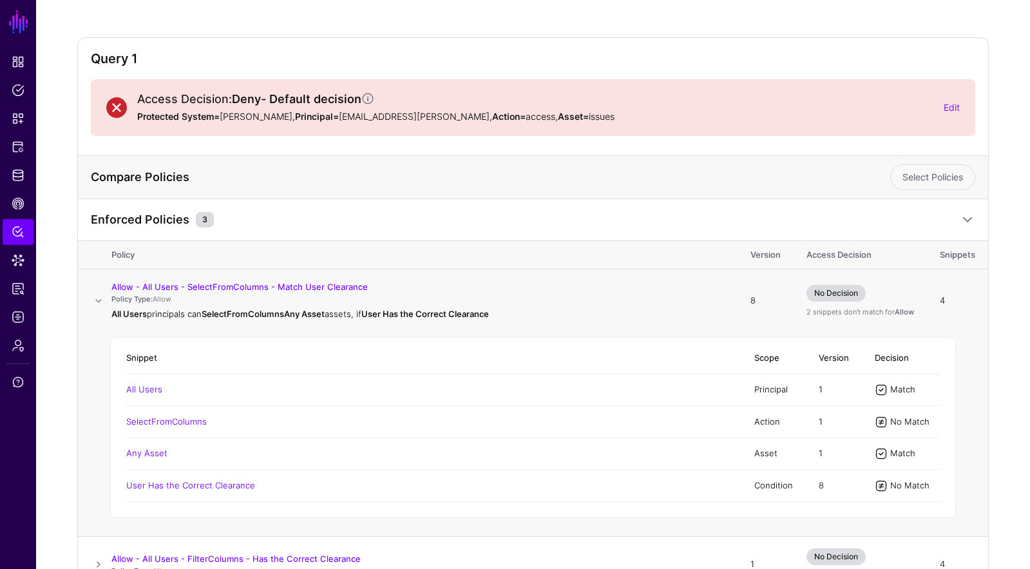
drag, startPoint x: 213, startPoint y: 422, endPoint x: 180, endPoint y: 428, distance: 33.2
click at [127, 422] on td "SelectFromColumns" at bounding box center [433, 422] width 615 height 32
copy link "SelectFromColumns"
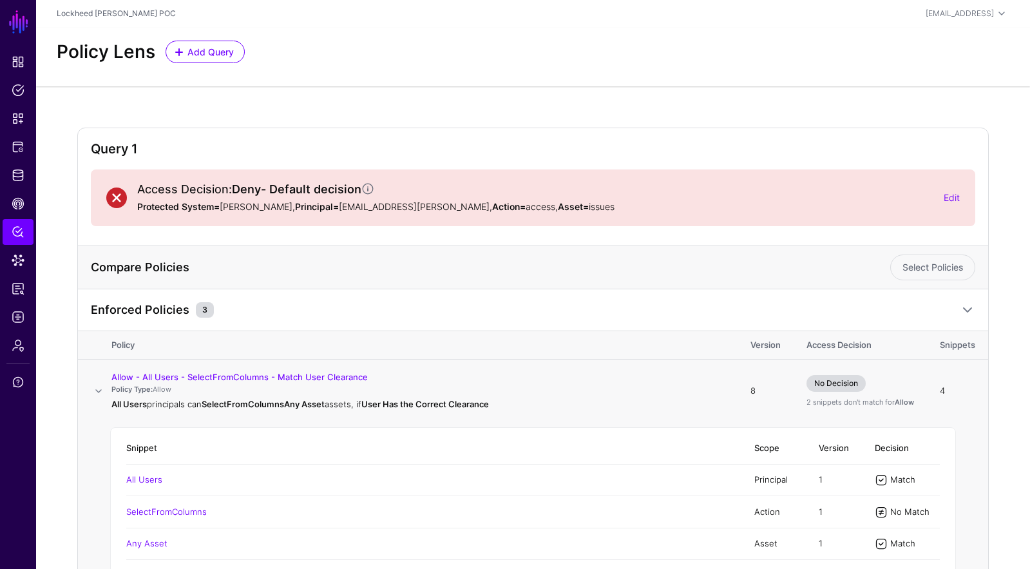
scroll to position [0, 0]
click at [957, 196] on link "Edit" at bounding box center [951, 198] width 16 height 11
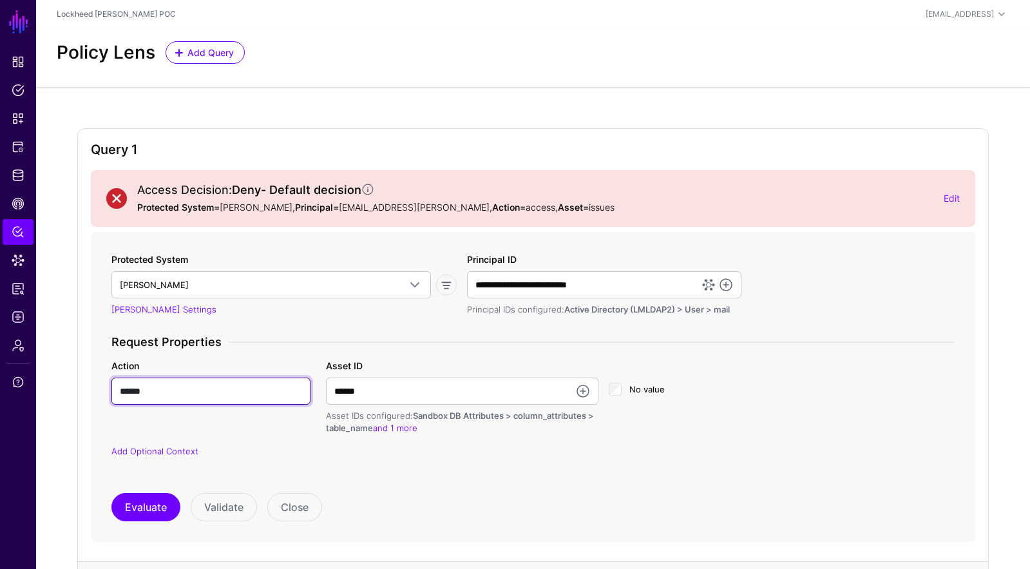
drag, startPoint x: 160, startPoint y: 386, endPoint x: 98, endPoint y: 382, distance: 62.5
click at [98, 382] on form "**********" at bounding box center [533, 387] width 884 height 310
paste input "**********"
type input "**********"
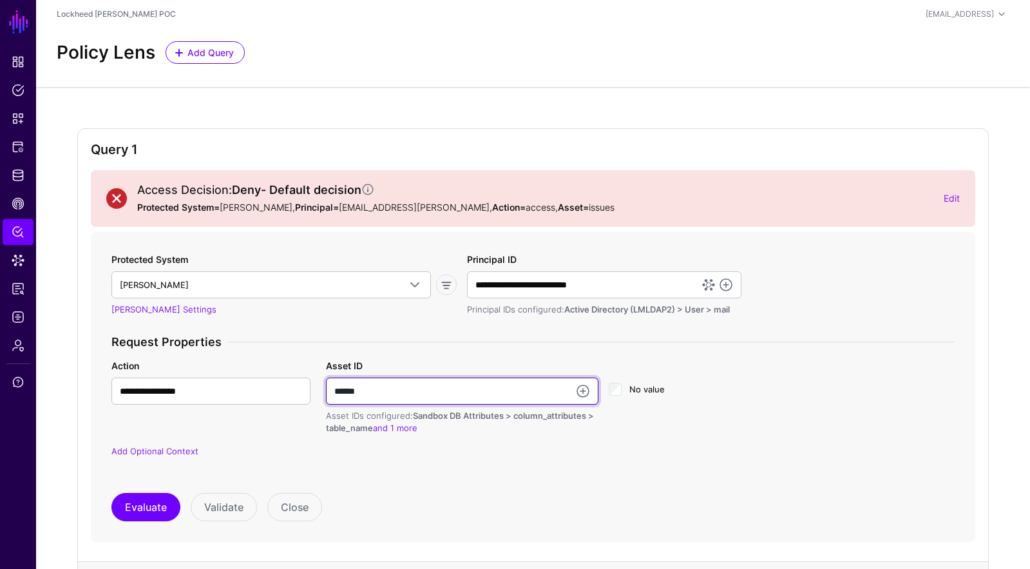
drag, startPoint x: 369, startPoint y: 389, endPoint x: 276, endPoint y: 381, distance: 93.7
click at [276, 381] on div "**********" at bounding box center [533, 397] width 858 height 76
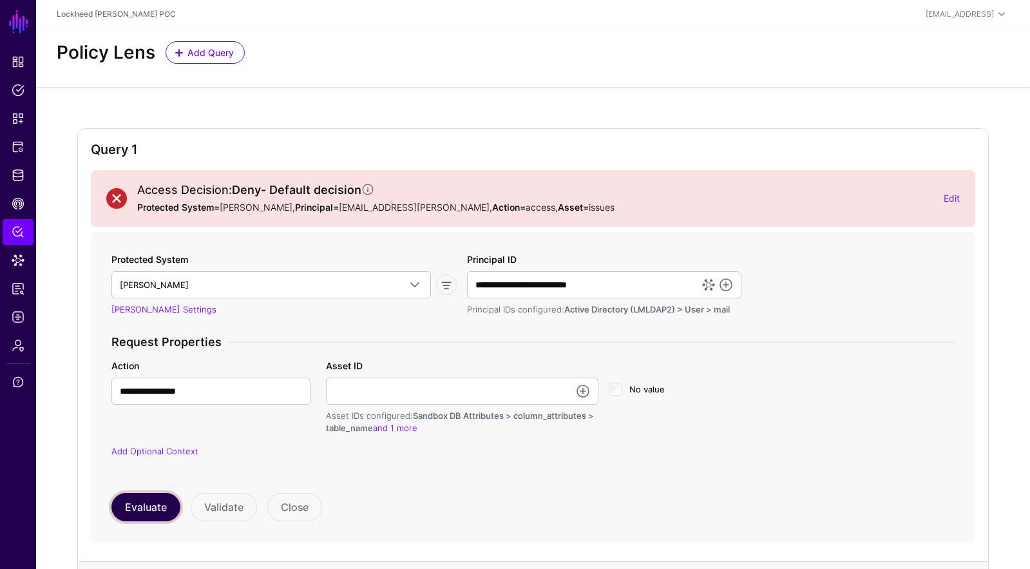
click at [150, 511] on button "Evaluate" at bounding box center [145, 507] width 69 height 28
click at [127, 505] on button "Evaluate" at bounding box center [145, 507] width 69 height 28
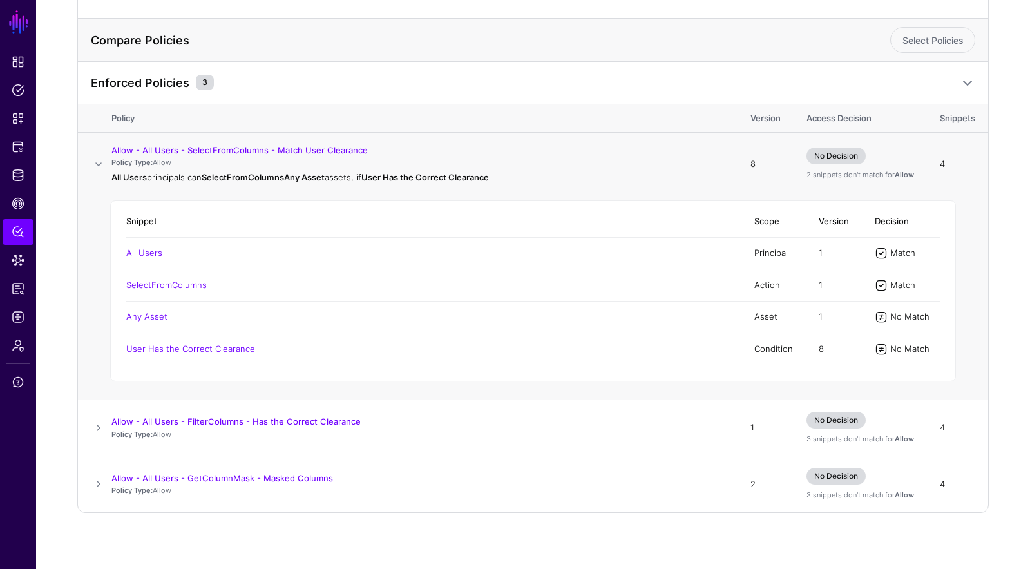
scroll to position [549, 0]
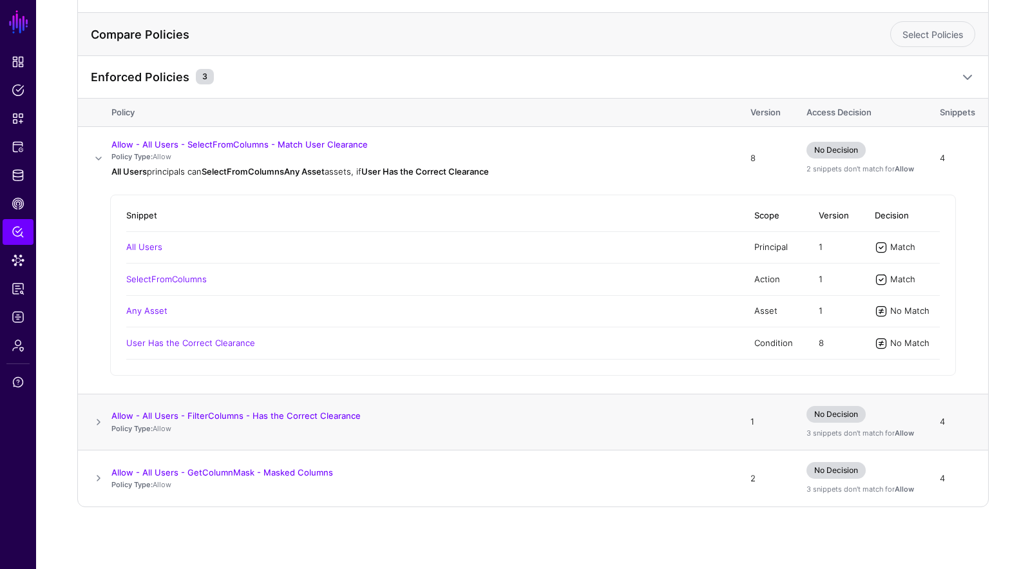
click at [101, 424] on span at bounding box center [98, 421] width 15 height 15
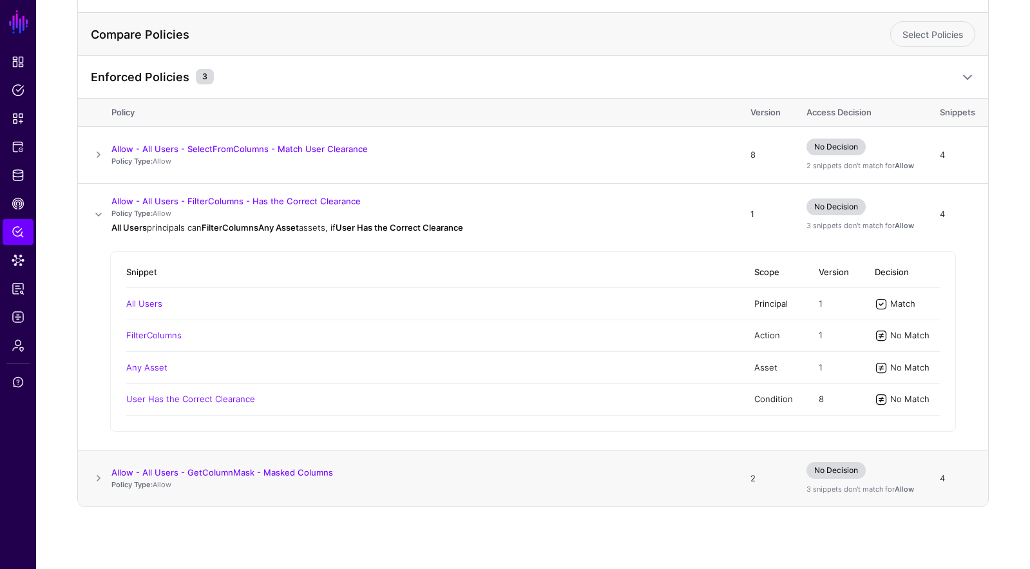
click at [100, 476] on span at bounding box center [98, 477] width 15 height 15
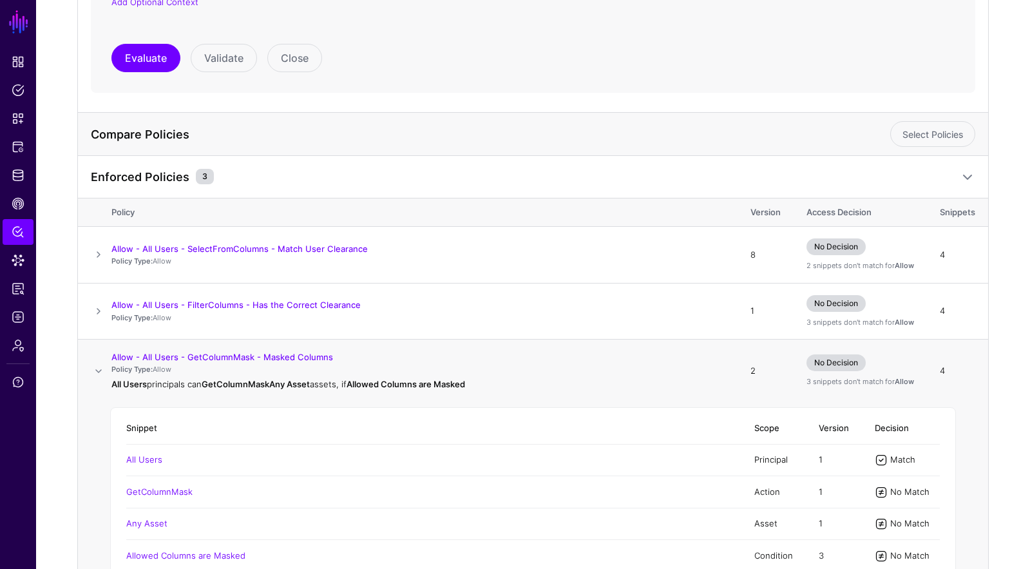
scroll to position [448, 0]
click at [98, 374] on span at bounding box center [98, 371] width 15 height 15
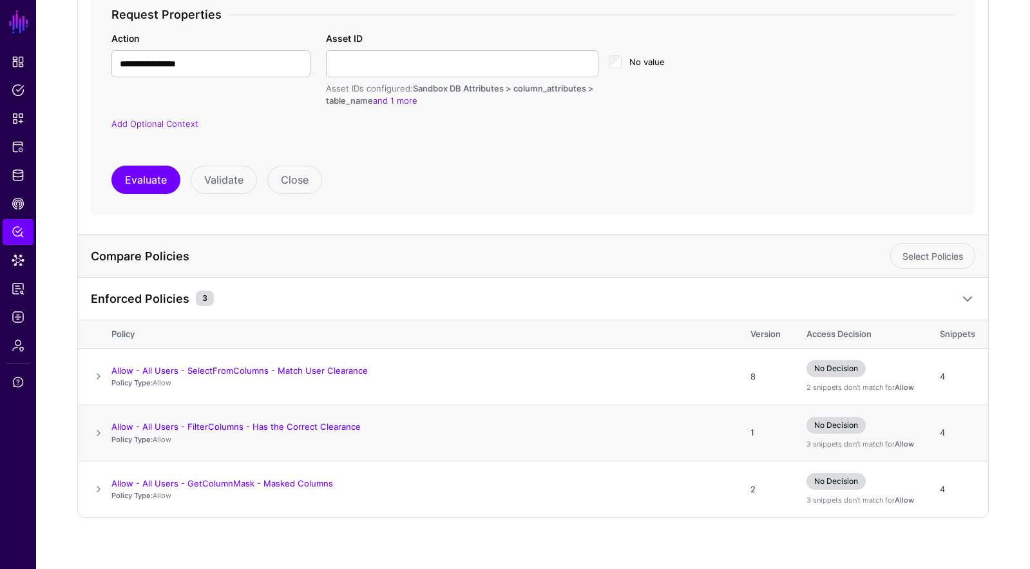
scroll to position [337, 0]
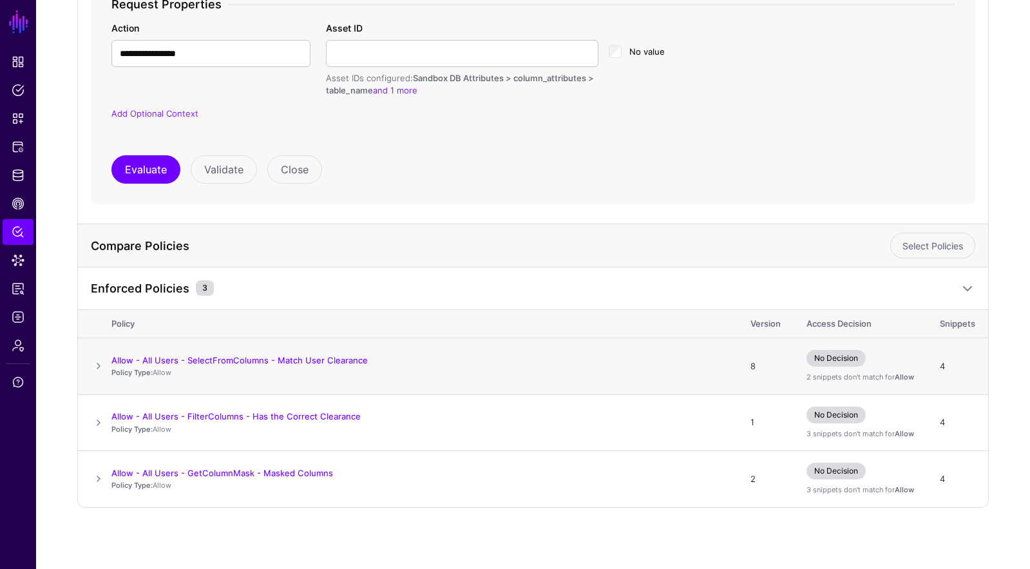
drag, startPoint x: 97, startPoint y: 365, endPoint x: 132, endPoint y: 372, distance: 36.1
click at [97, 365] on span at bounding box center [98, 365] width 15 height 15
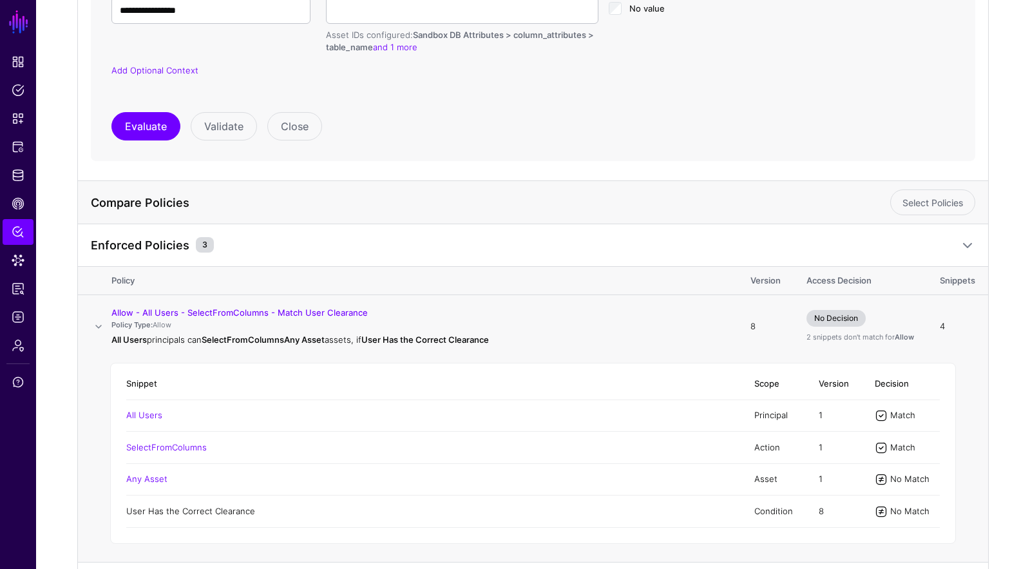
scroll to position [457, 0]
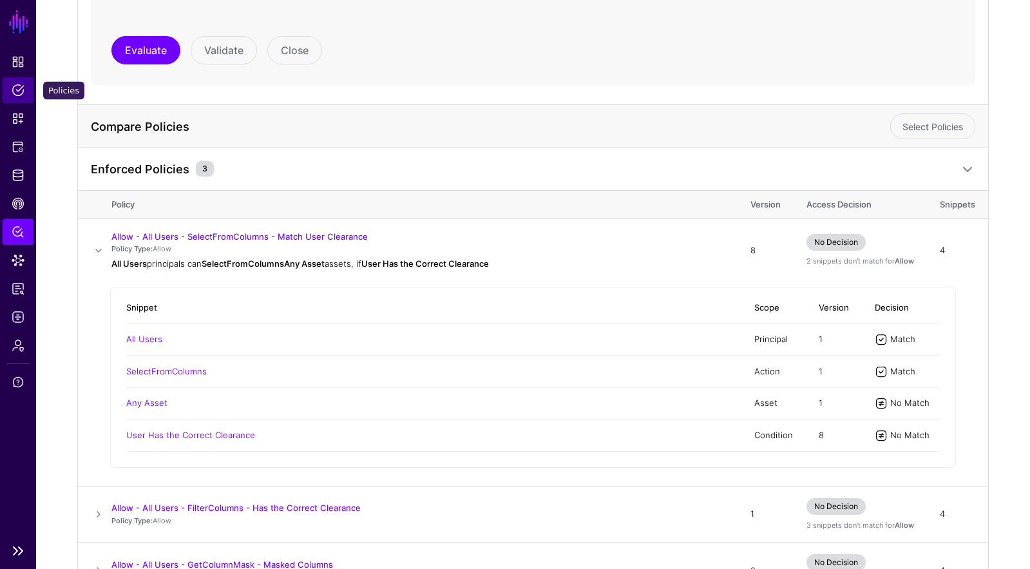
click at [20, 93] on span "Policies" at bounding box center [18, 90] width 13 height 13
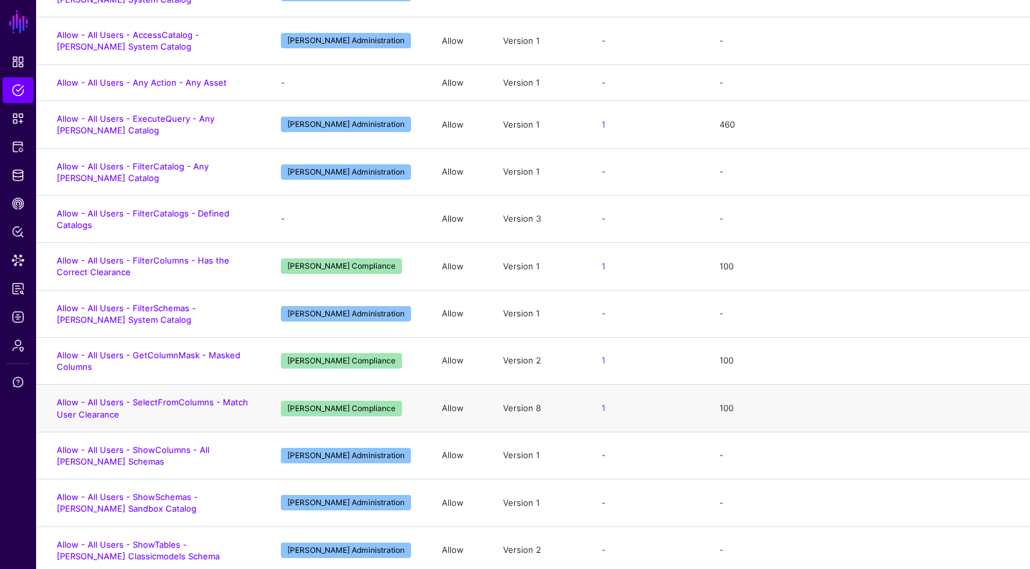
scroll to position [256, 0]
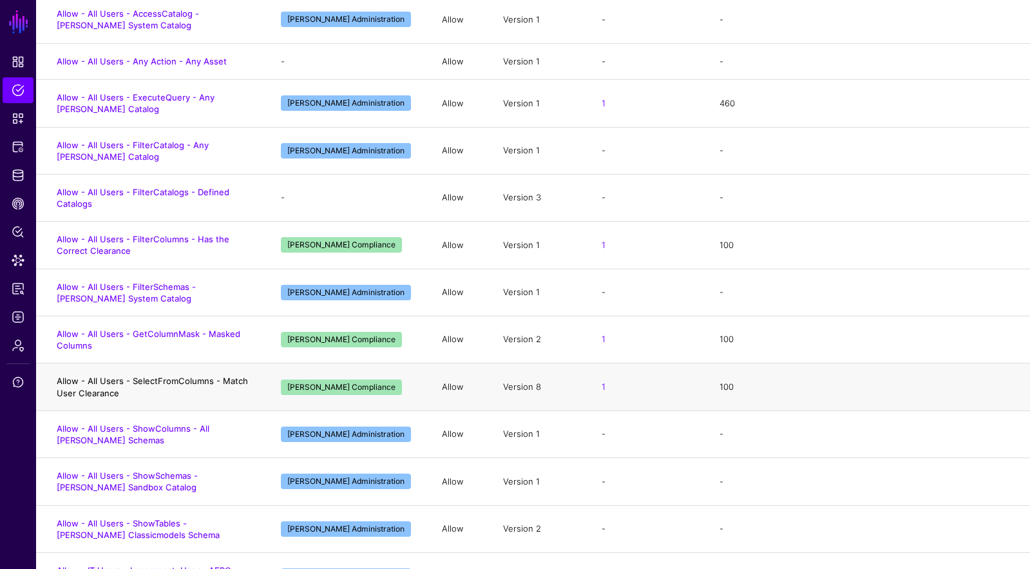
click at [212, 378] on link "Allow - All Users - SelectFromColumns - Match User Clearance" at bounding box center [152, 386] width 191 height 22
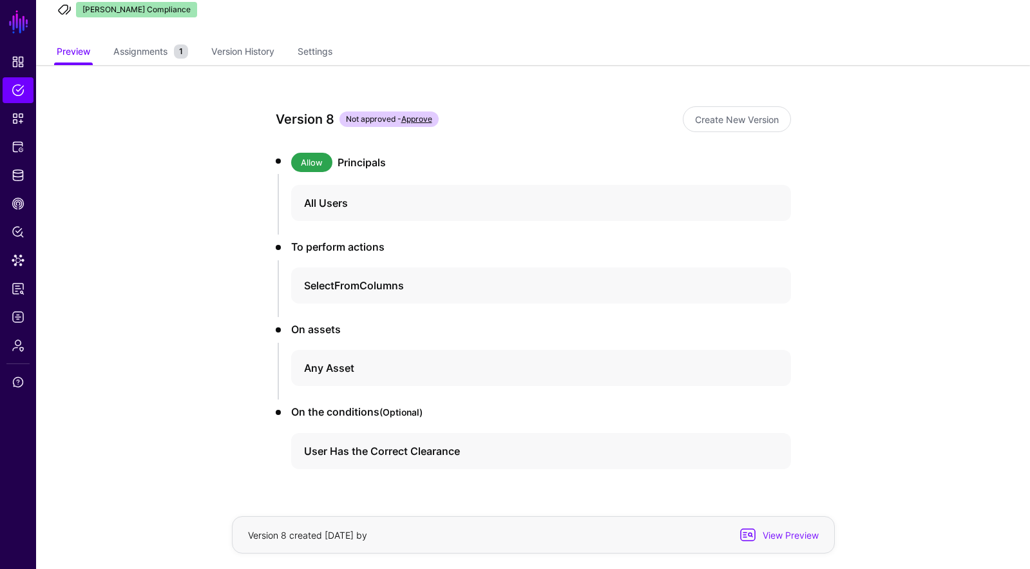
scroll to position [103, 0]
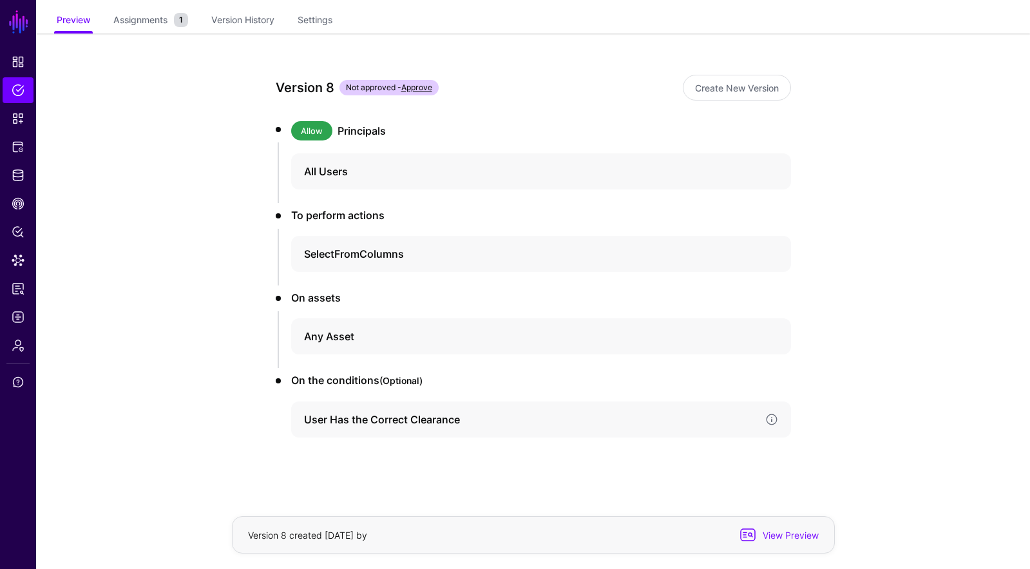
click at [573, 411] on h4 "User Has the Correct Clearance" at bounding box center [529, 418] width 451 height 15
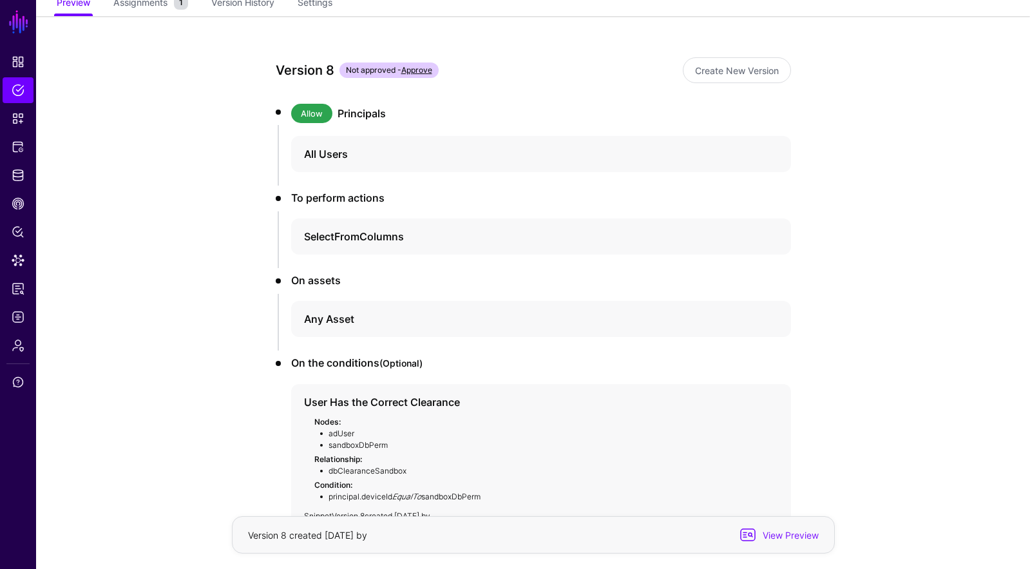
scroll to position [119, 0]
click at [330, 319] on h4 "Any Asset" at bounding box center [529, 319] width 451 height 15
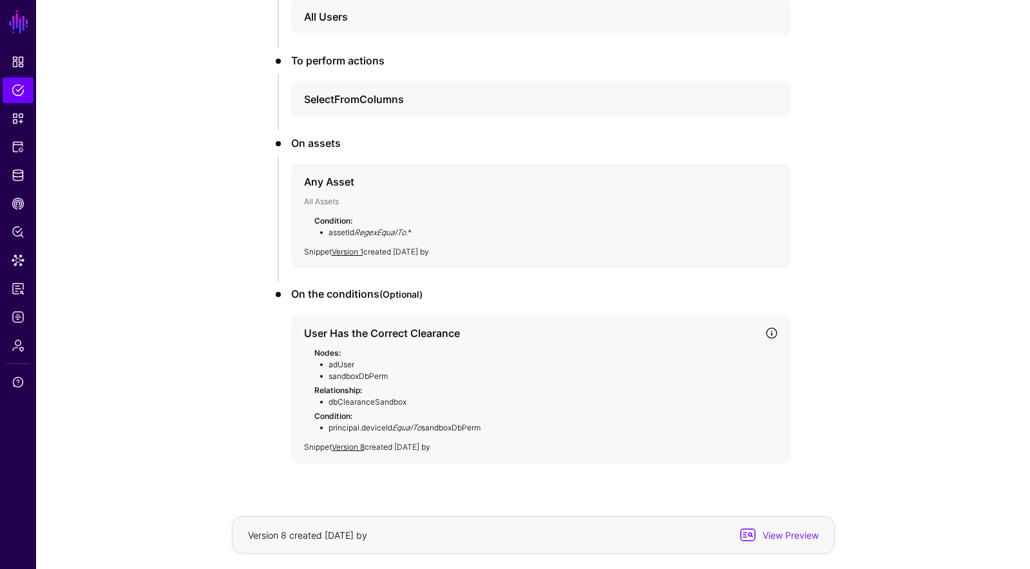
scroll to position [271, 0]
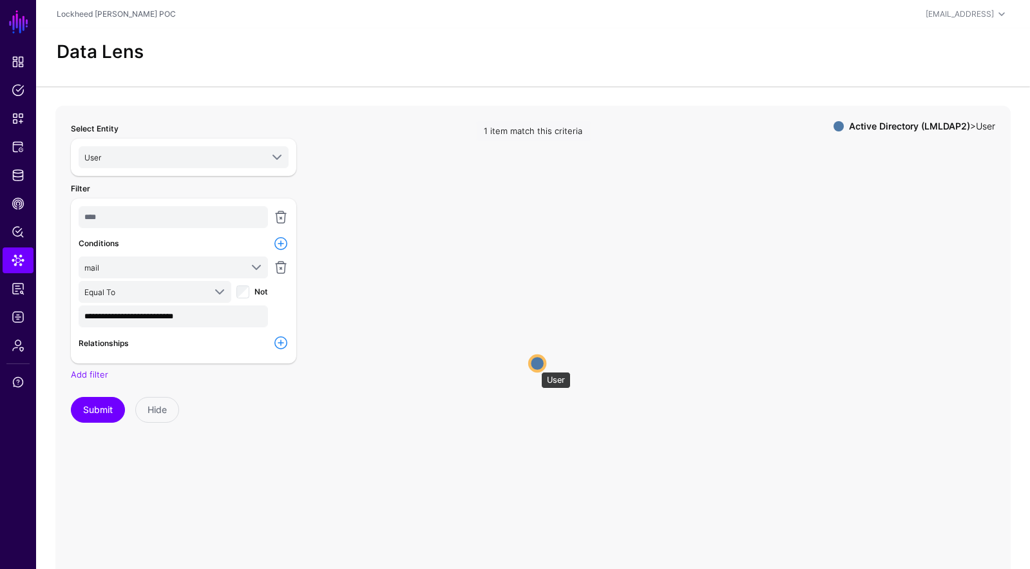
click at [536, 363] on circle at bounding box center [536, 362] width 15 height 15
